Goal: Task Accomplishment & Management: Complete application form

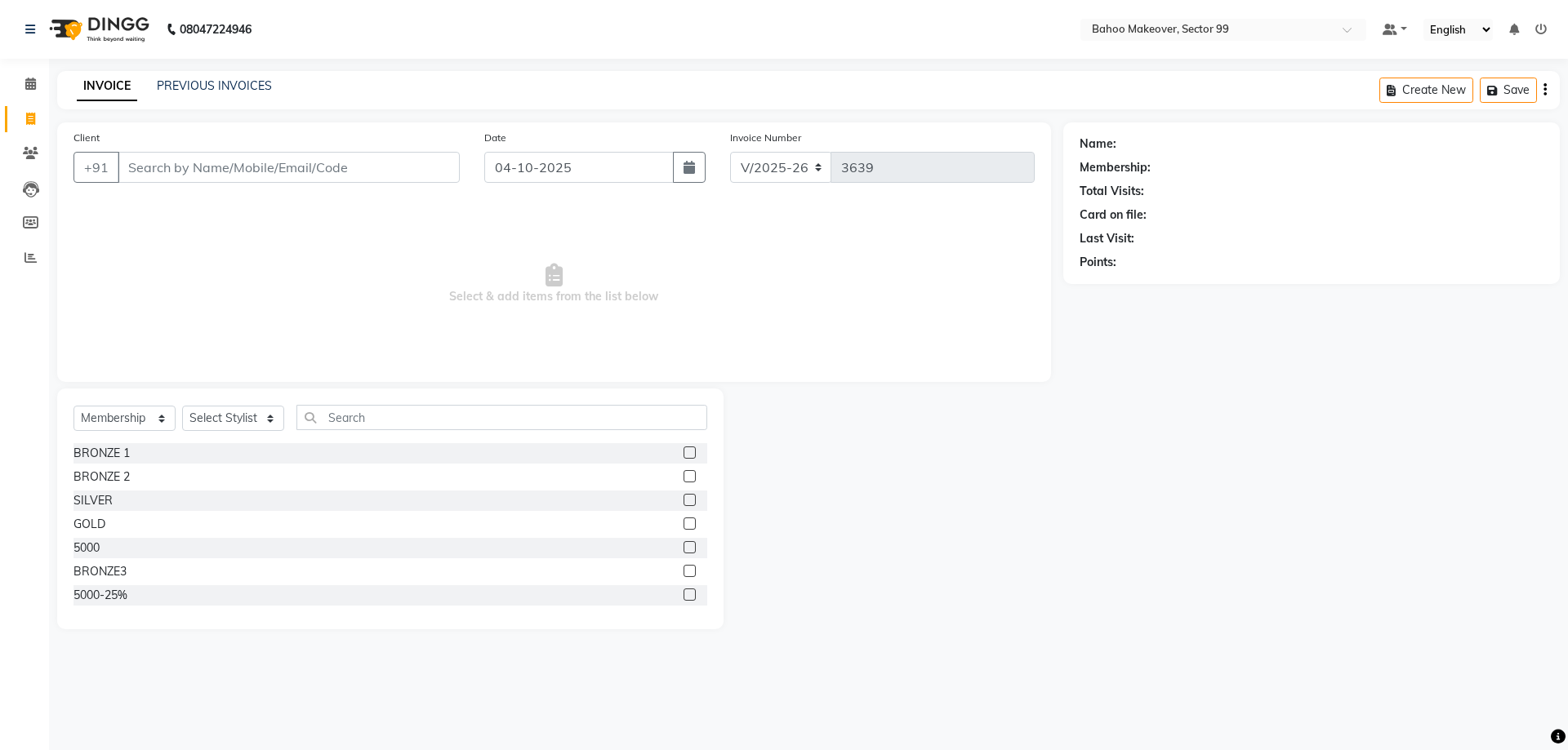
select select "6856"
click at [100, 446] on div "Select Service Product Membership Package Voucher Prepaid Gift Card Select Styl…" at bounding box center [390, 509] width 666 height 241
click at [74, 406] on select "Select Service Product Membership Package Voucher Prepaid Gift Card" at bounding box center [124, 418] width 102 height 25
select select "service"
click option "Service" at bounding box center [0, 0] width 0 height 0
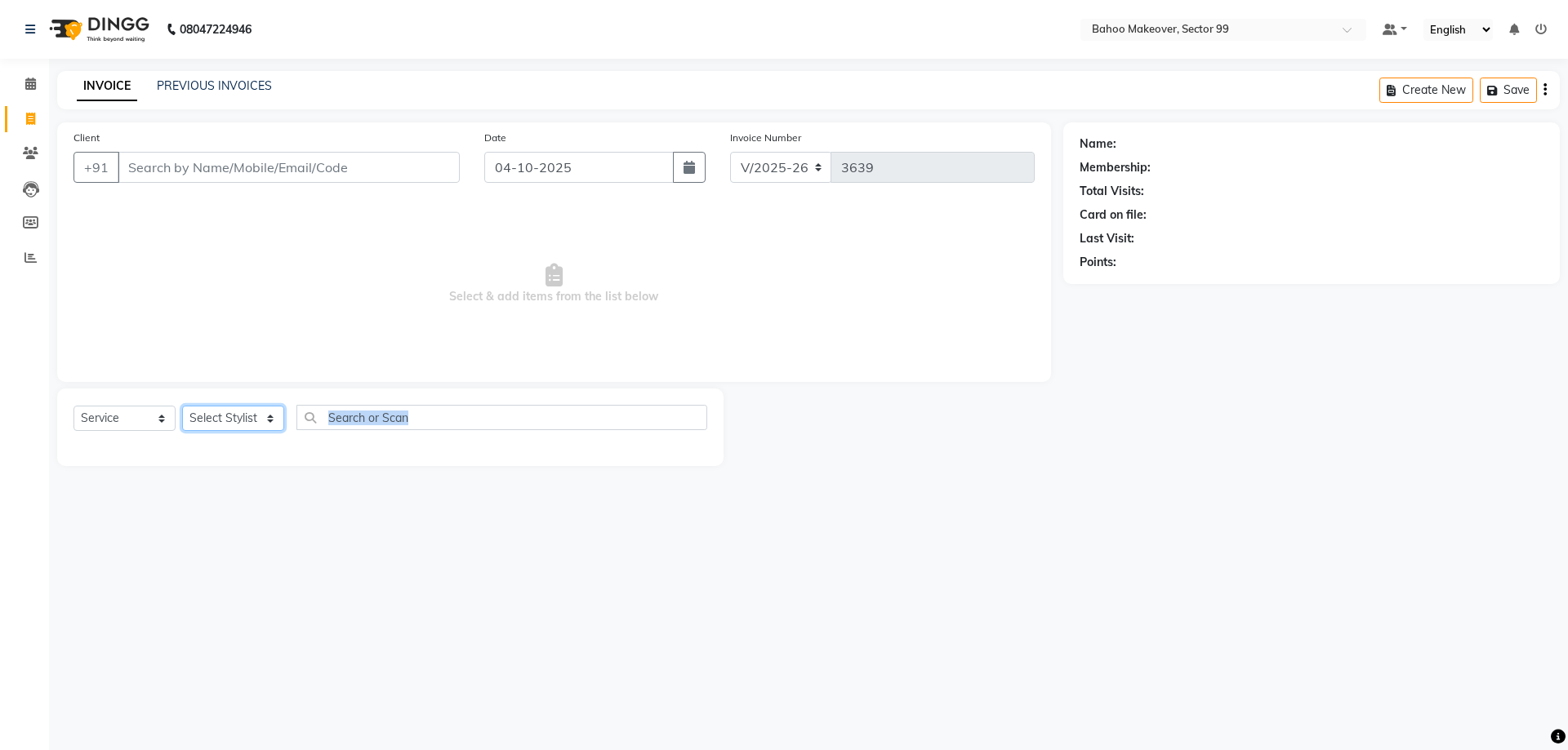
click at [182, 406] on select "Select Stylist [PERSON_NAME] Makeover Bahoo Makeover Salon [PERSON_NAME] [PERSO…" at bounding box center [232, 418] width 102 height 25
select select "54236"
click option "Azad" at bounding box center [0, 0] width 0 height 0
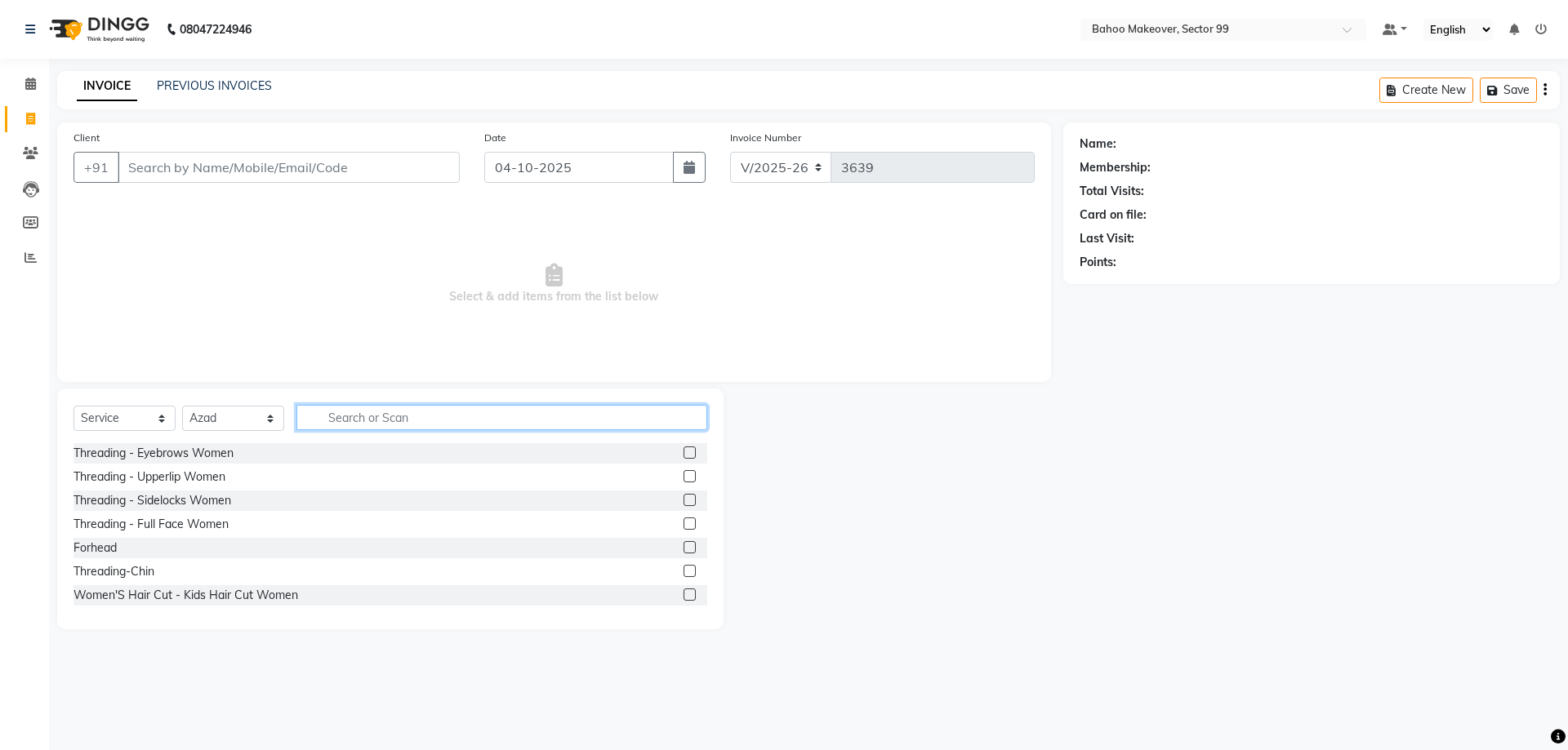
click at [357, 418] on input "text" at bounding box center [502, 417] width 410 height 25
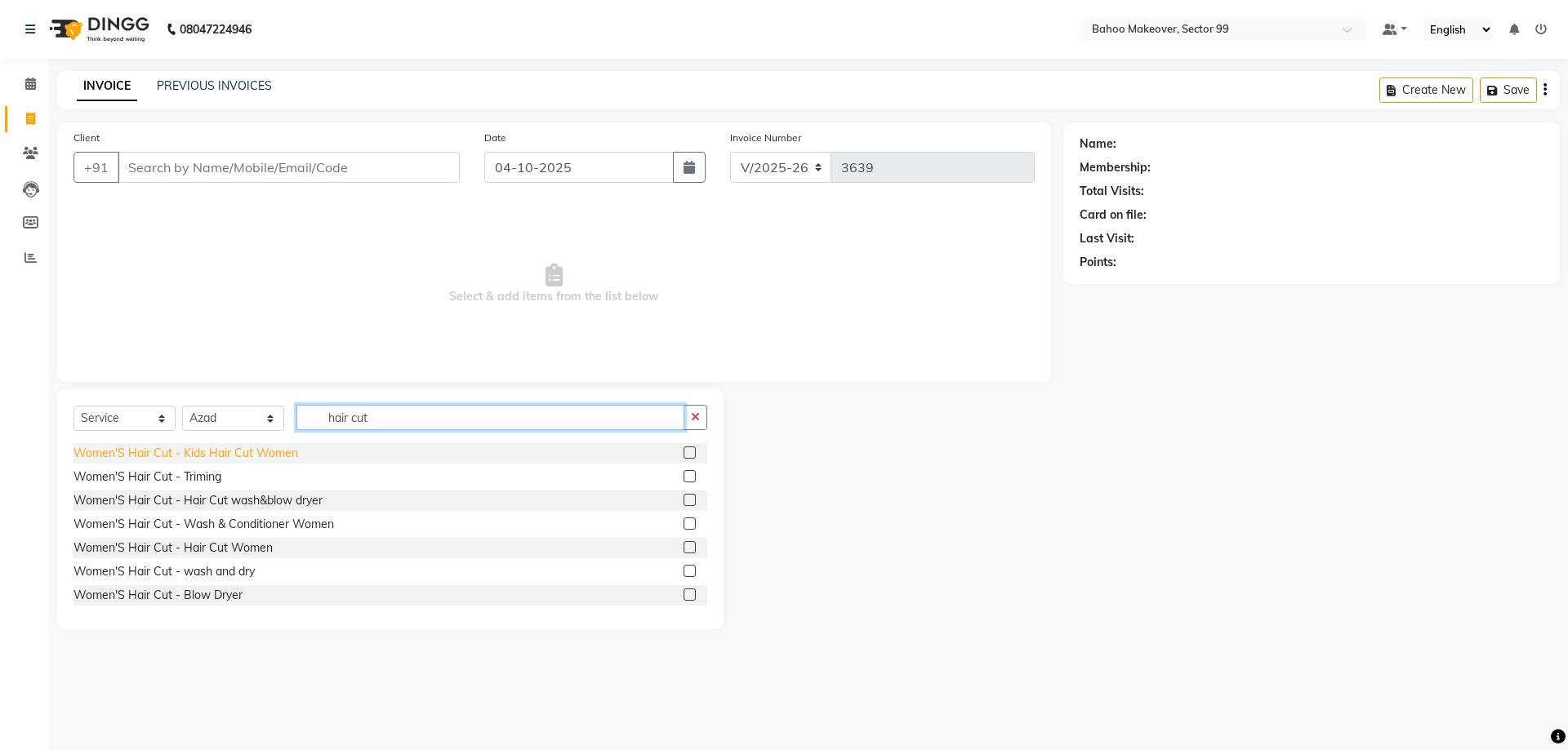
type input "hair cut"
click at [254, 458] on div "Women'S Hair Cut - Kids Hair Cut Women" at bounding box center [186, 453] width 225 height 17
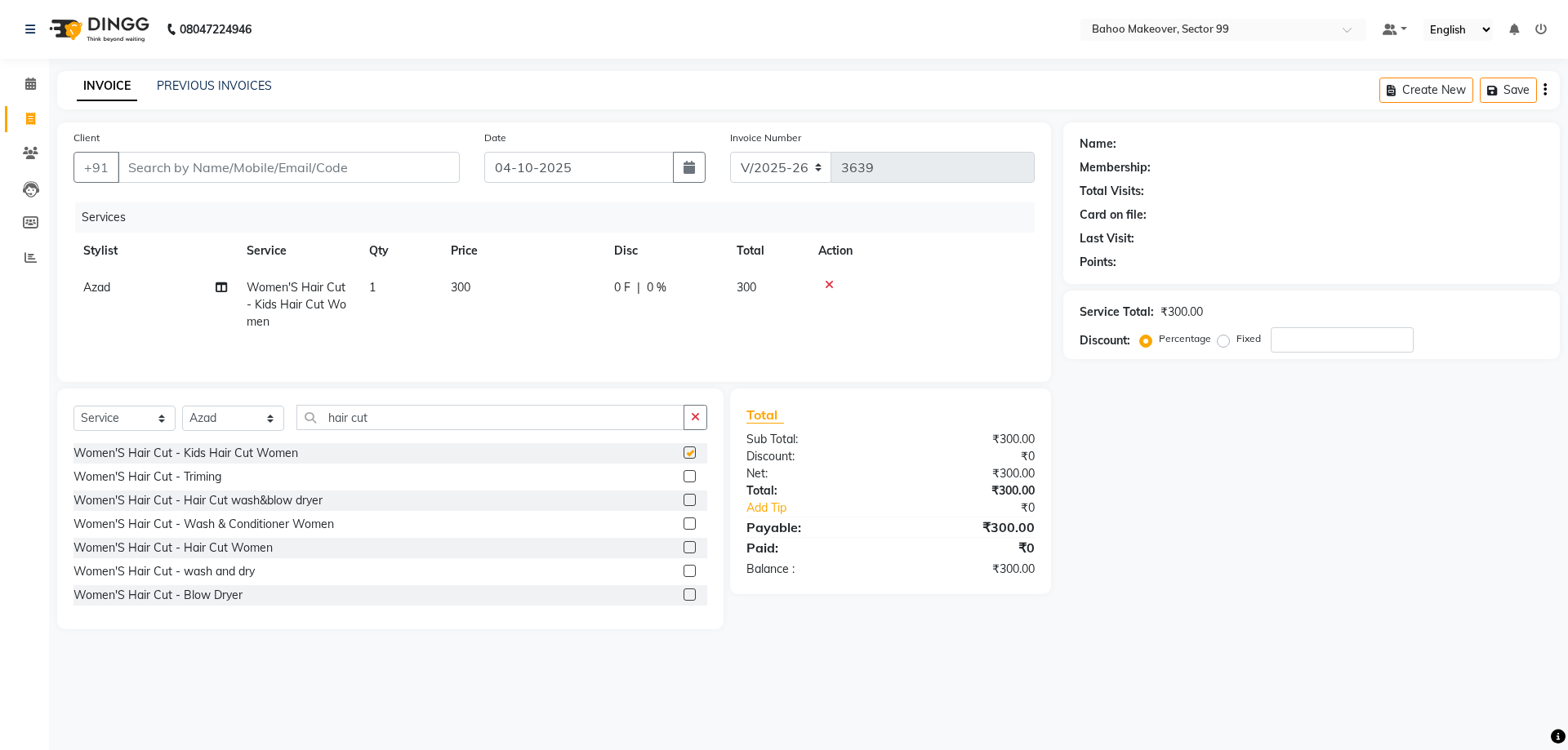
checkbox input "false"
click at [488, 424] on input "hair cut" at bounding box center [491, 417] width 388 height 25
type input "h"
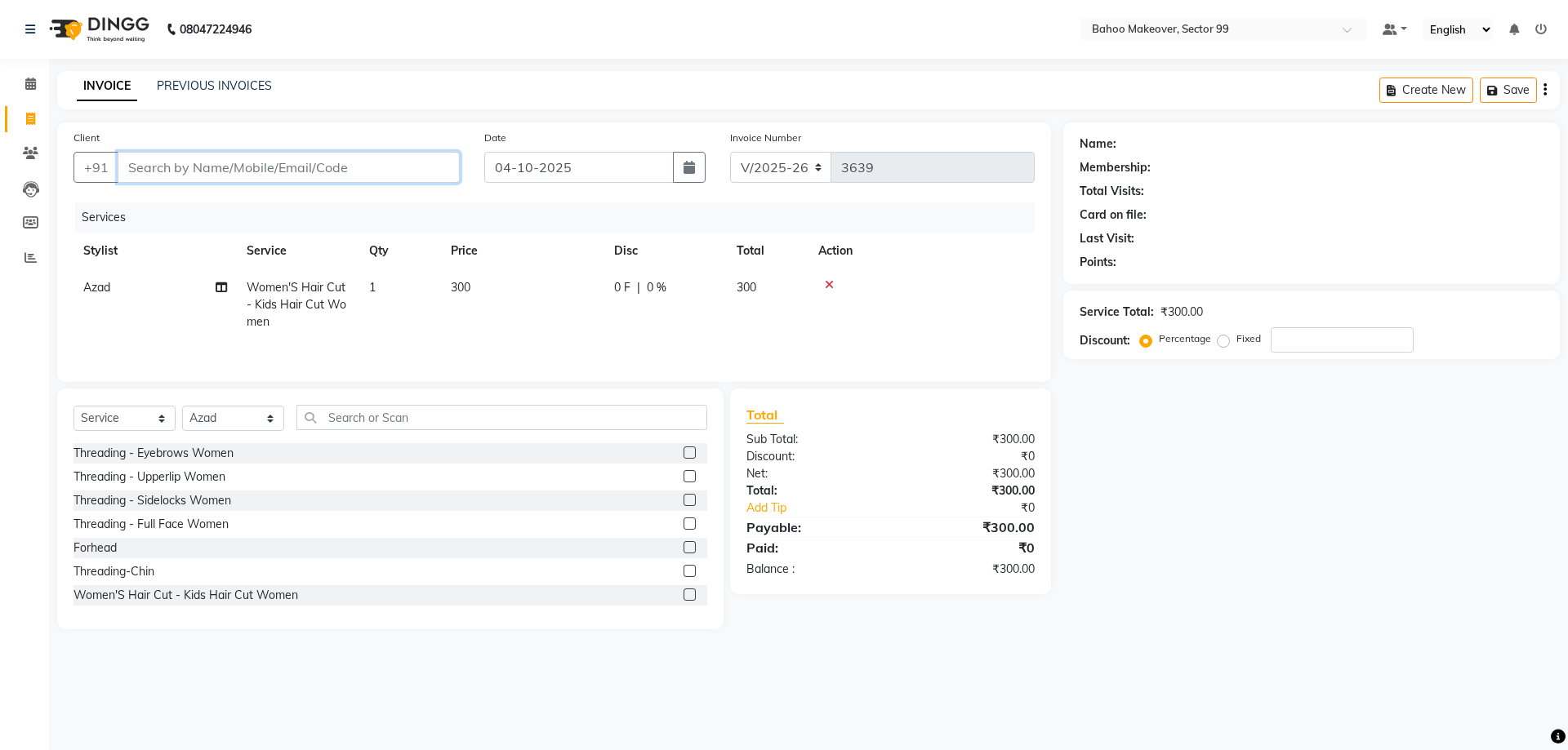
click at [199, 174] on input "Client" at bounding box center [288, 167] width 342 height 31
click at [1218, 491] on div "Name: Membership: Total Visits: Card on file: Last Visit: Points: Service Total…" at bounding box center [1317, 376] width 508 height 507
click at [467, 279] on td "300" at bounding box center [522, 305] width 163 height 71
select select "54236"
click at [356, 161] on input "Client" at bounding box center [288, 167] width 342 height 31
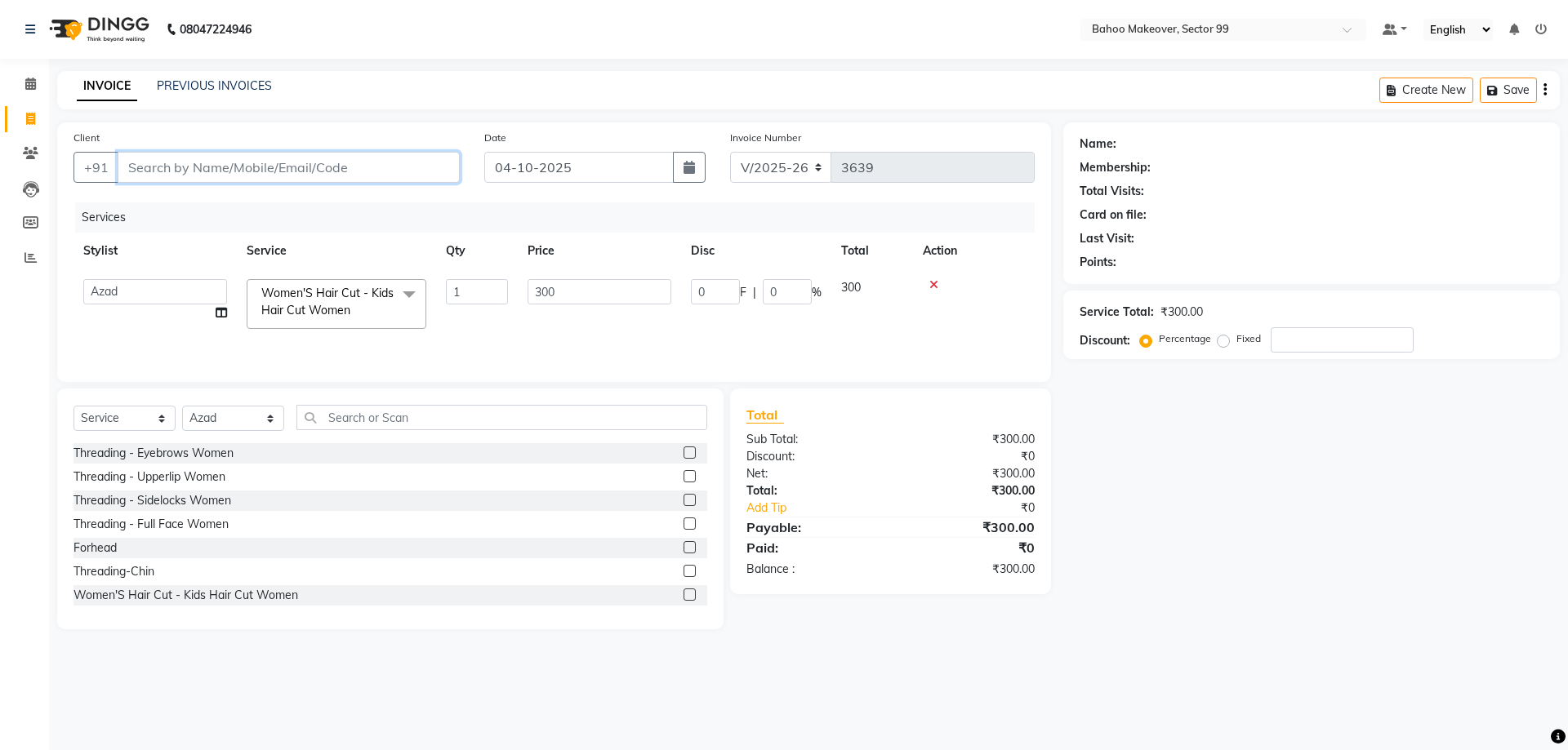
type input "7"
type input "0"
type input "7406165432"
click at [410, 157] on button "Add Client" at bounding box center [418, 167] width 84 height 31
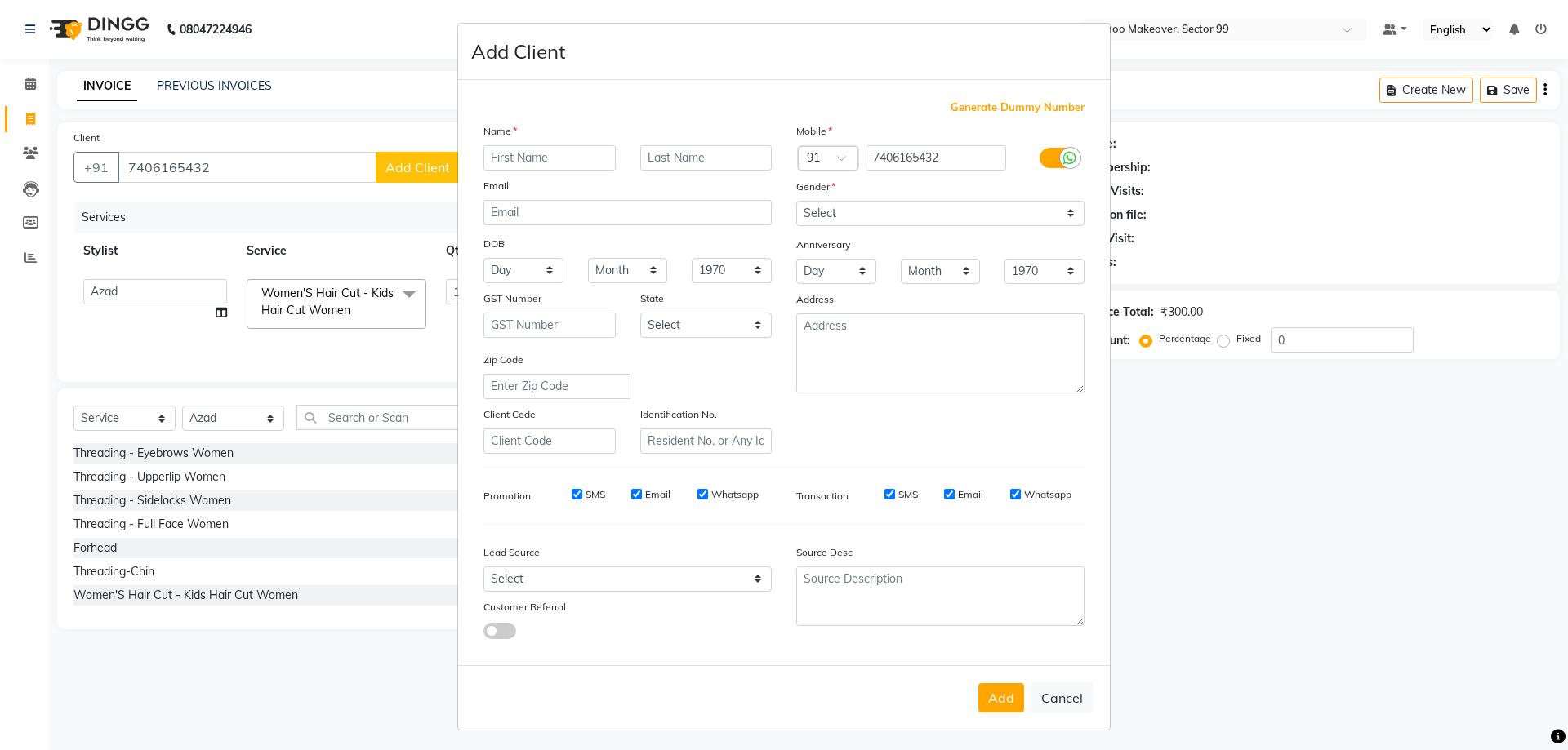
click at [491, 156] on input "text" at bounding box center [549, 158] width 132 height 25
type input "mayank"
click at [796, 201] on select "Select [DEMOGRAPHIC_DATA] [DEMOGRAPHIC_DATA] Other Prefer Not To Say" at bounding box center [939, 213] width 288 height 25
select select "[DEMOGRAPHIC_DATA]"
click option "[DEMOGRAPHIC_DATA]" at bounding box center [0, 0] width 0 height 0
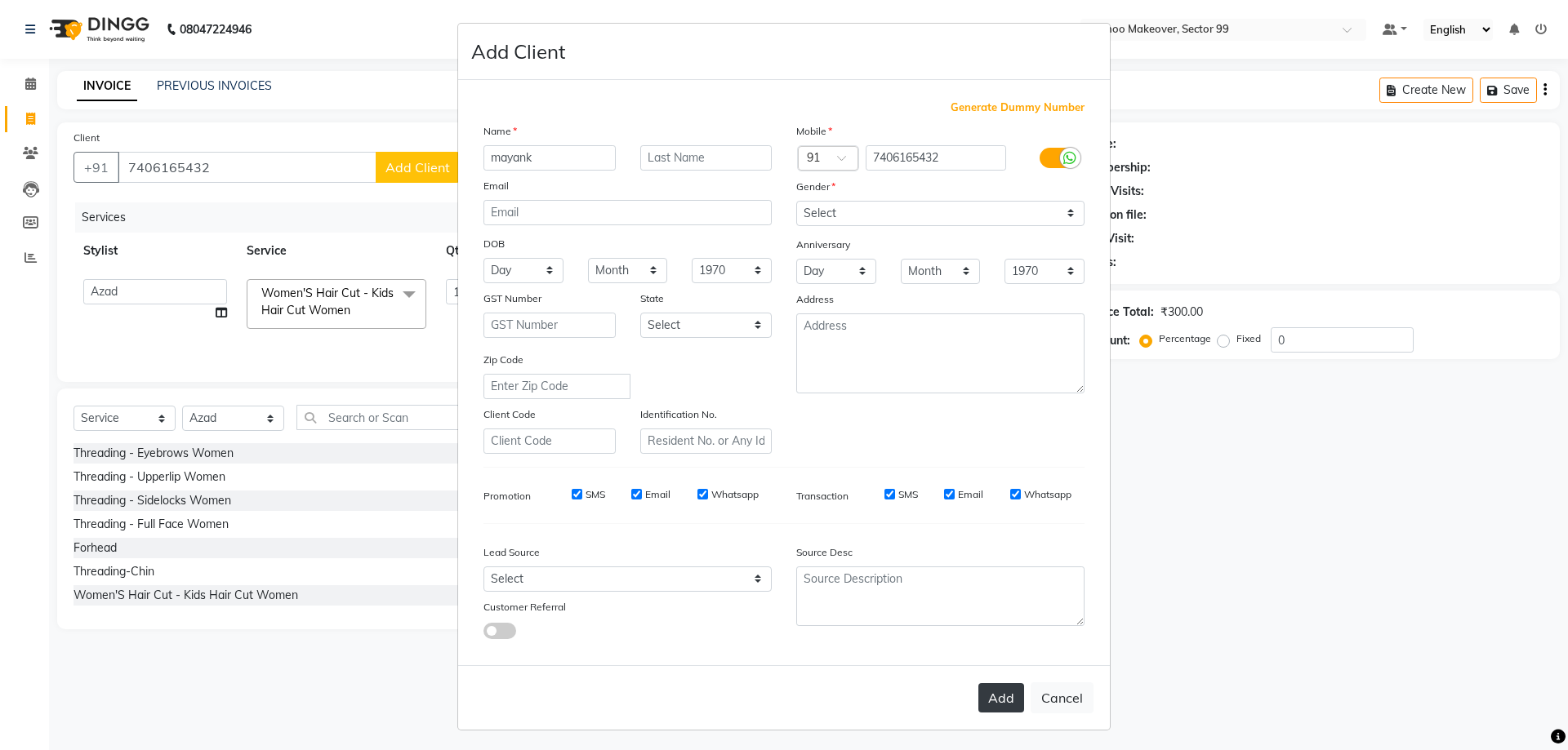
click at [992, 708] on button "Add" at bounding box center [1001, 699] width 46 height 30
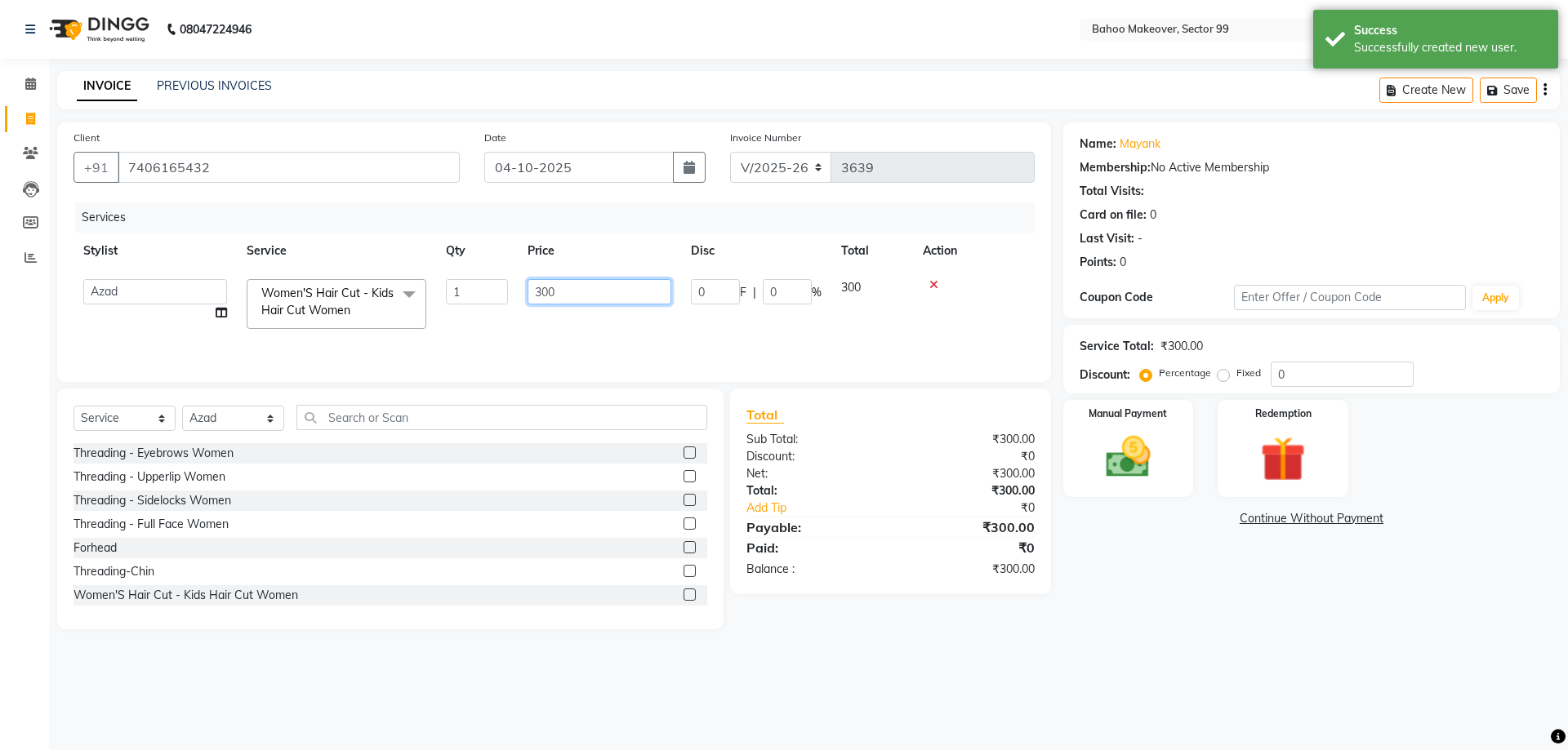
click at [590, 297] on input "300" at bounding box center [599, 291] width 144 height 25
type input "3"
type input "400"
drag, startPoint x: 1168, startPoint y: 582, endPoint x: 1165, endPoint y: 564, distance: 18.2
click at [1176, 578] on div "Name: [PERSON_NAME] Membership: No Active Membership Total Visits: Card on file…" at bounding box center [1317, 376] width 508 height 507
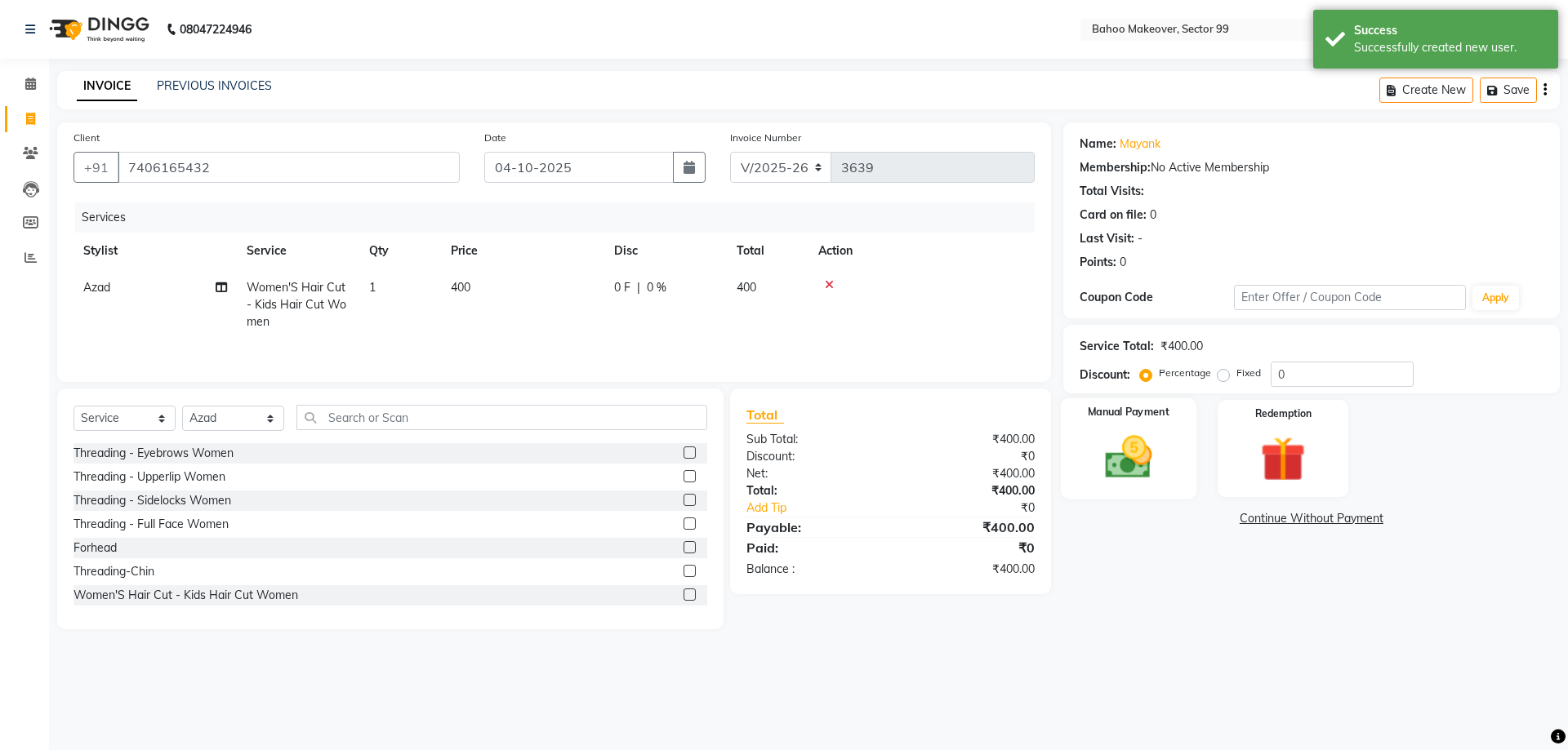
drag, startPoint x: 1109, startPoint y: 468, endPoint x: 1126, endPoint y: 484, distance: 23.3
click at [1111, 472] on img at bounding box center [1128, 457] width 76 height 54
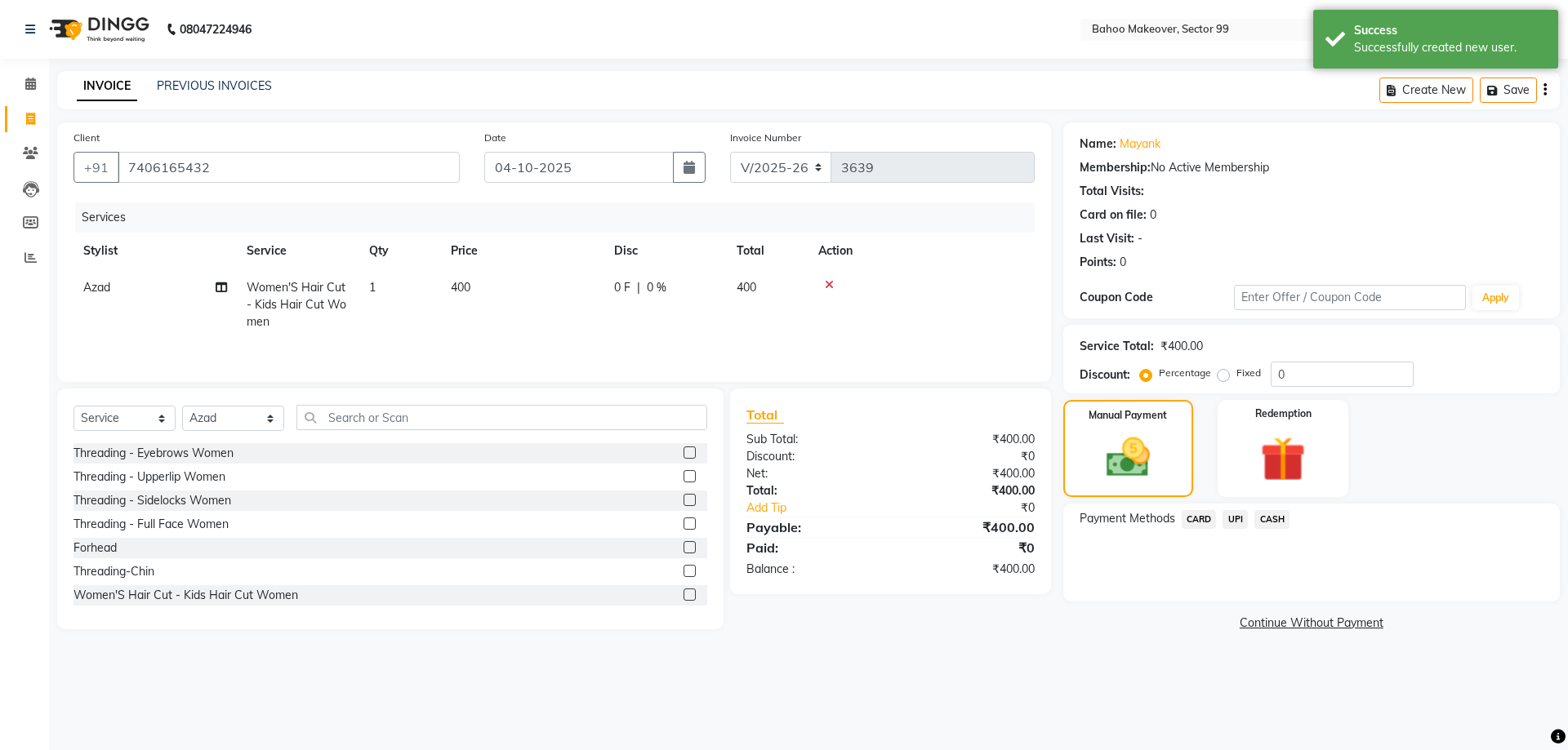
drag, startPoint x: 1230, startPoint y: 519, endPoint x: 1306, endPoint y: 691, distance: 188.0
click at [1230, 537] on div "Payment Methods CARD UPI CASH" at bounding box center [1311, 552] width 496 height 98
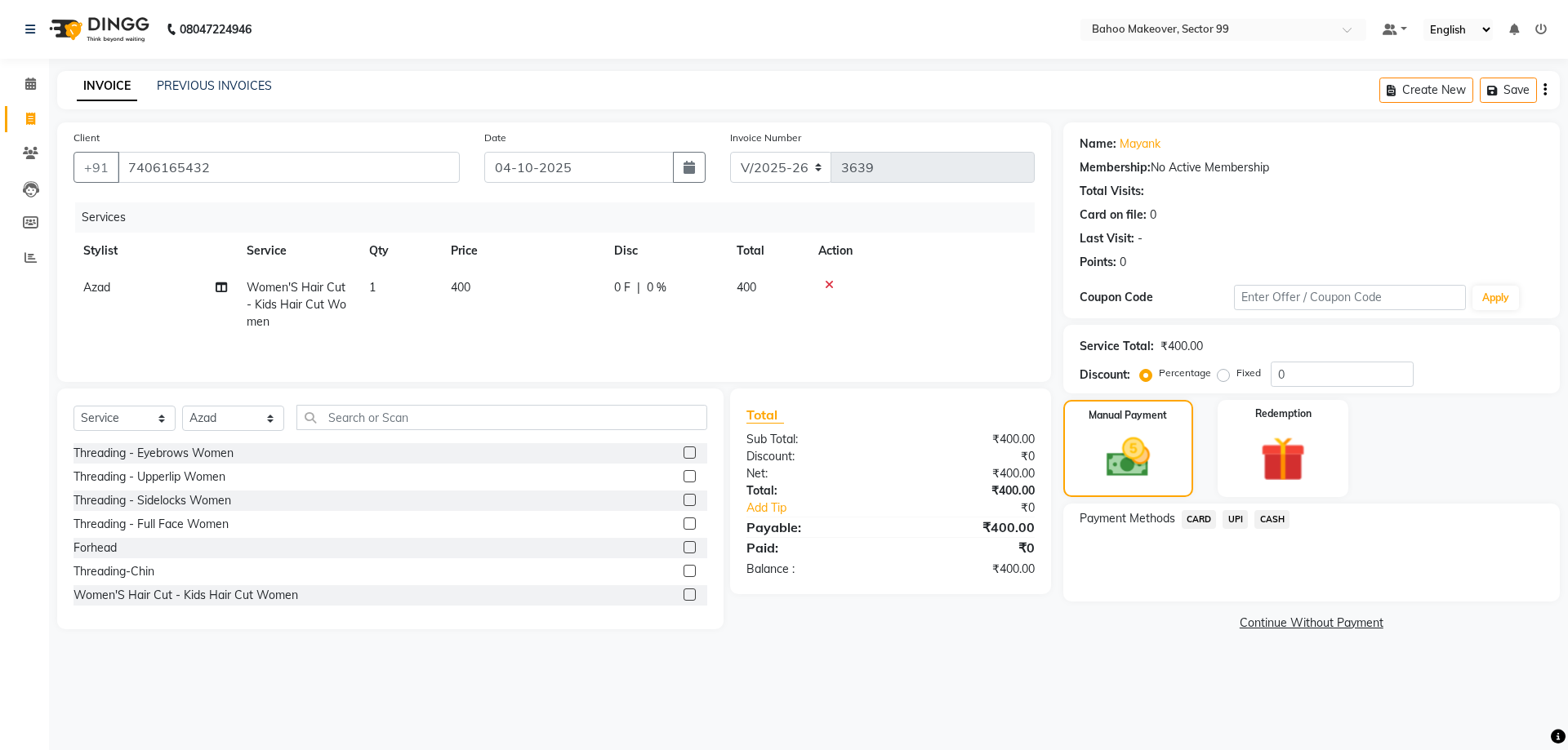
click at [1228, 520] on span "UPI" at bounding box center [1234, 520] width 25 height 19
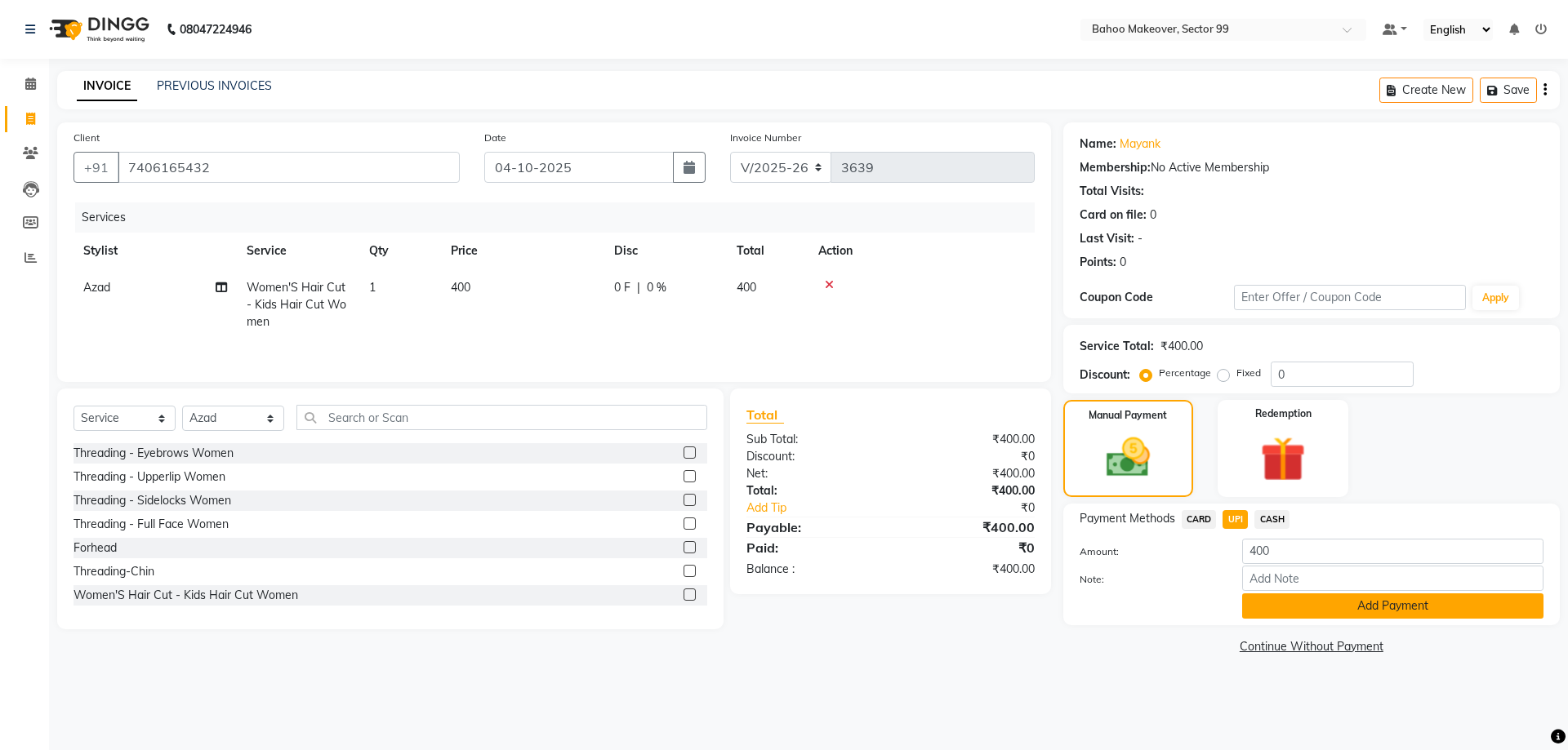
click at [1328, 605] on button "Add Payment" at bounding box center [1392, 605] width 301 height 25
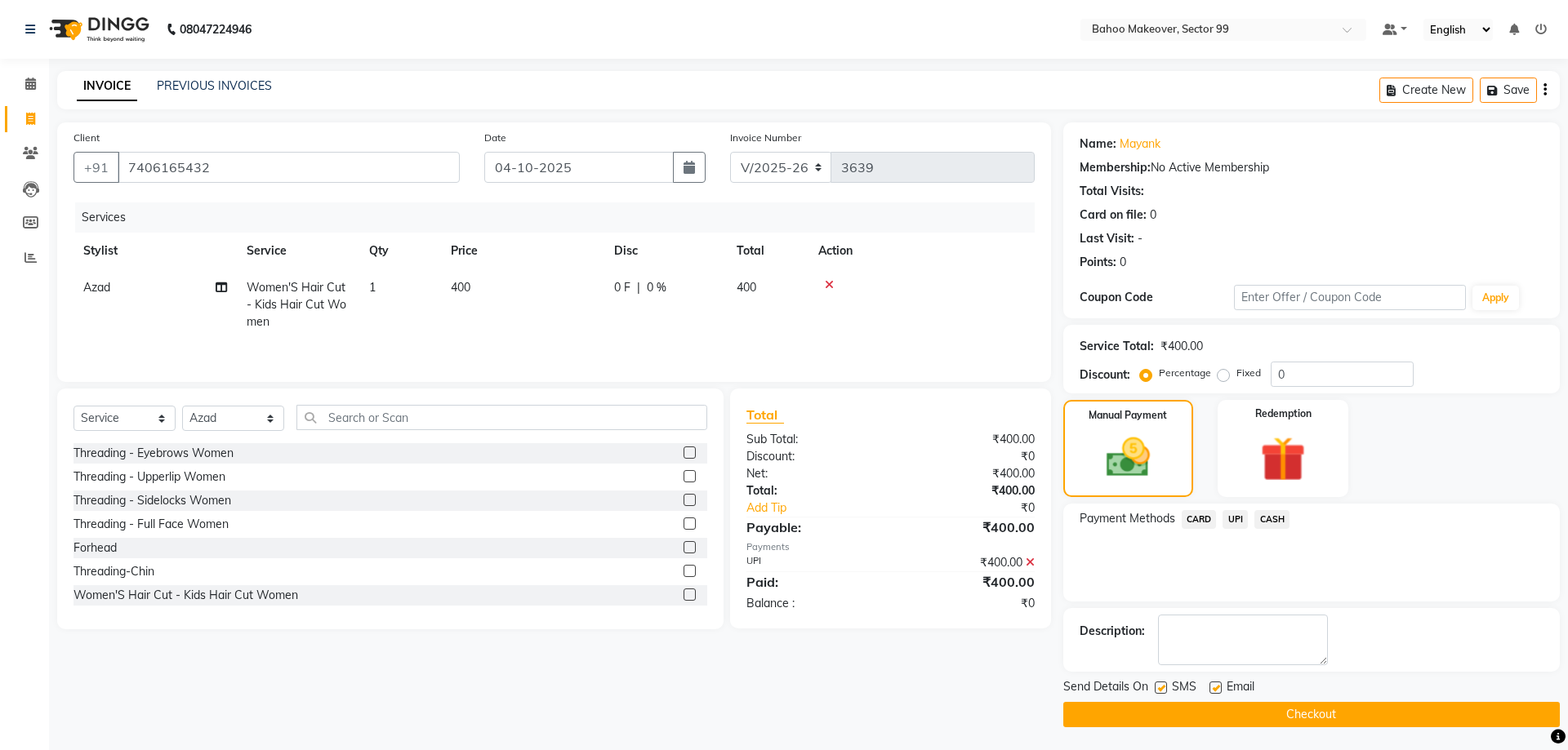
click at [1434, 717] on button "Checkout" at bounding box center [1311, 715] width 496 height 25
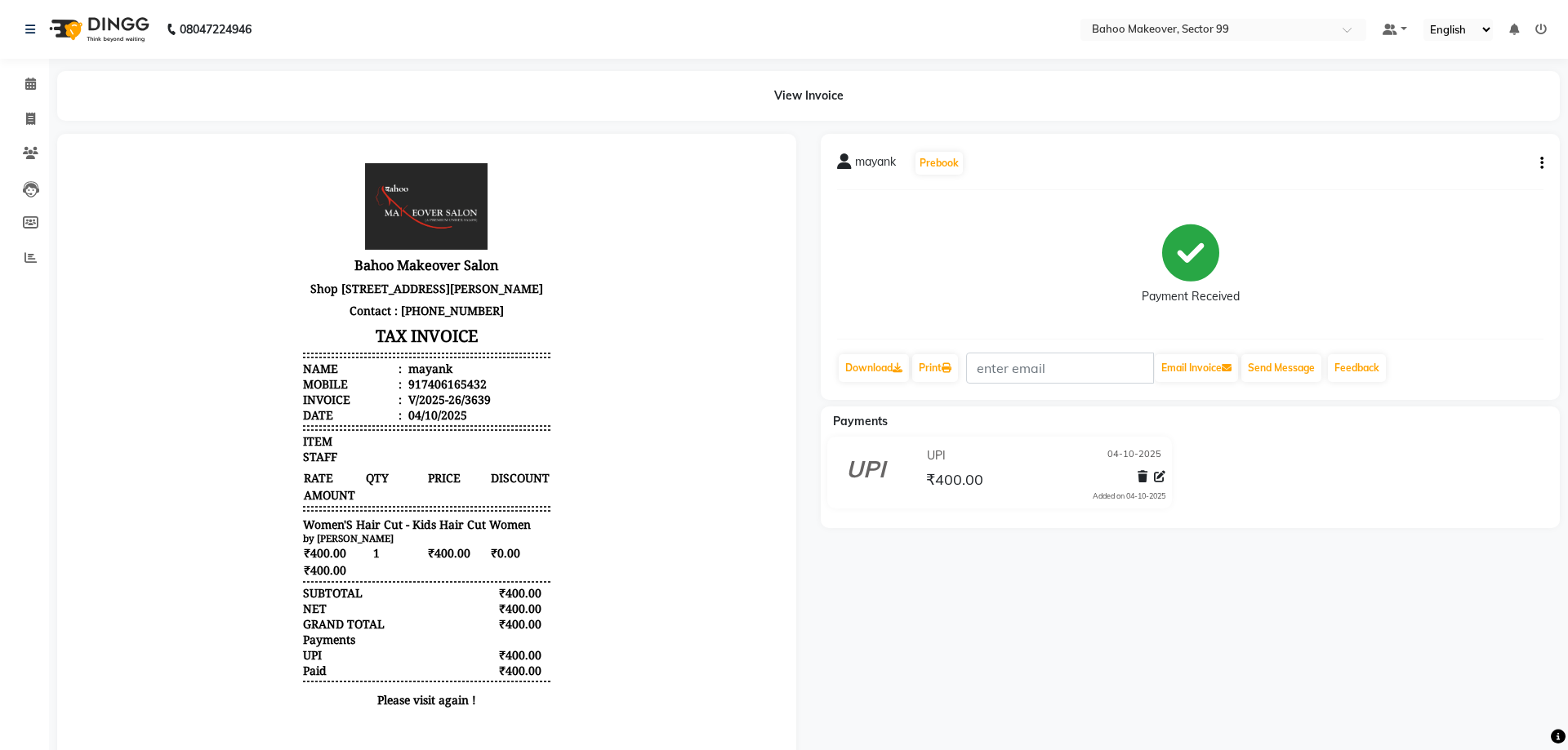
select select "service"
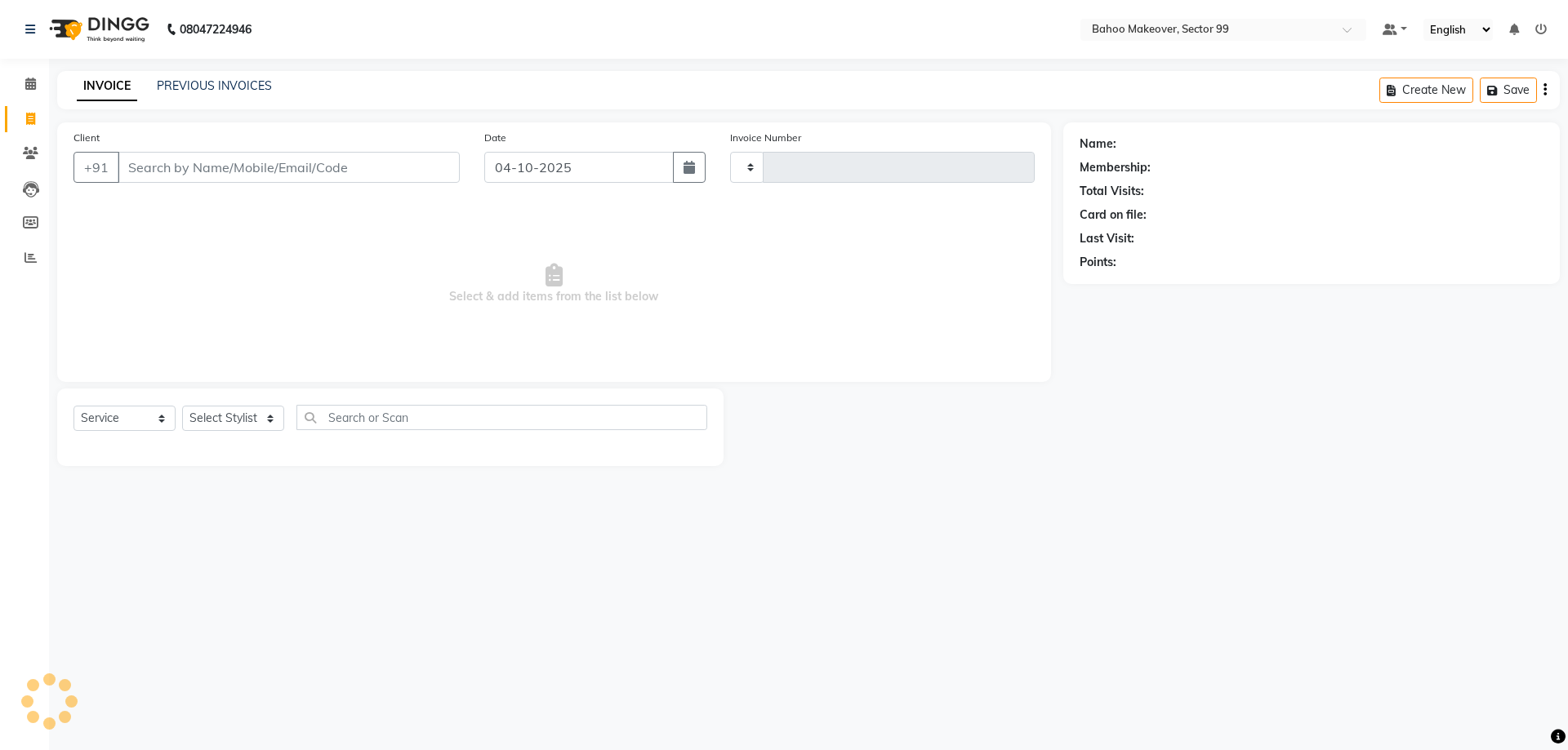
type input "3640"
select select "6856"
click at [74, 406] on select "Select Service Product Membership Package Voucher Prepaid Gift Card" at bounding box center [124, 418] width 102 height 25
click option "Service" at bounding box center [0, 0] width 0 height 0
click at [182, 406] on select "Select Stylist" at bounding box center [232, 418] width 102 height 25
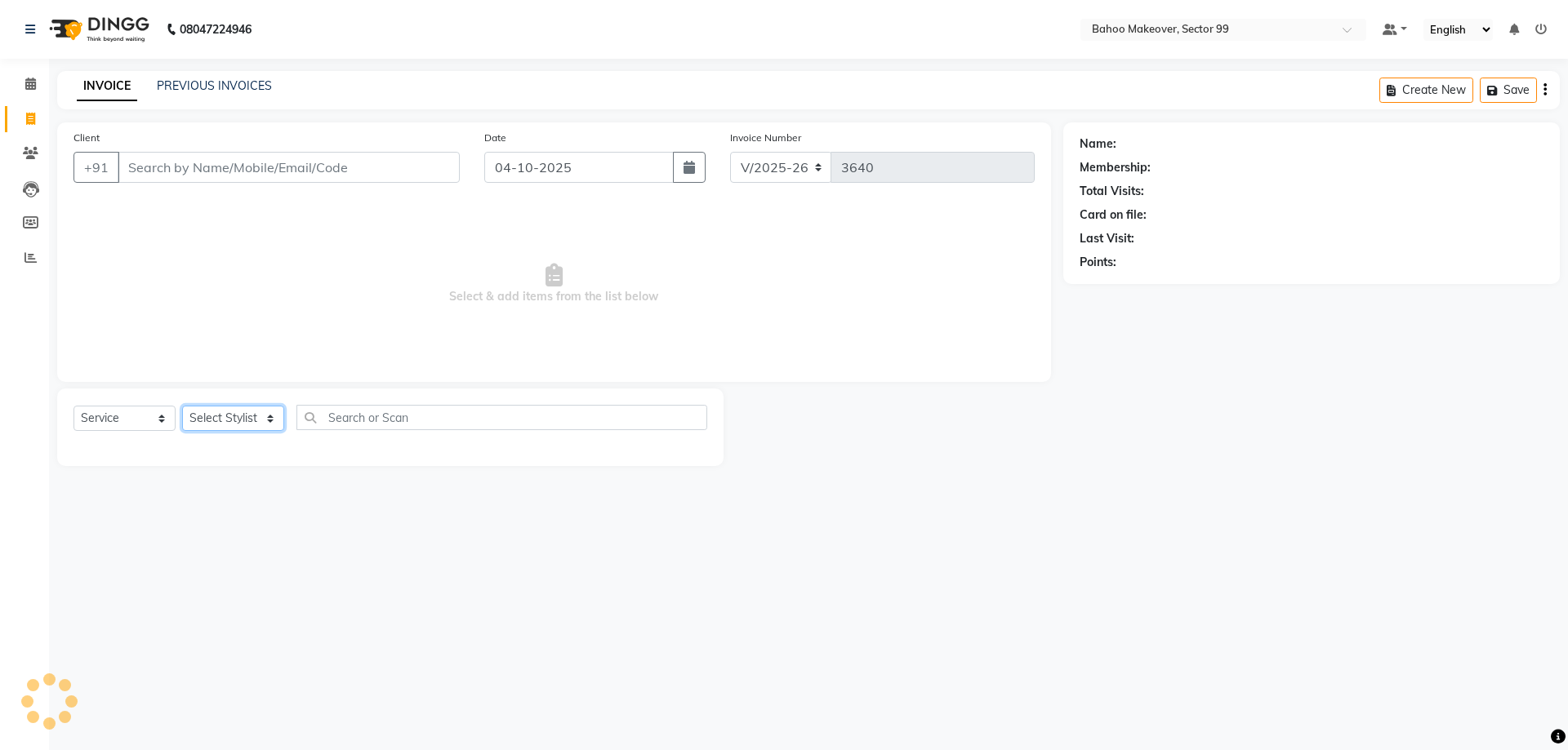
select select "membership"
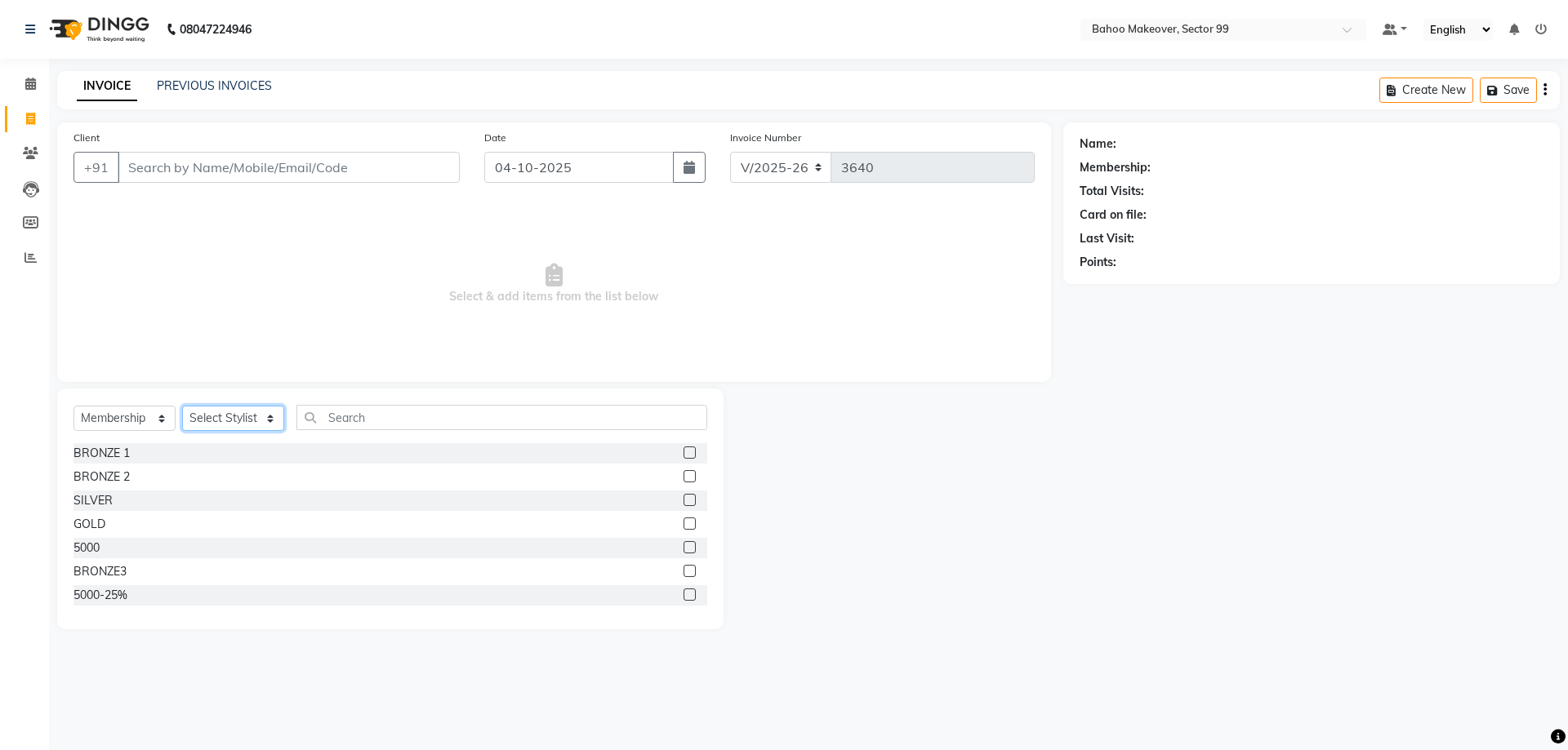
select select "87682"
click option "Babita" at bounding box center [0, 0] width 0 height 0
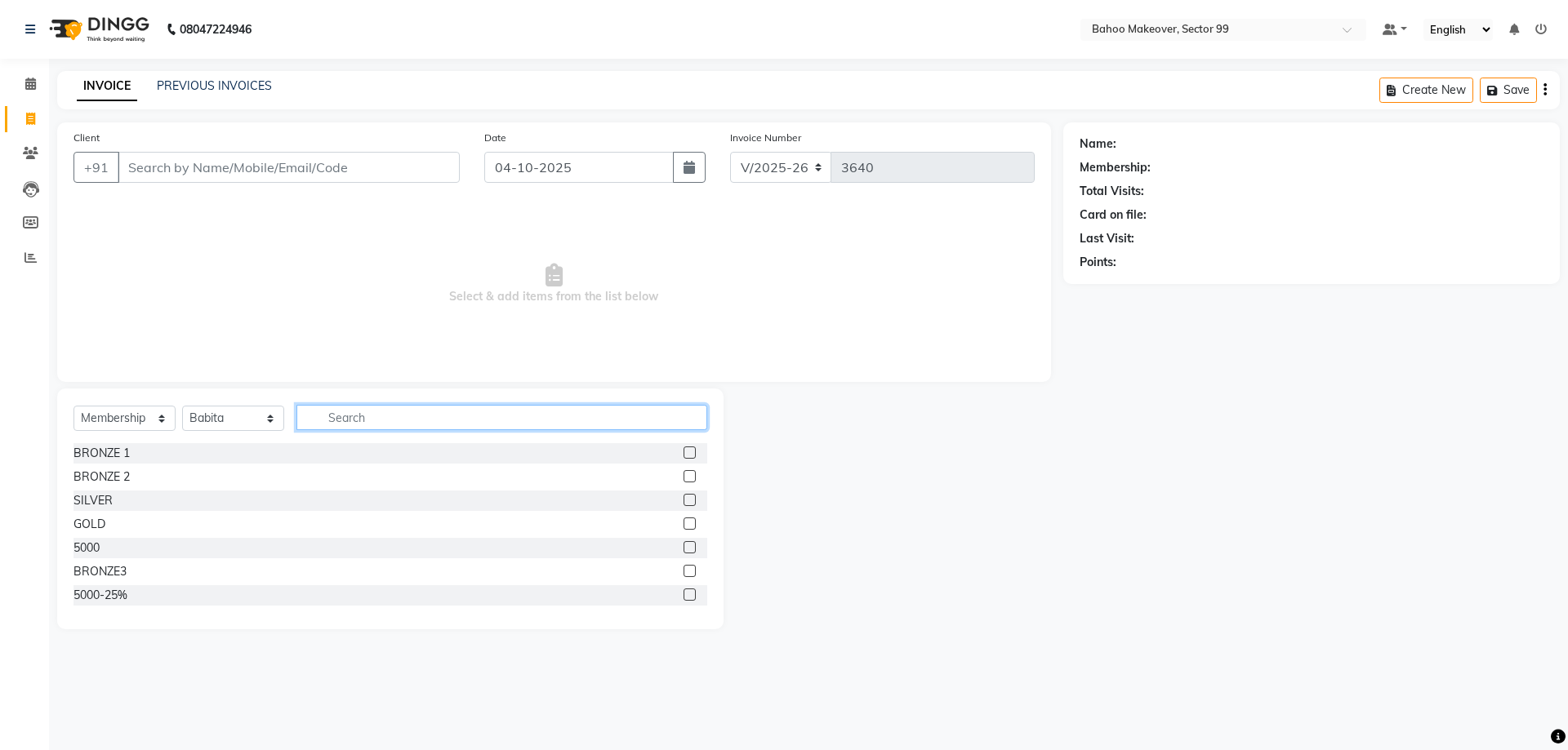
click at [372, 406] on input "text" at bounding box center [502, 417] width 410 height 25
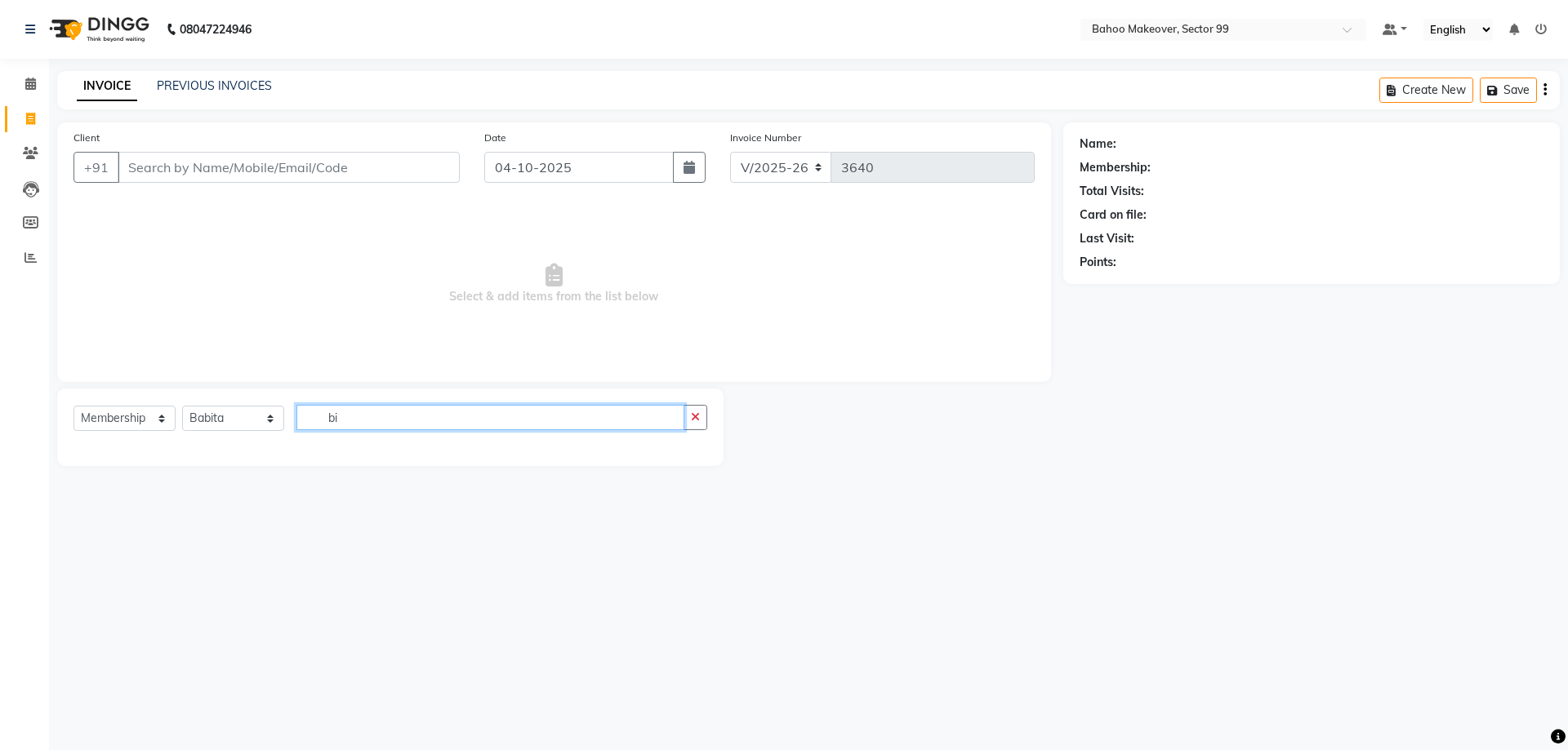
type input "b"
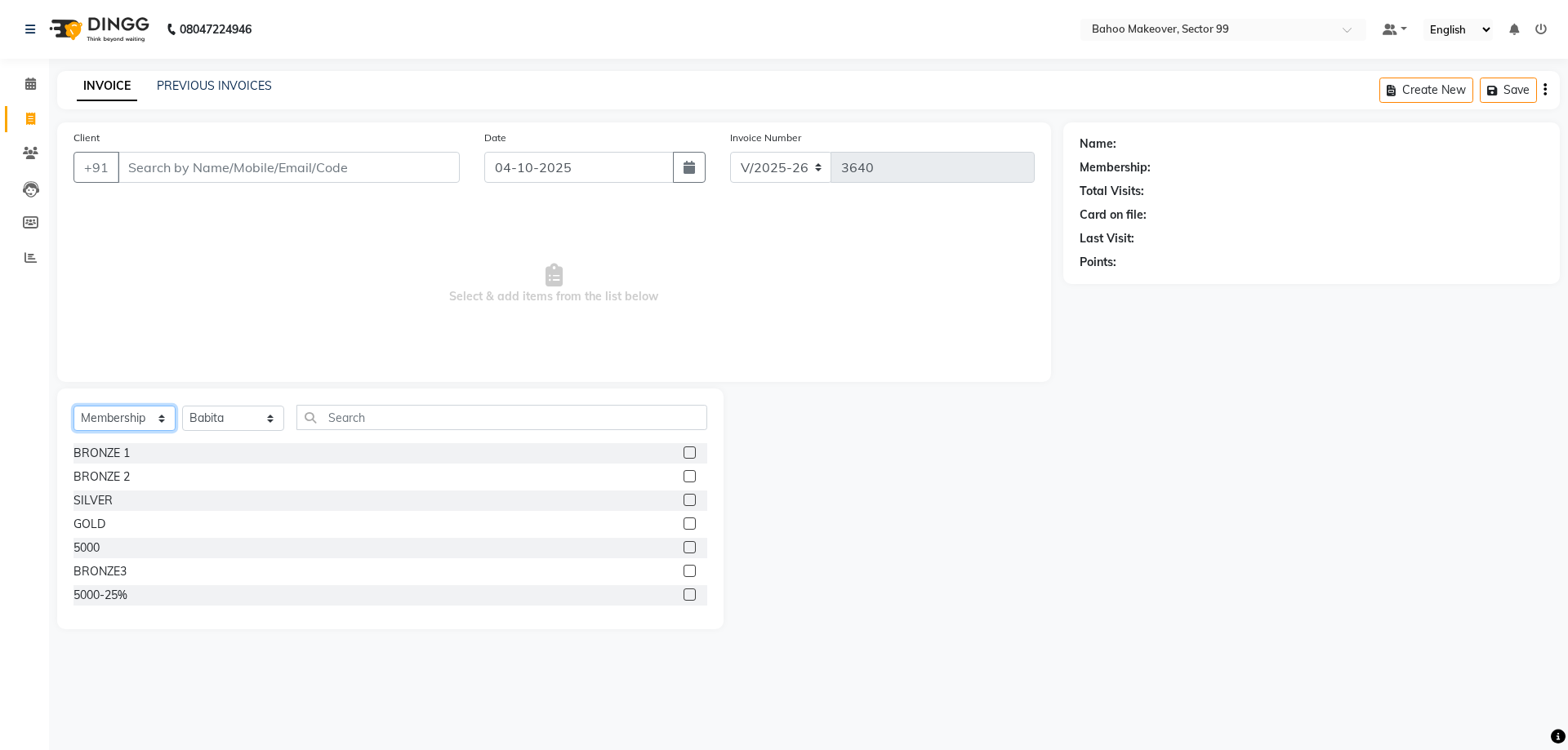
click at [74, 406] on select "Select Service Product Membership Package Voucher Prepaid Gift Card" at bounding box center [124, 418] width 102 height 25
select select "service"
click option "Service" at bounding box center [0, 0] width 0 height 0
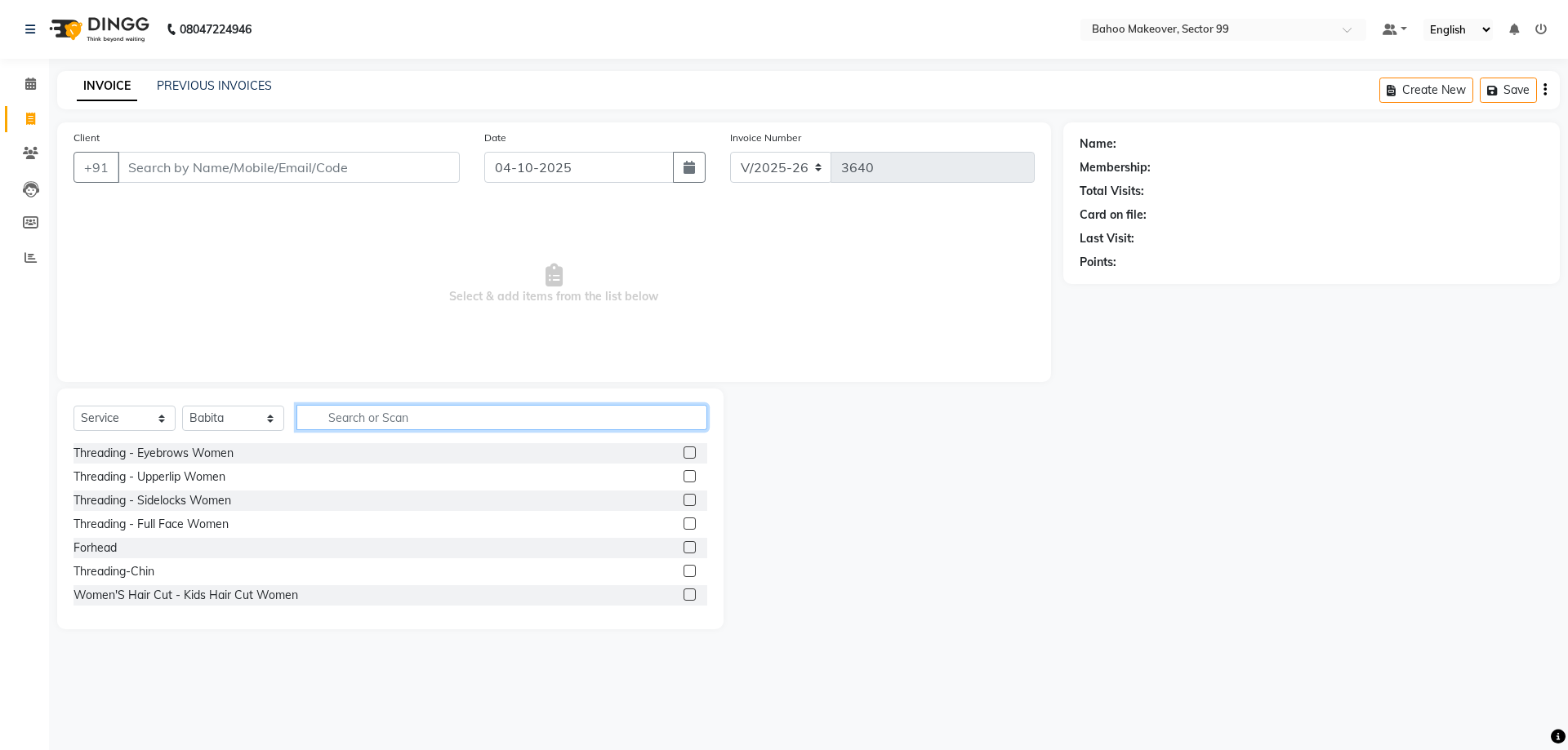
click at [370, 424] on input "text" at bounding box center [502, 417] width 410 height 25
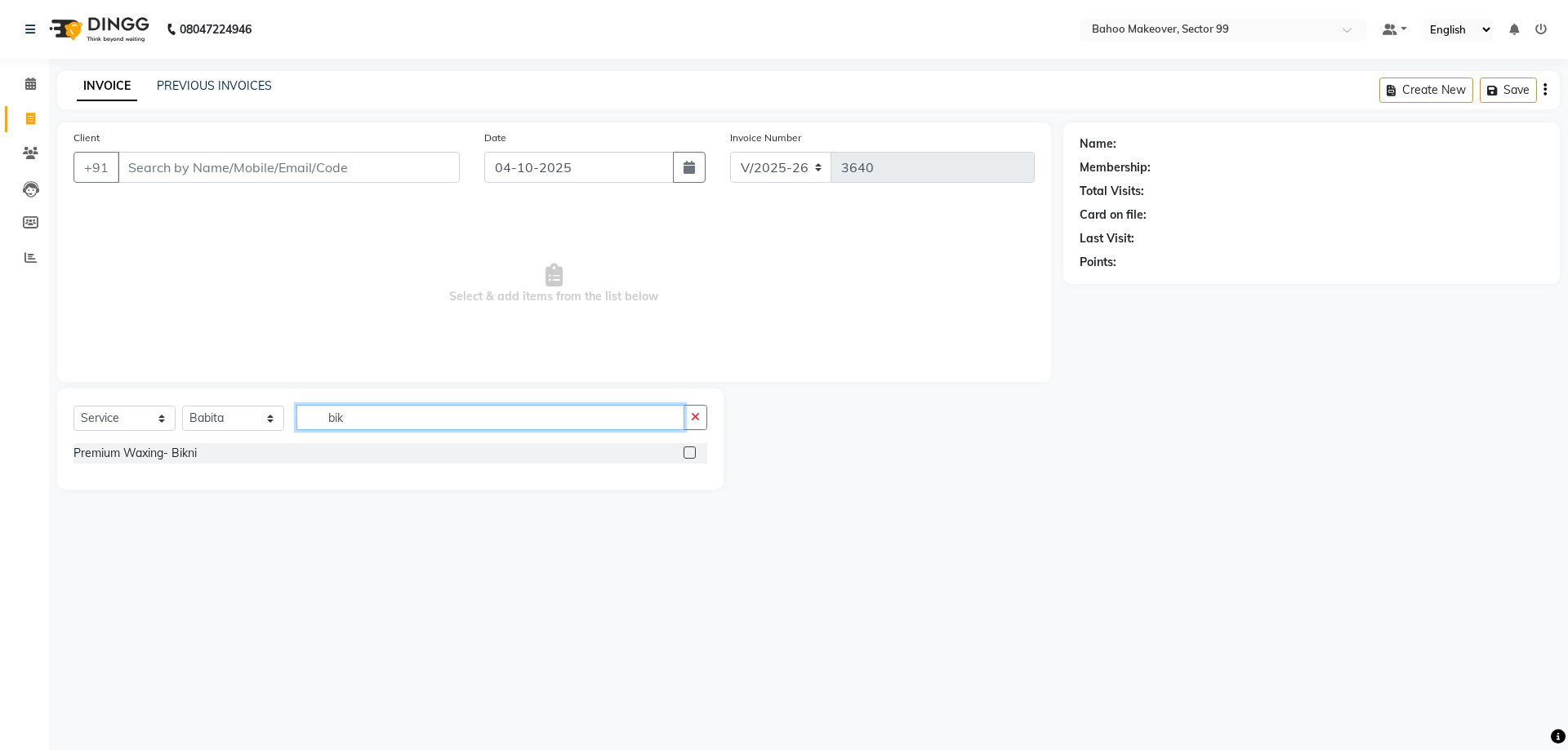
type input "bik"
click at [199, 458] on div "Premium Waxing- Bikni" at bounding box center [390, 453] width 633 height 21
click at [687, 447] on label at bounding box center [689, 452] width 12 height 12
click at [687, 449] on input "checkbox" at bounding box center [688, 453] width 10 height 10
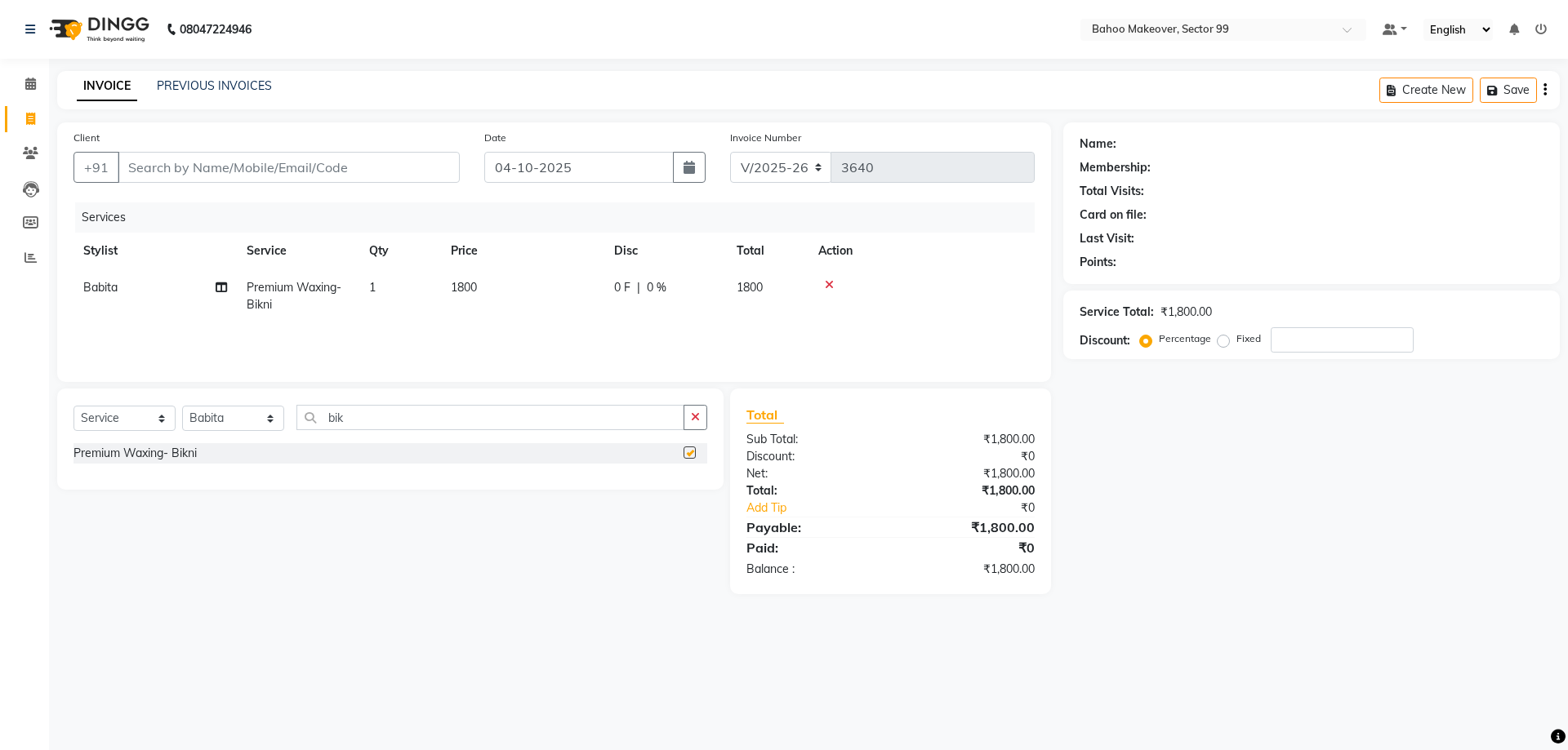
checkbox input "false"
click at [472, 292] on span "1800" at bounding box center [464, 287] width 26 height 15
select select "87682"
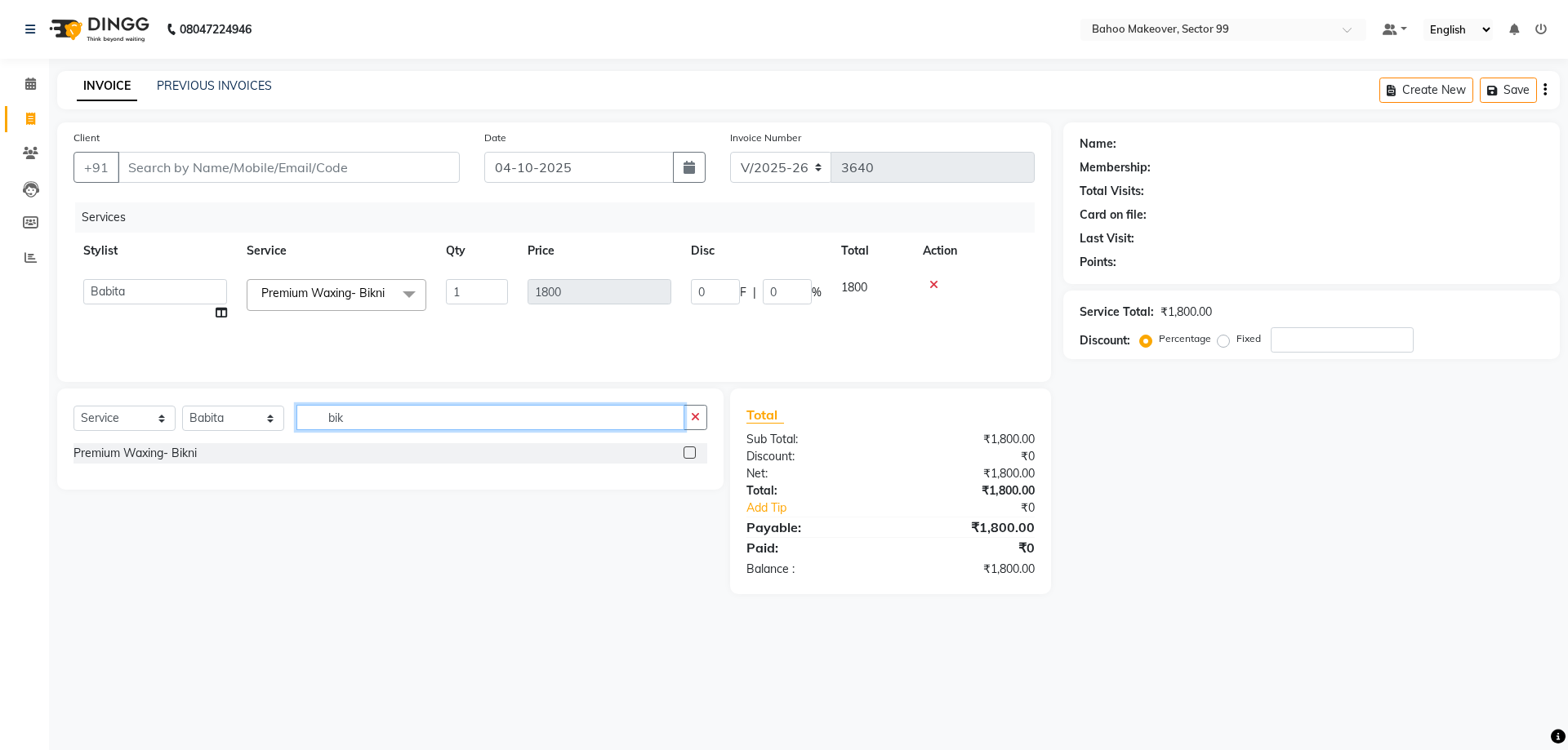
click at [362, 416] on input "bik" at bounding box center [491, 417] width 388 height 25
type input "b"
type input "full ar"
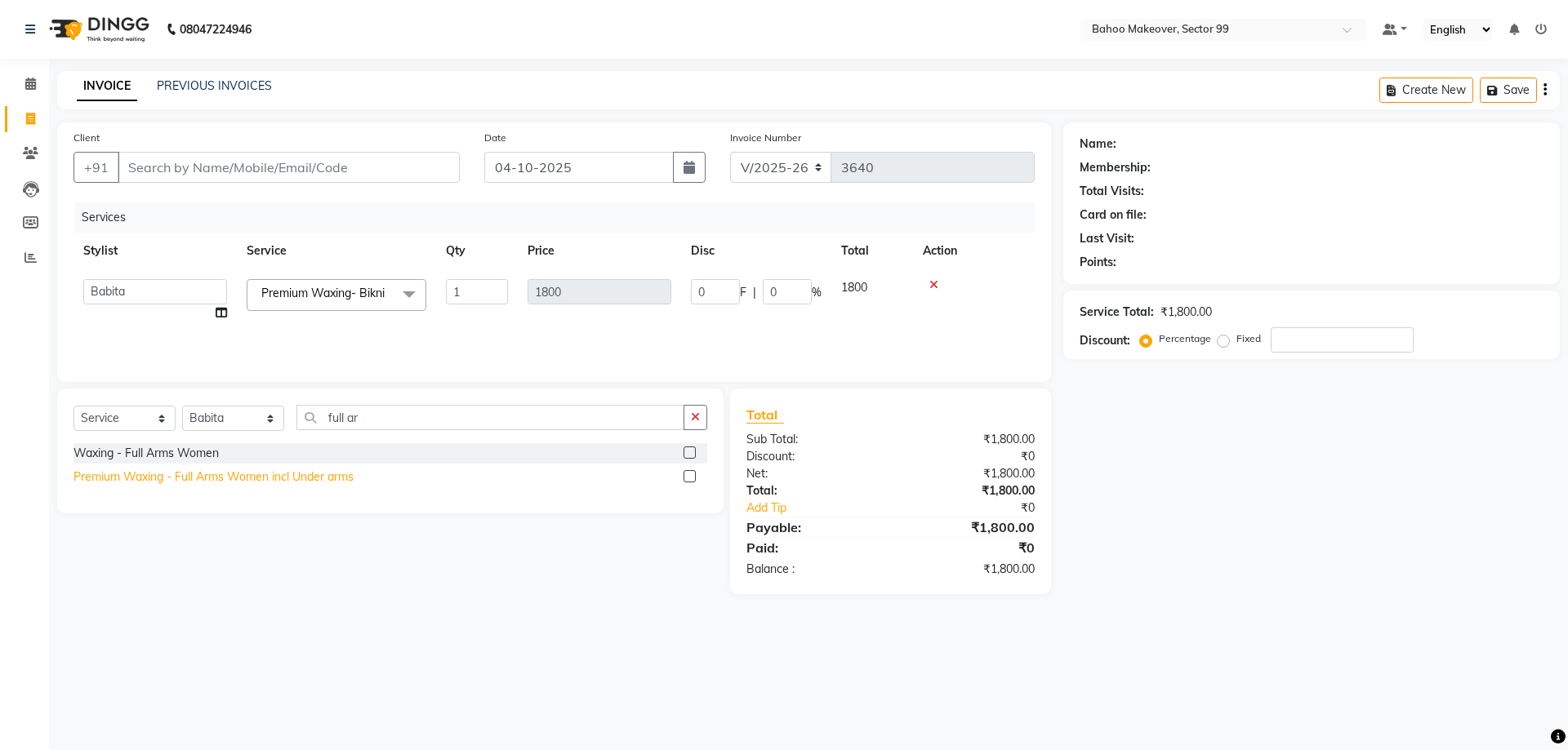
click at [179, 480] on div "Premium Waxing - Full Arms Women incl Under arms" at bounding box center [214, 477] width 280 height 17
checkbox input "false"
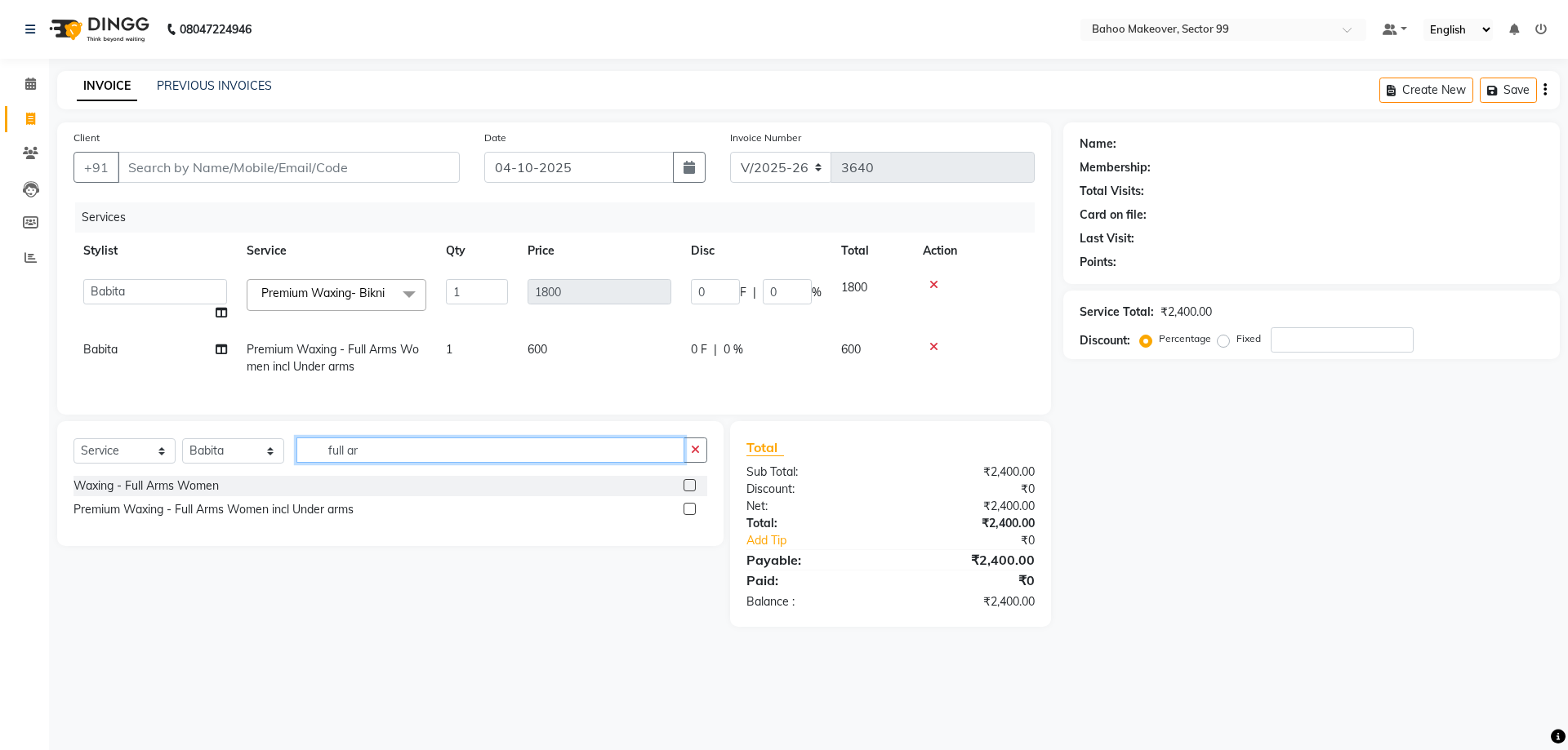
click at [384, 441] on input "full ar" at bounding box center [491, 450] width 388 height 25
type input "full leg"
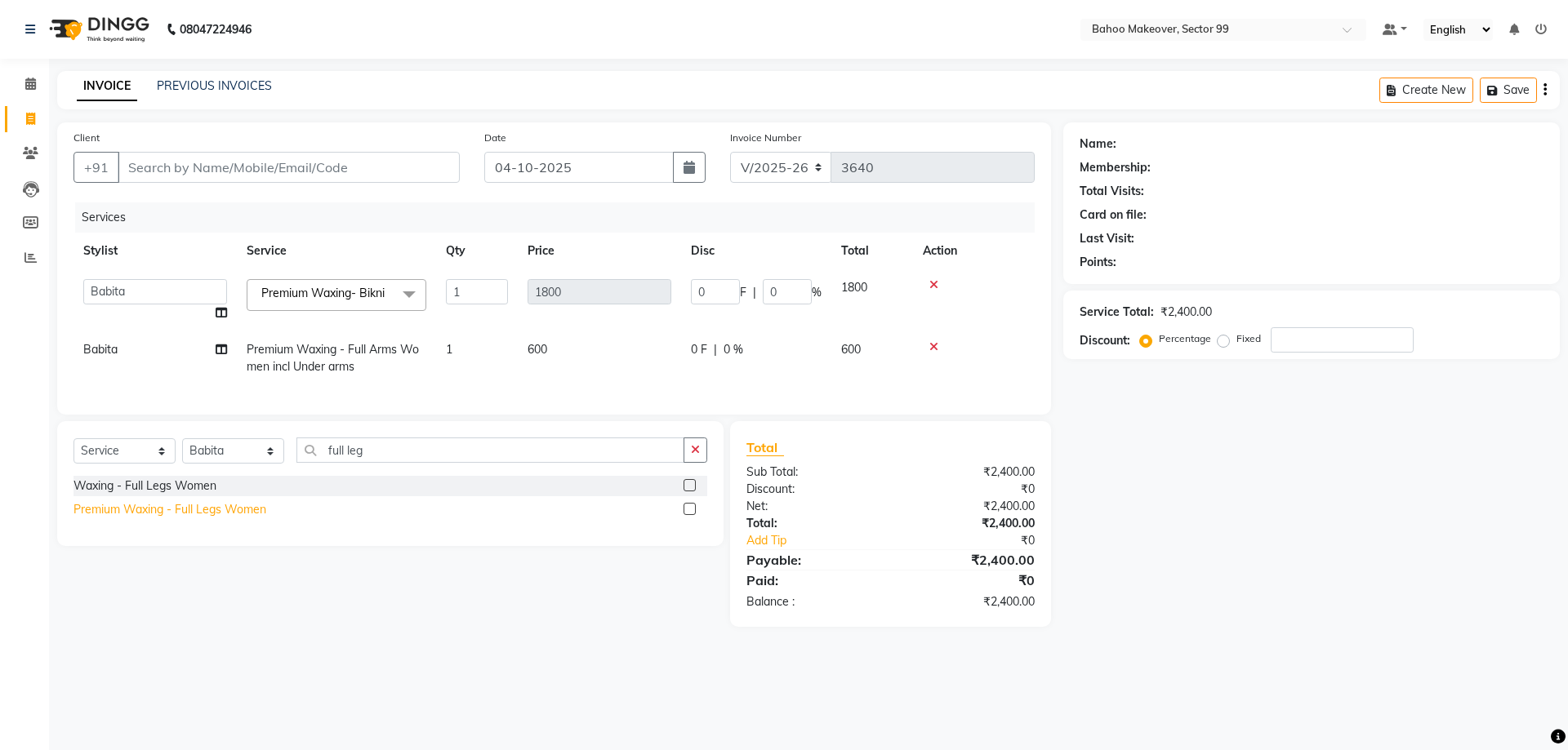
click at [161, 514] on div "Premium Waxing - Full Legs Women" at bounding box center [170, 509] width 193 height 17
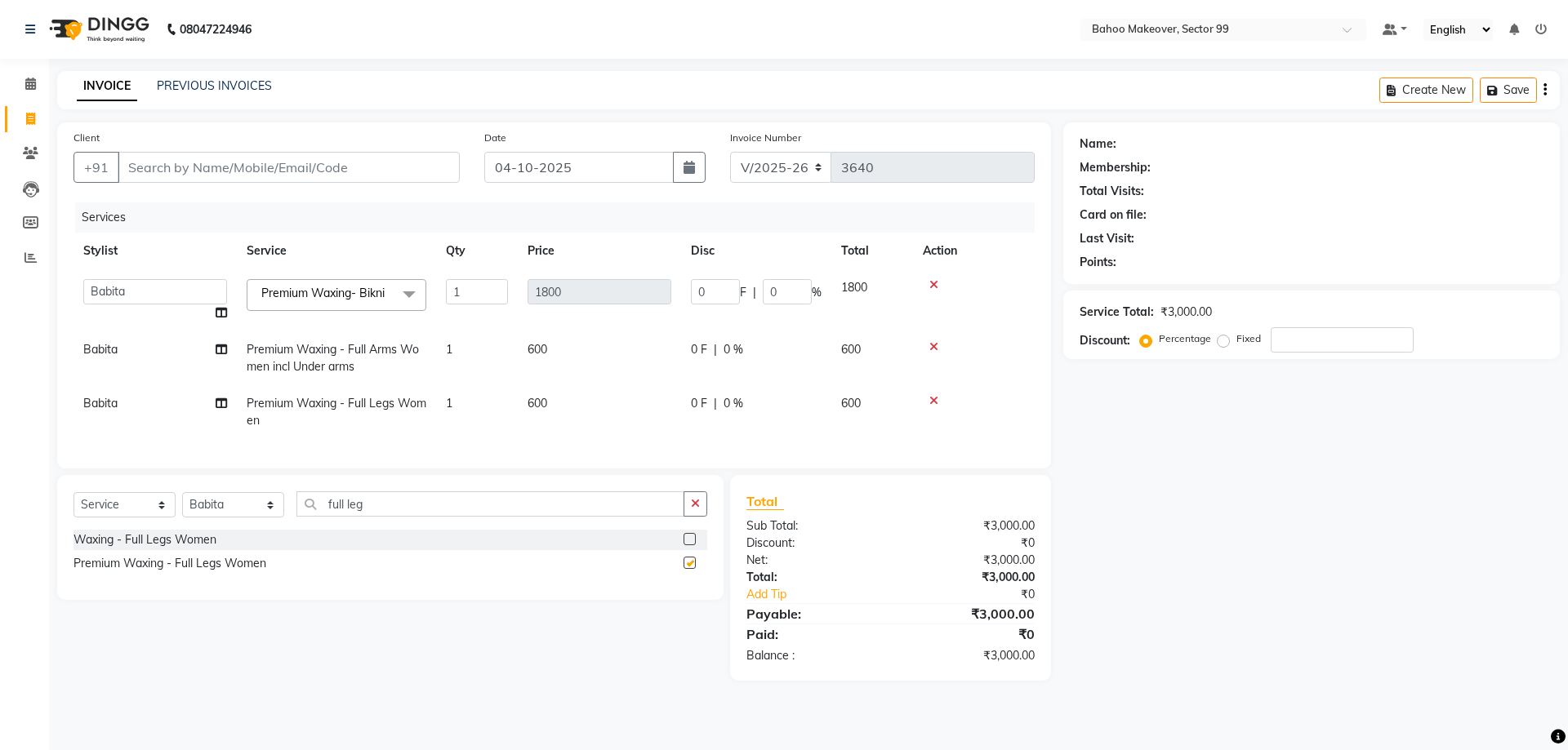
checkbox input "false"
click at [403, 503] on input "full leg" at bounding box center [491, 504] width 388 height 25
type input "f"
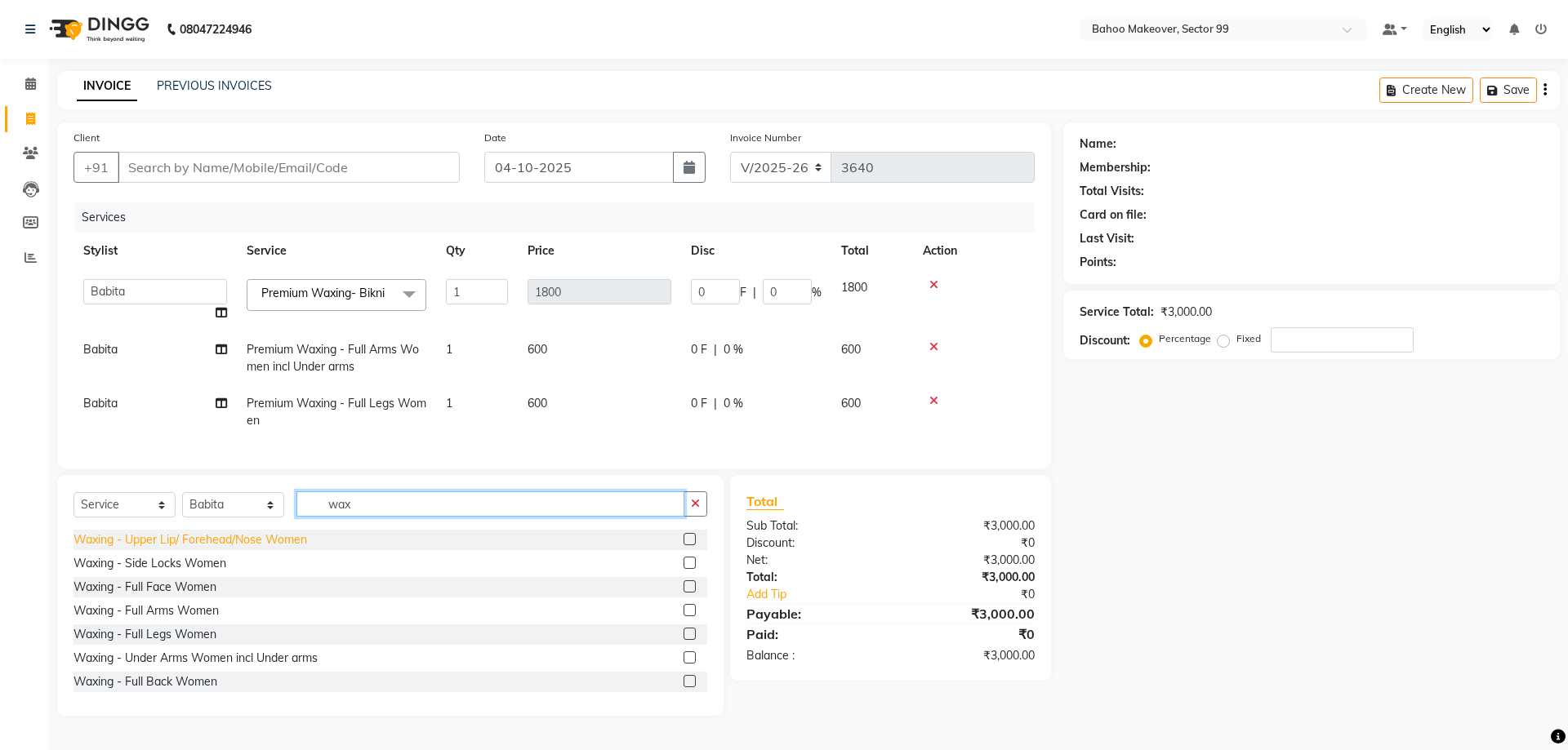
type input "wax"
click at [196, 539] on div "Waxing - Upper Lip/ Forehead/Nose Women" at bounding box center [190, 540] width 233 height 17
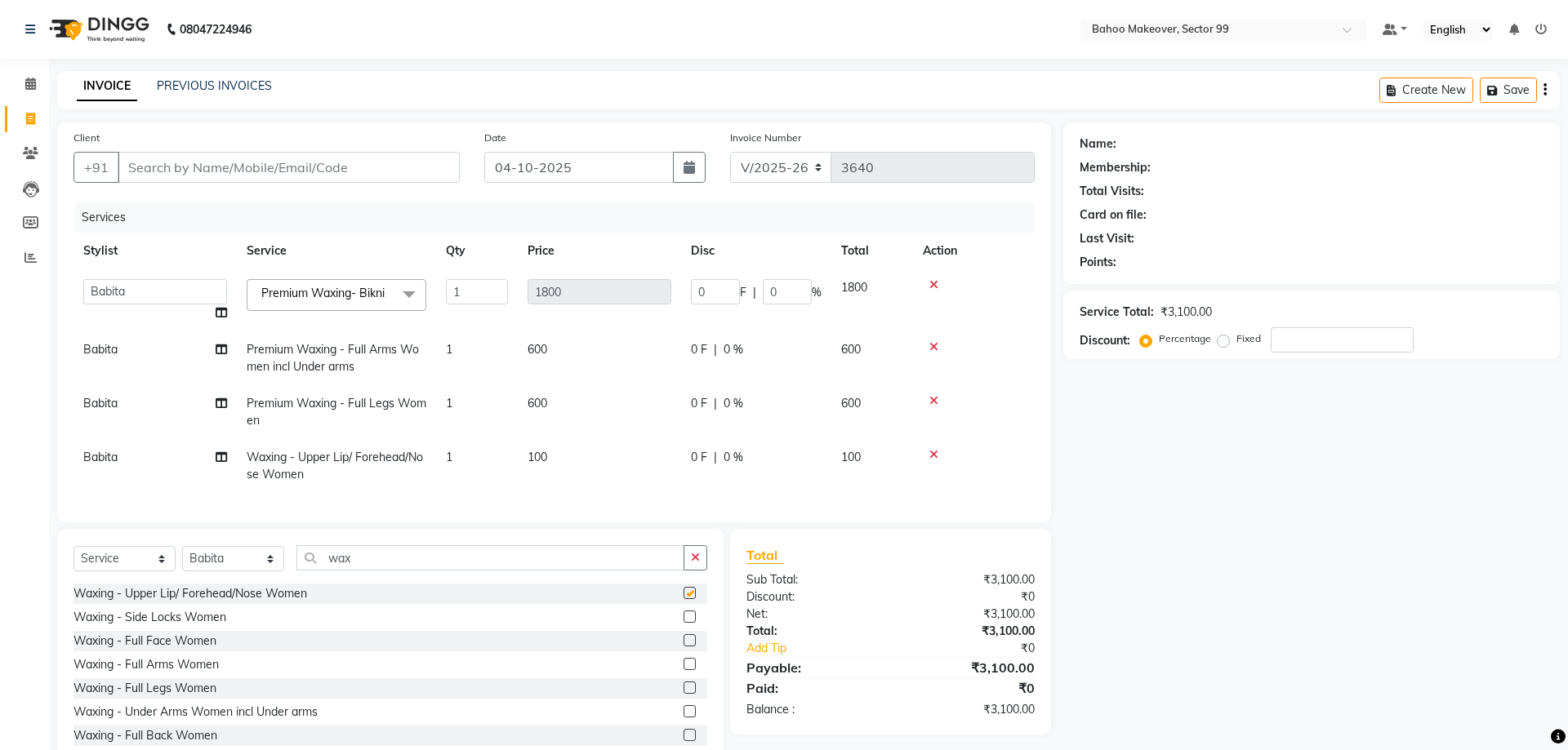
checkbox input "false"
click at [436, 556] on input "wax" at bounding box center [491, 558] width 388 height 25
type input "w"
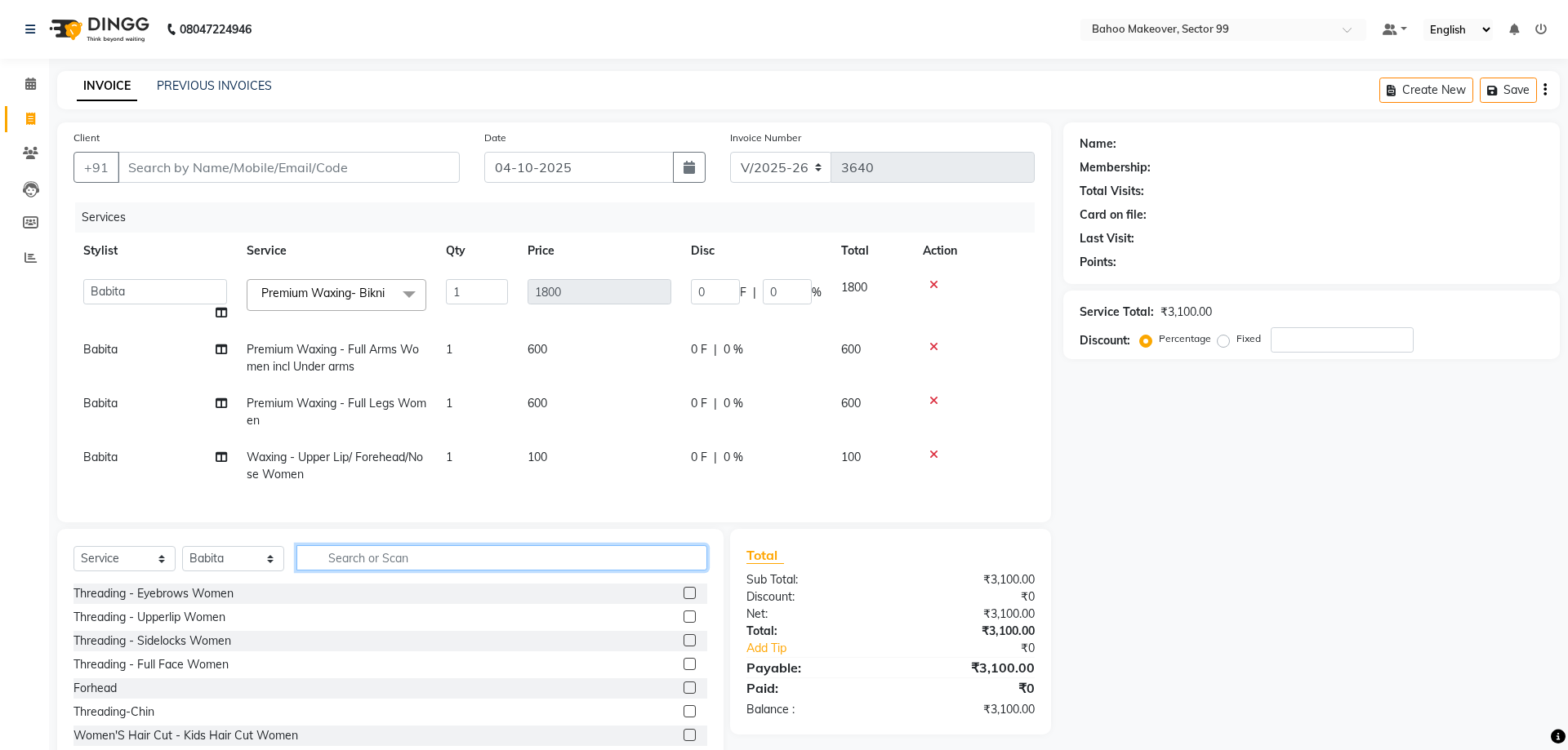
click at [407, 565] on input "text" at bounding box center [502, 558] width 410 height 25
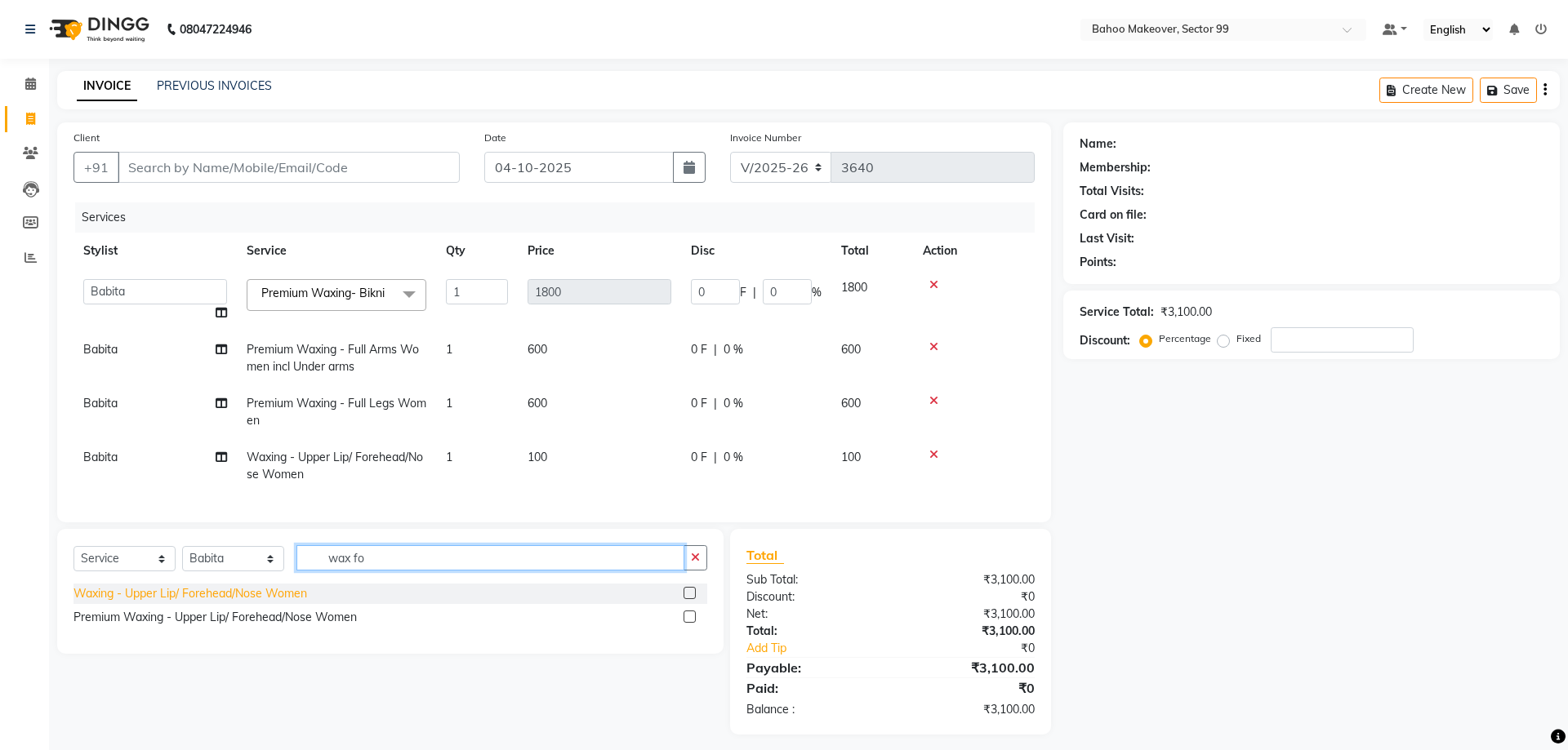
type input "wax fo"
click at [187, 598] on div "Waxing - Upper Lip/ Forehead/Nose Women" at bounding box center [190, 594] width 233 height 17
checkbox input "false"
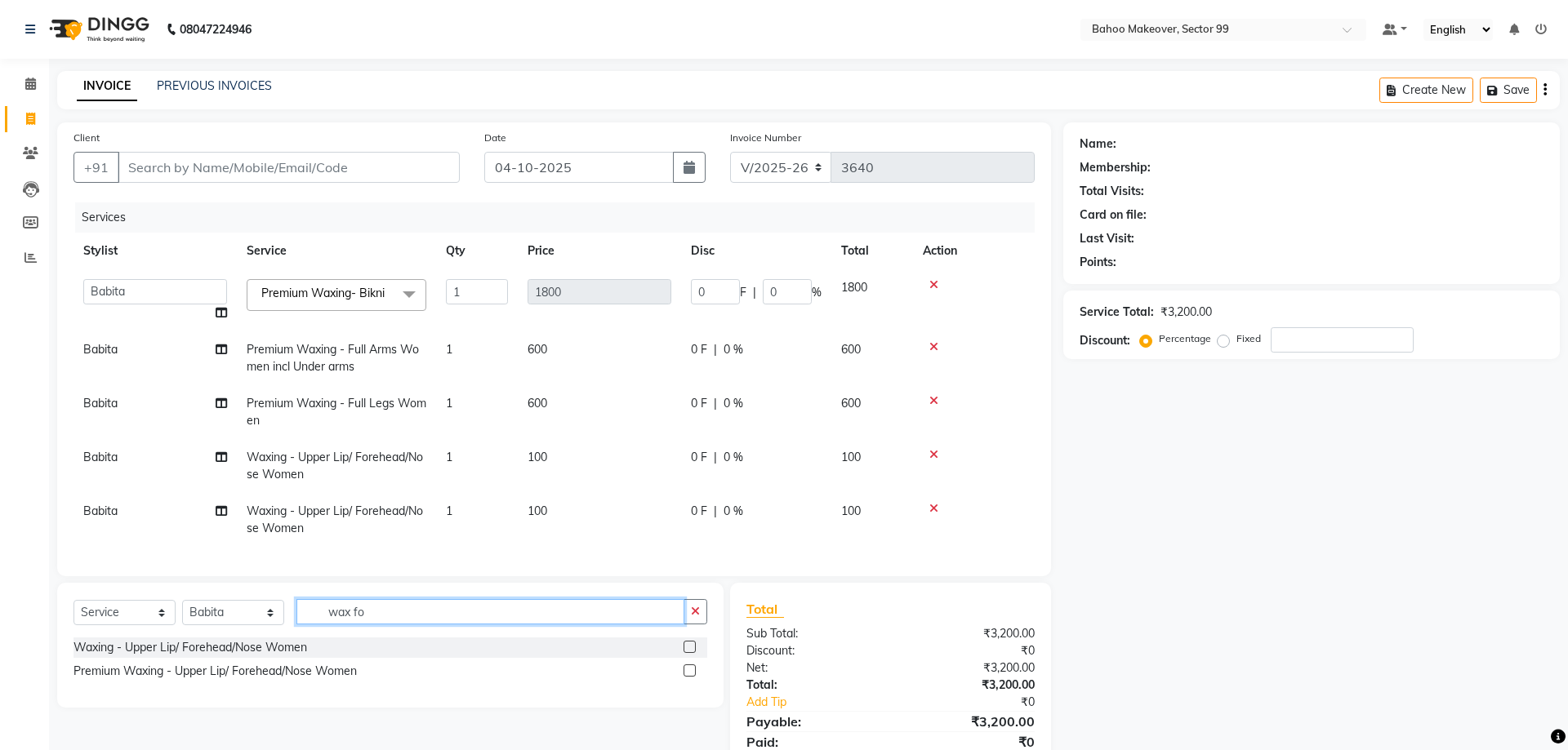
click at [439, 607] on input "wax fo" at bounding box center [491, 612] width 388 height 25
type input "w"
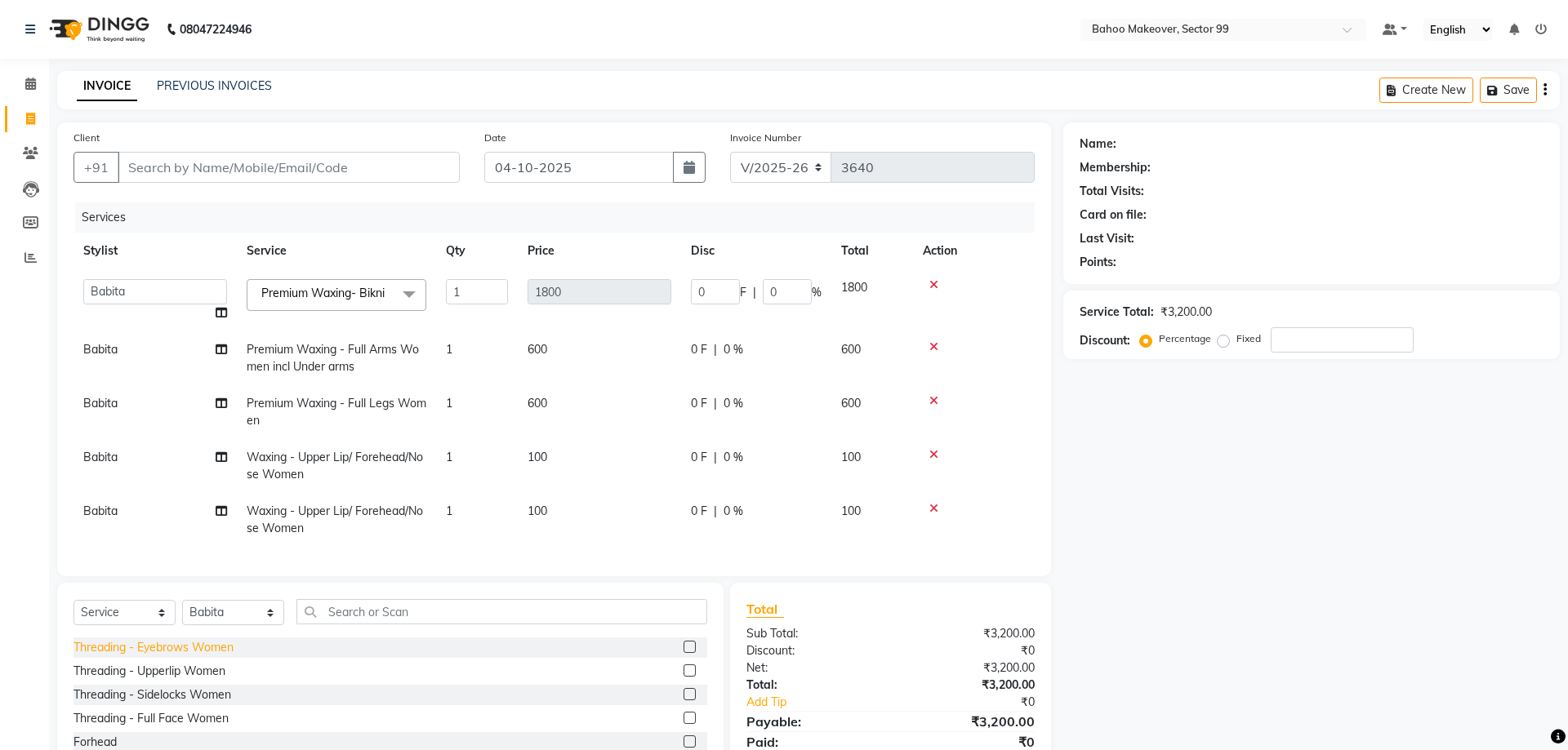
click at [202, 651] on div "Threading - Eyebrows Women" at bounding box center [154, 647] width 160 height 17
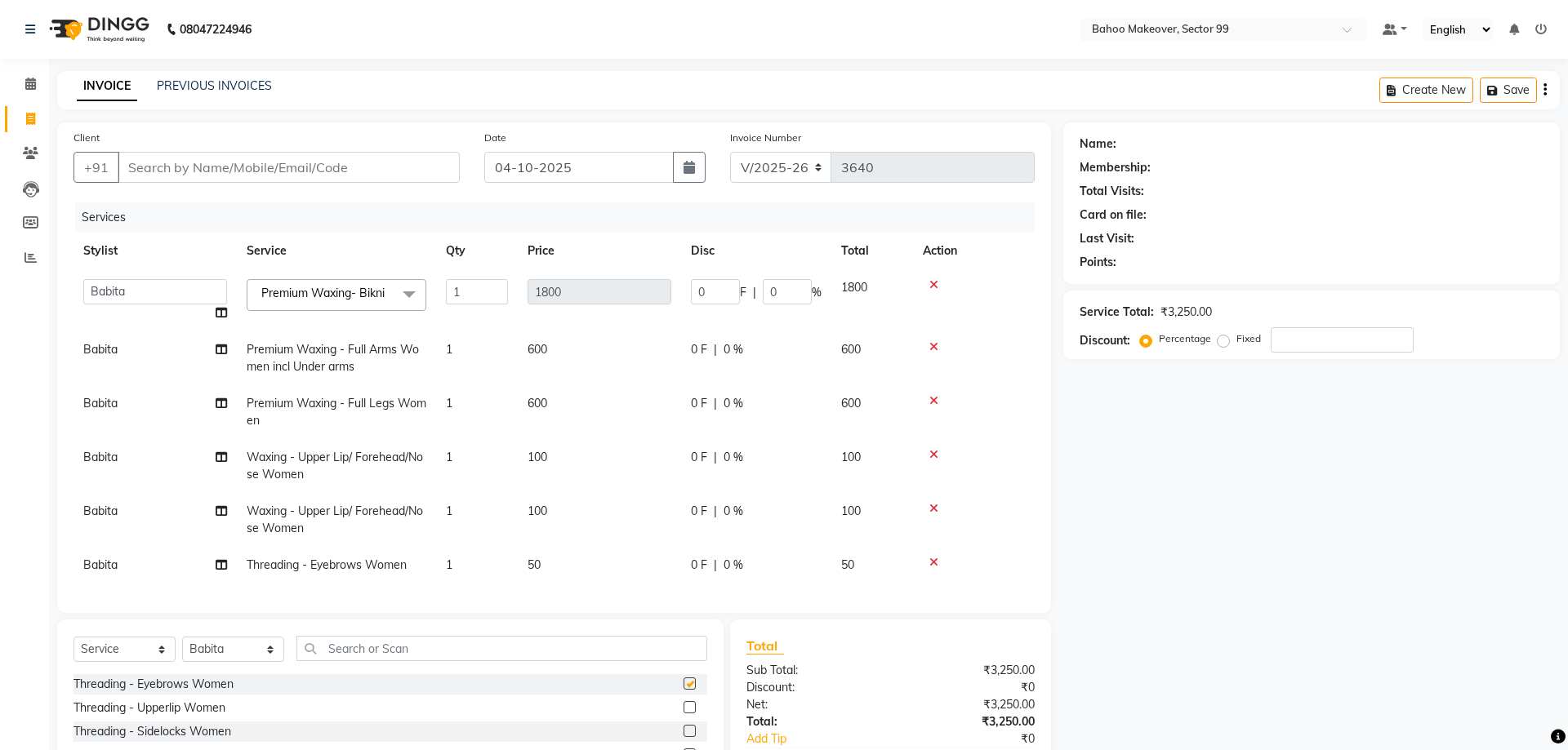
checkbox input "false"
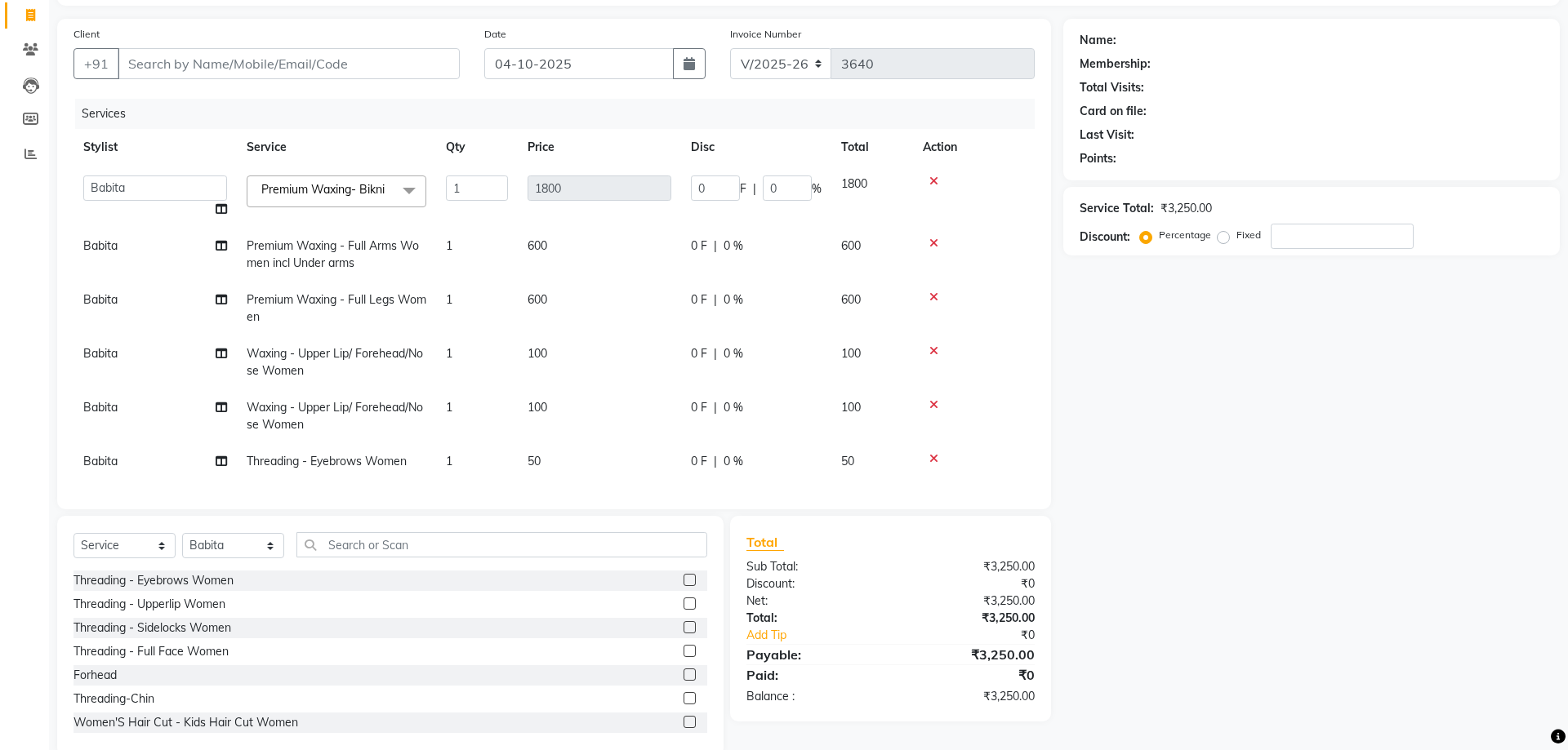
scroll to position [134, 0]
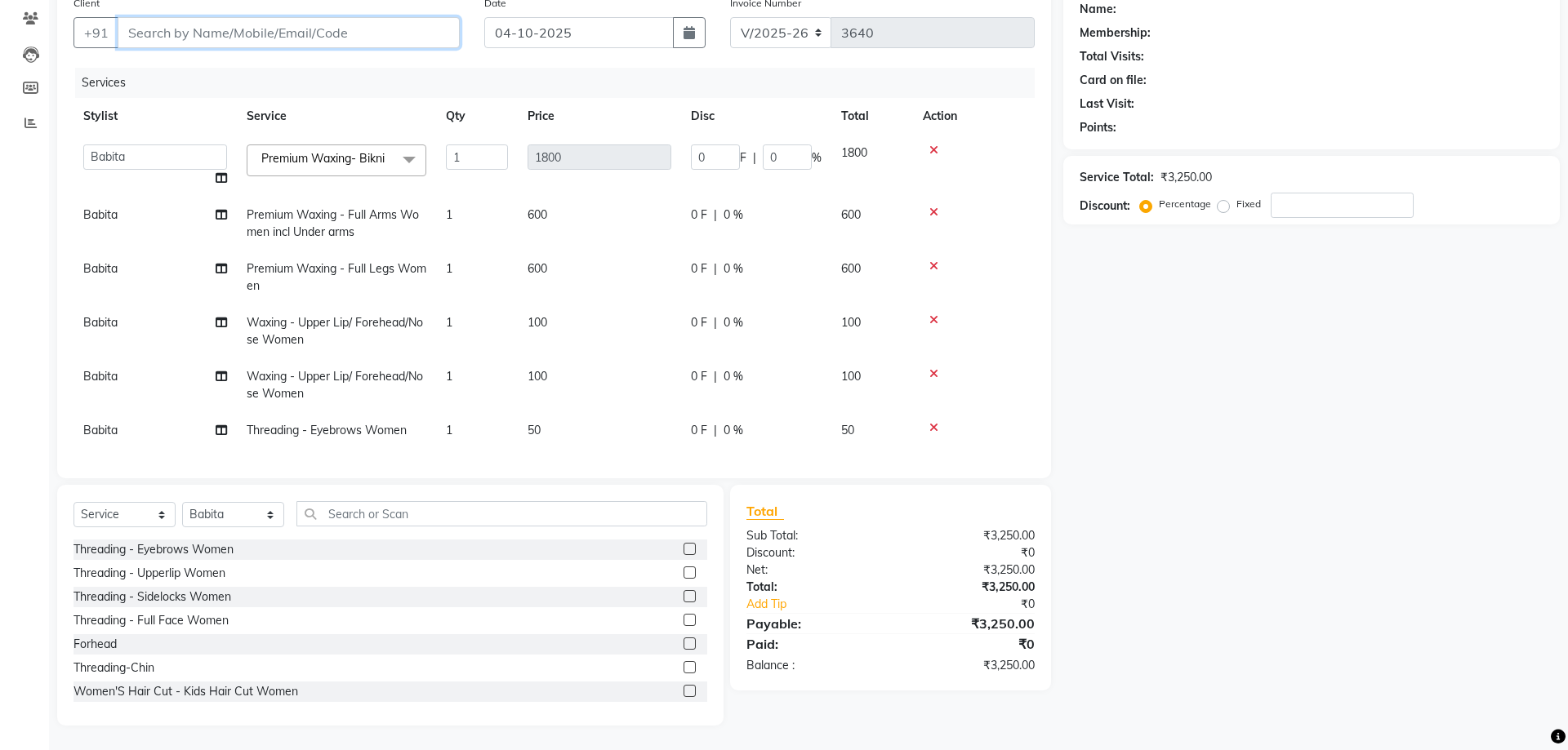
click at [317, 31] on input "Client" at bounding box center [288, 32] width 342 height 31
type input "R"
type input "0"
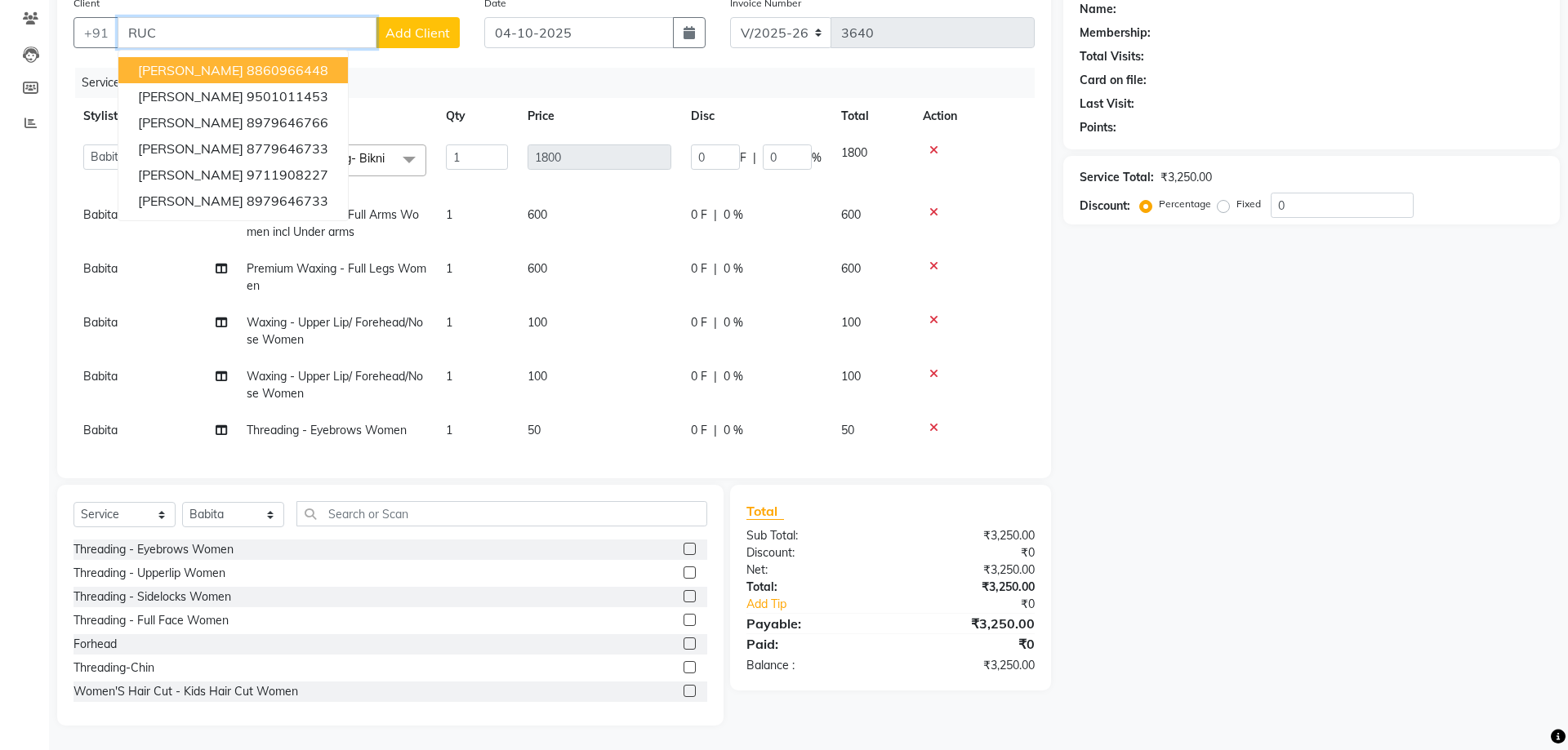
click at [258, 71] on ngb-highlight "8860966448" at bounding box center [287, 71] width 82 height 17
type input "8860966448"
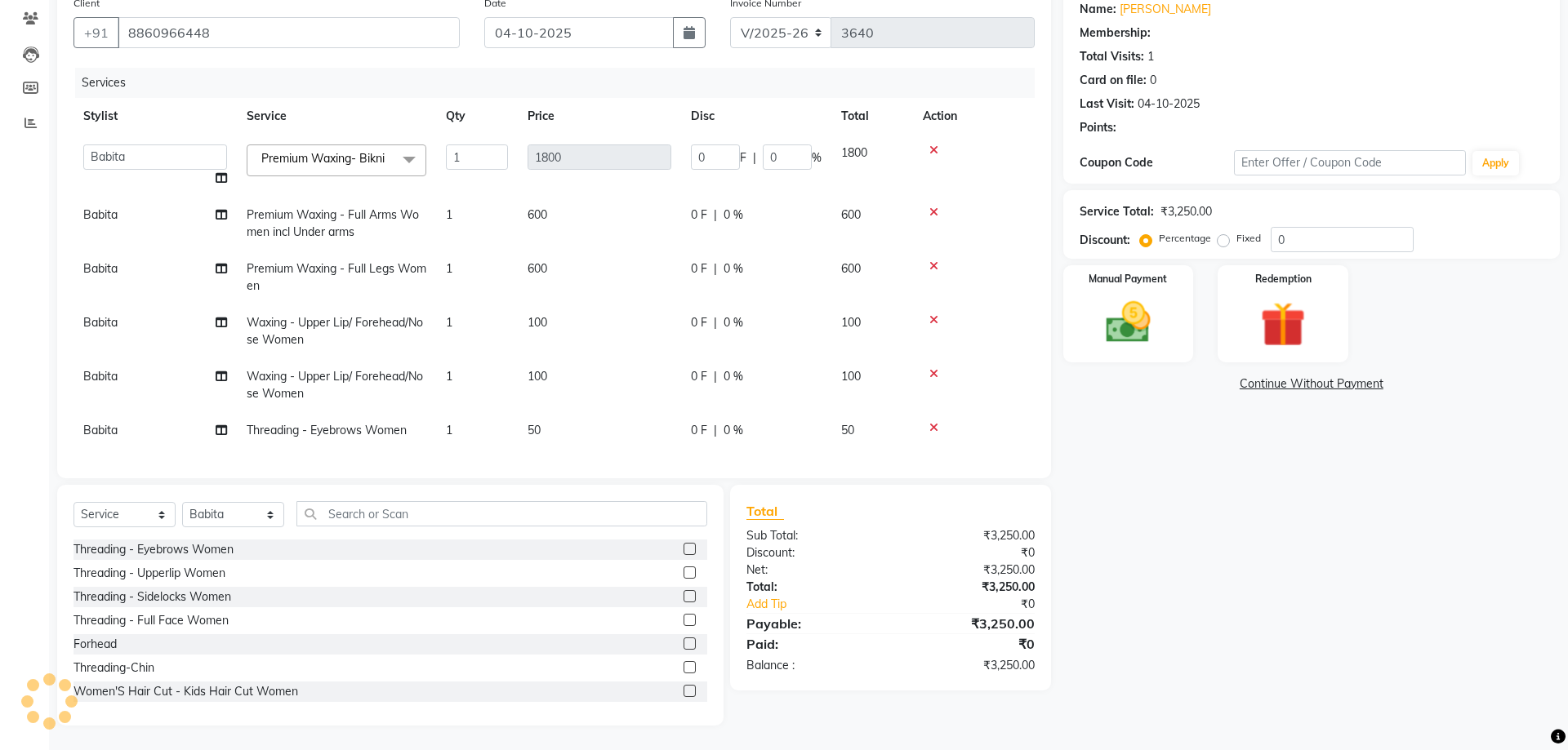
select select "1: Object"
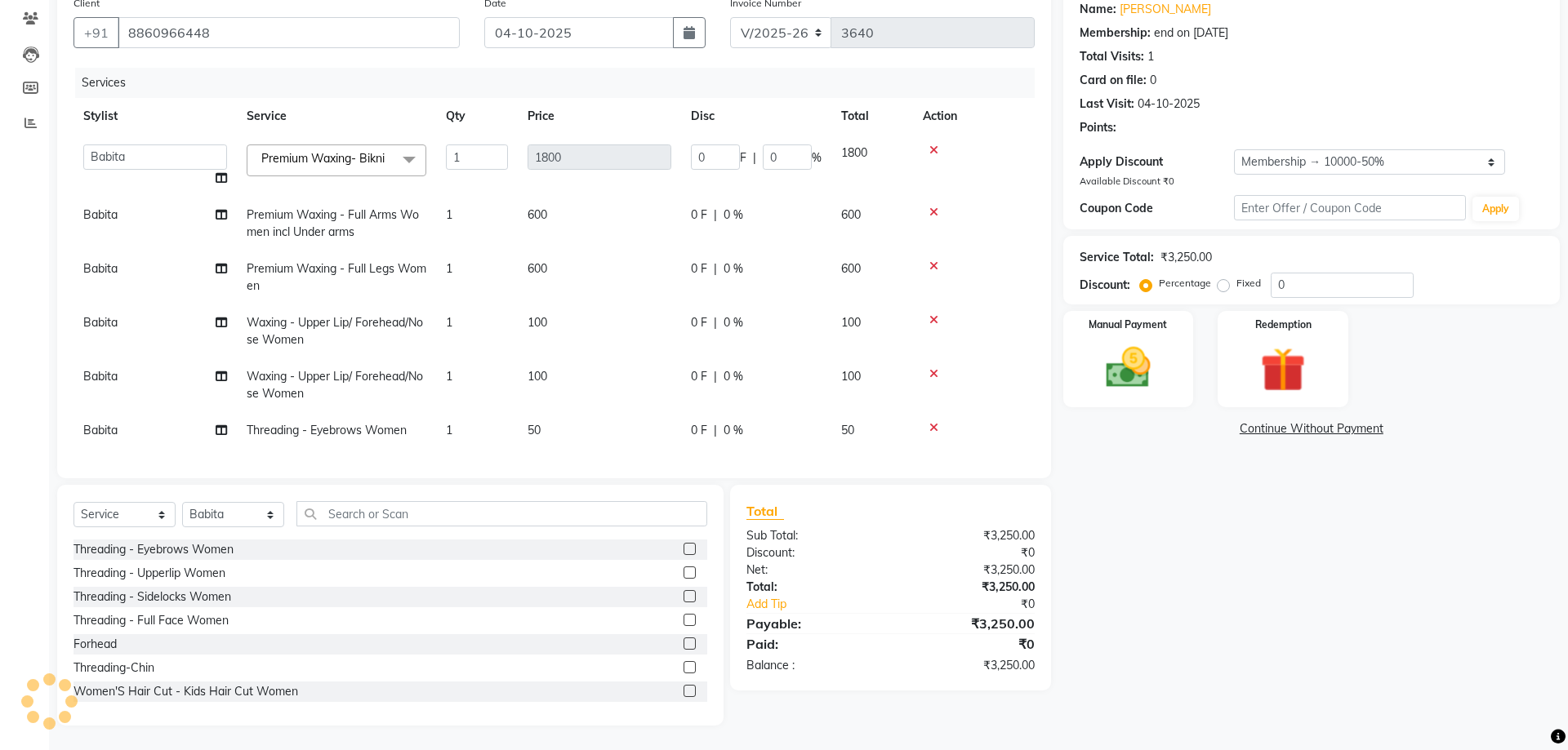
type input "50"
type input "900"
type input "50"
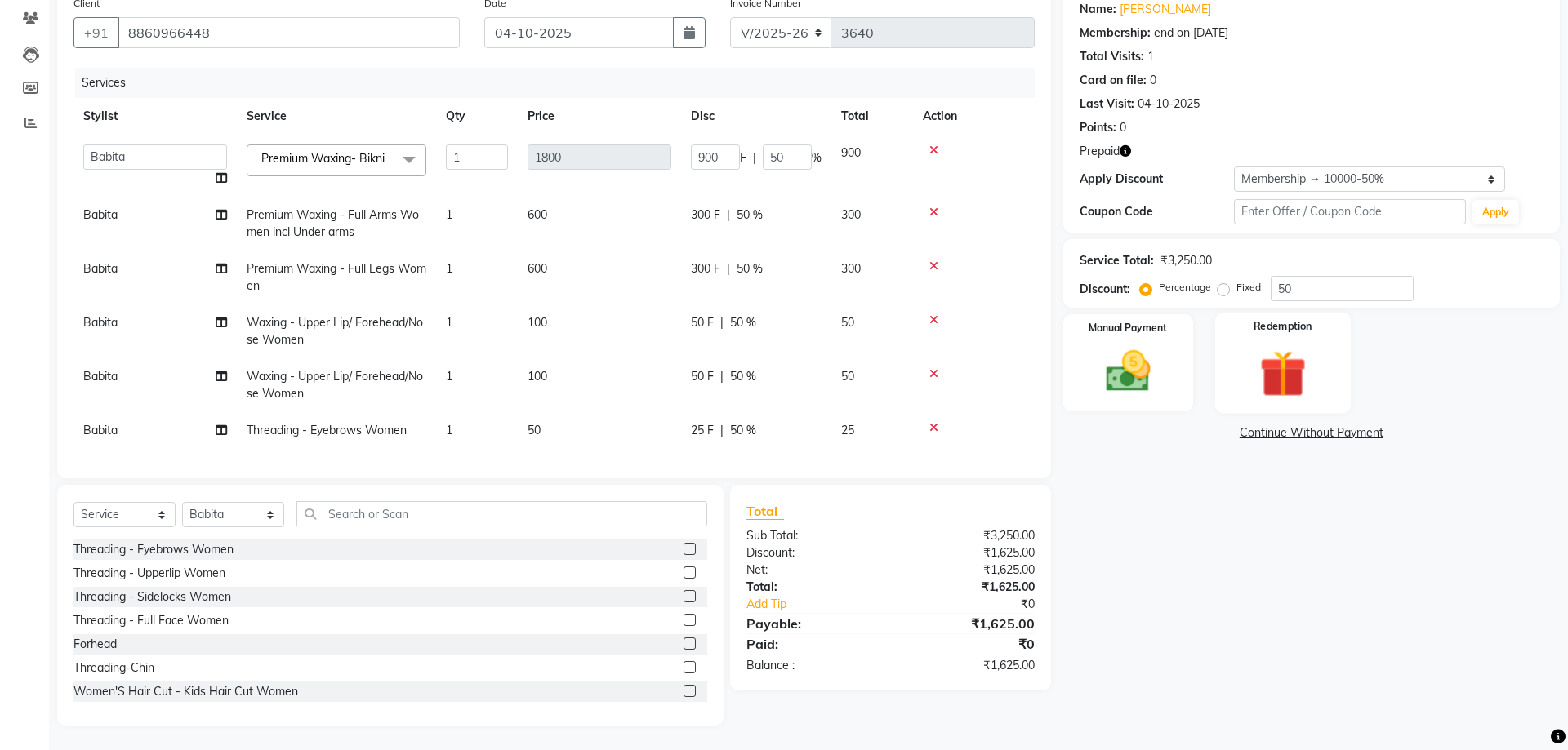
click at [1302, 381] on img at bounding box center [1282, 373] width 76 height 58
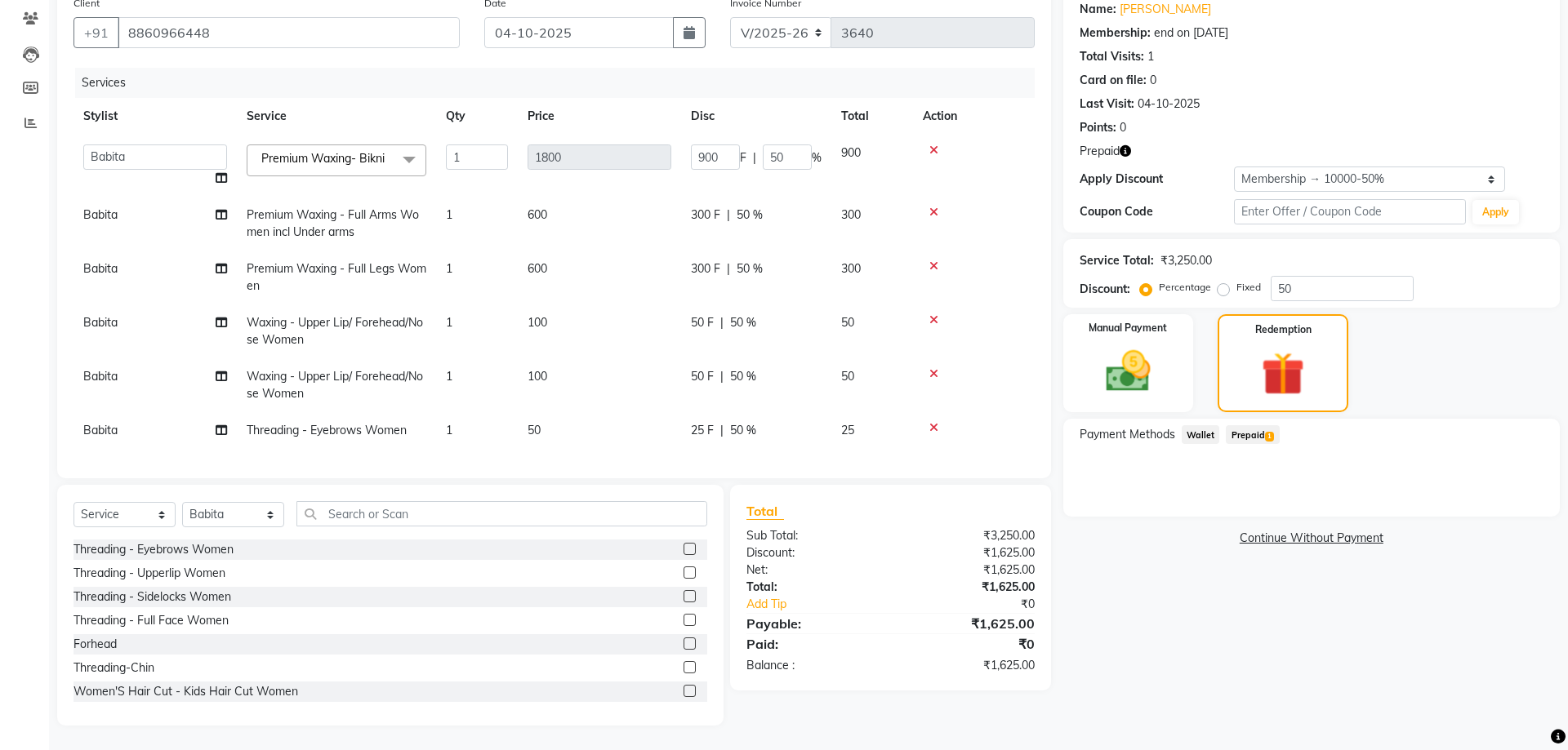
click at [1248, 434] on span "Prepaid 1" at bounding box center [1252, 435] width 53 height 19
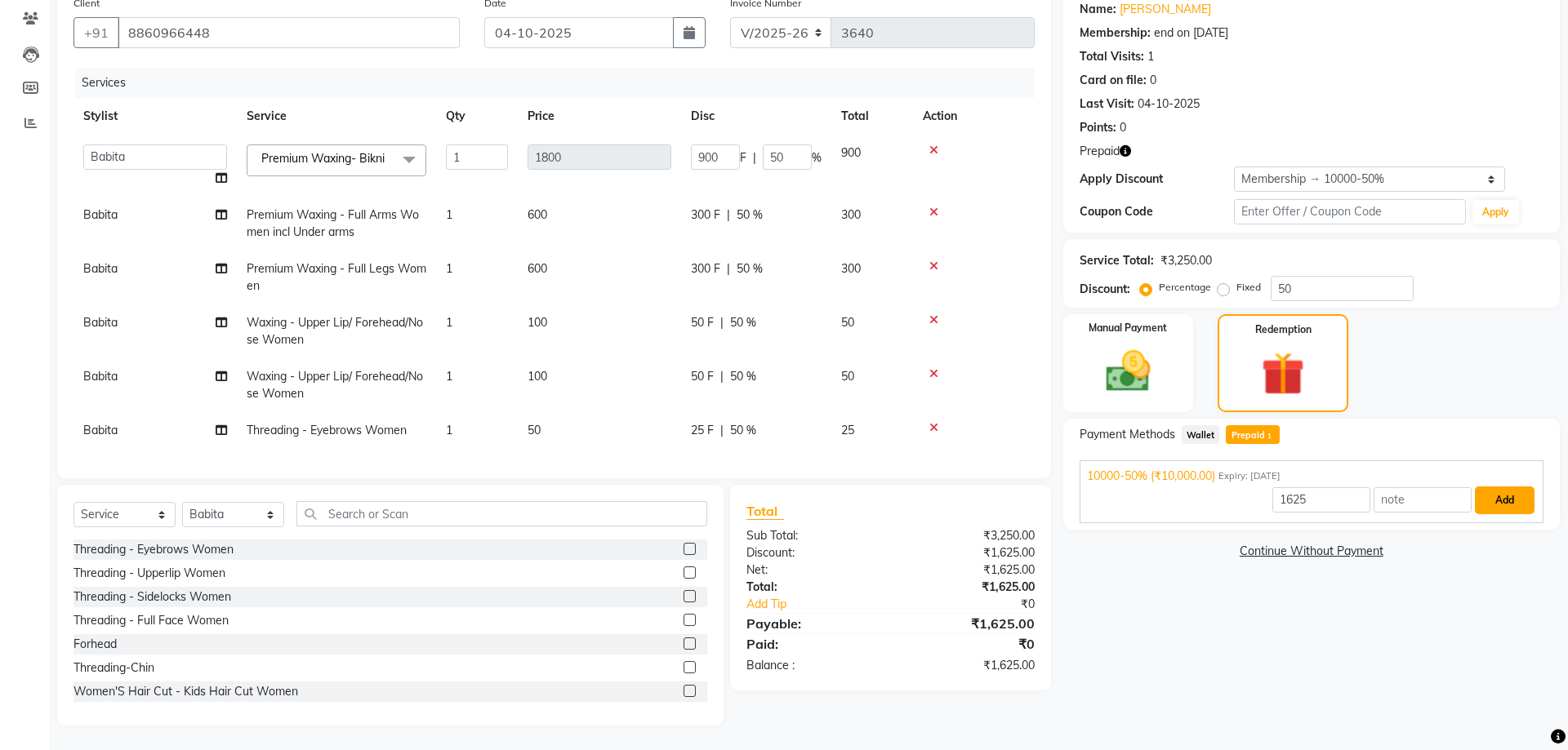
click at [1516, 501] on button "Add" at bounding box center [1505, 501] width 60 height 28
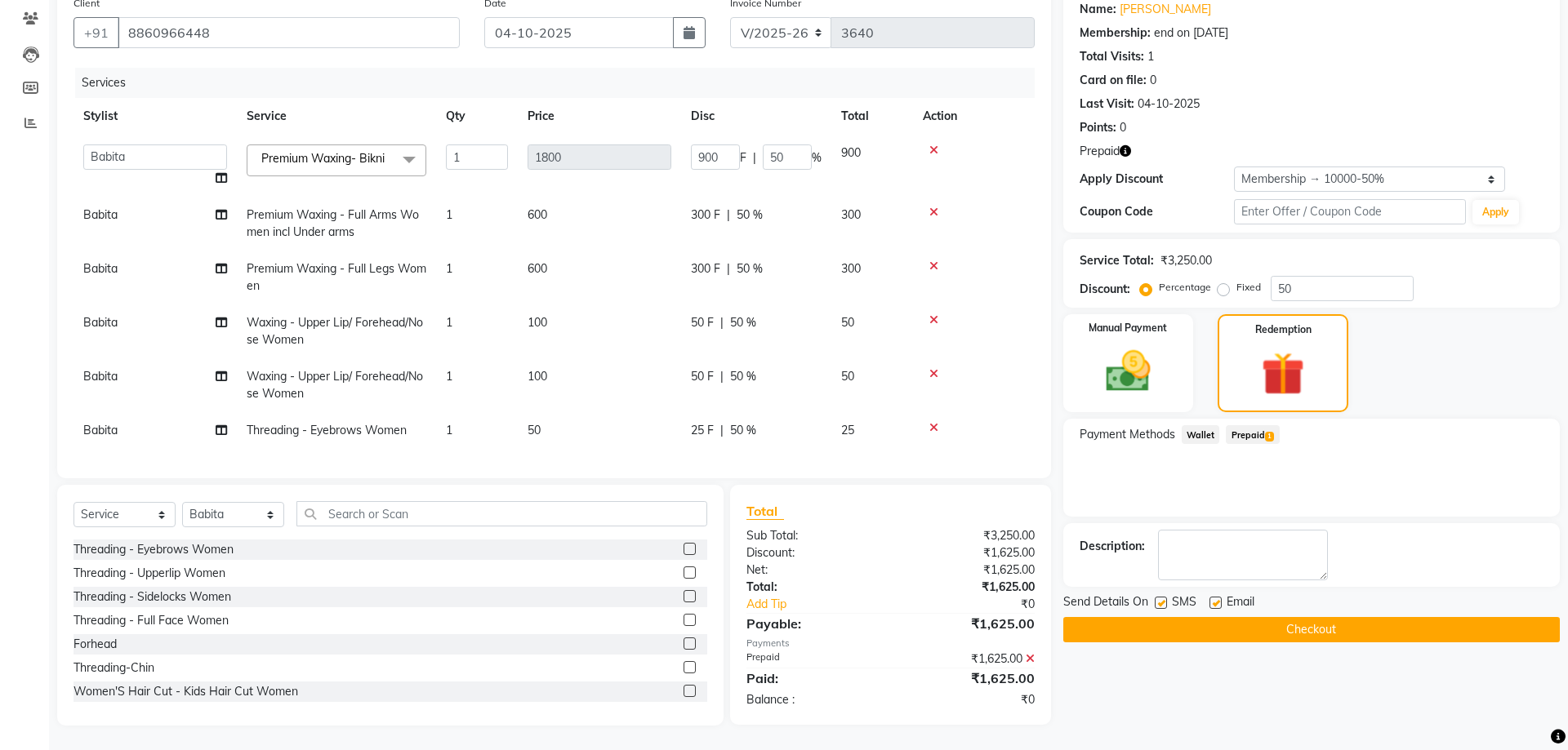
click at [1419, 626] on button "Checkout" at bounding box center [1311, 630] width 496 height 25
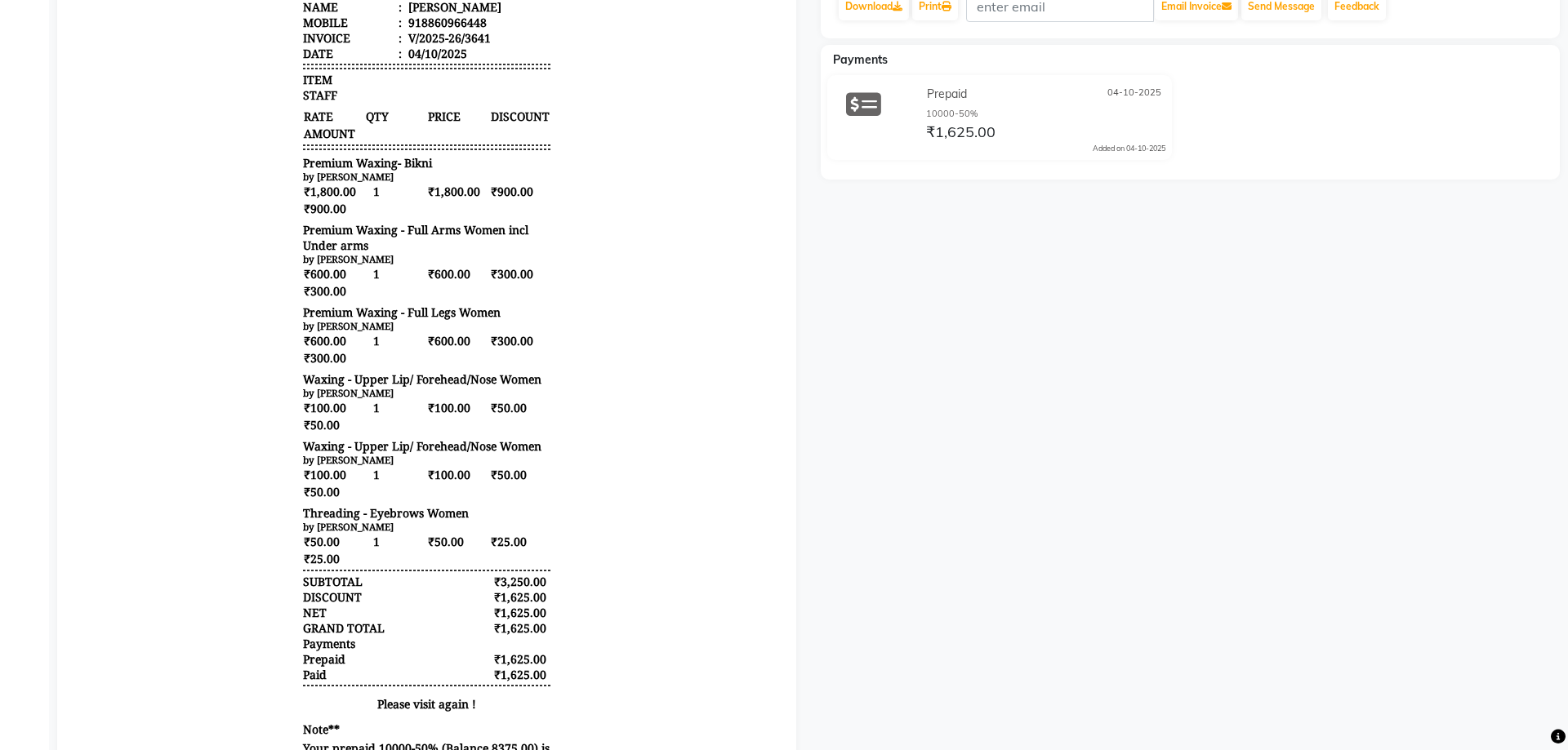
scroll to position [494, 0]
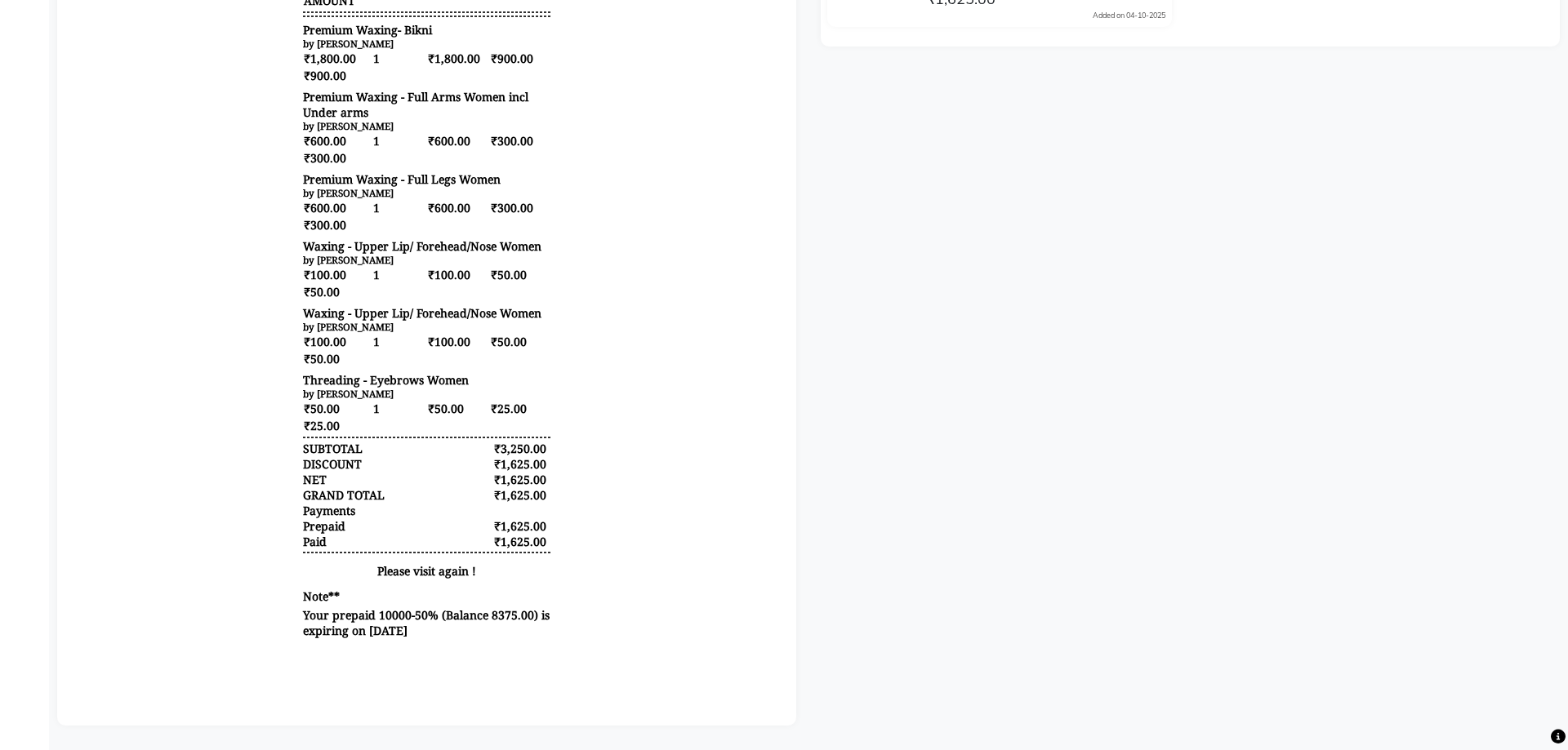
click at [1177, 405] on div "[PERSON_NAME] Prebook Payment Received Download Print Email Invoice Send Messag…" at bounding box center [1190, 182] width 763 height 1087
click at [1218, 410] on div "[PERSON_NAME] Prebook Payment Received Download Print Email Invoice Send Messag…" at bounding box center [1190, 182] width 763 height 1087
click at [1197, 344] on div "[PERSON_NAME] Prebook Payment Received Download Print Email Invoice Send Messag…" at bounding box center [1190, 182] width 763 height 1087
click at [1164, 323] on div "[PERSON_NAME] Prebook Payment Received Download Print Email Invoice Send Messag…" at bounding box center [1190, 182] width 763 height 1087
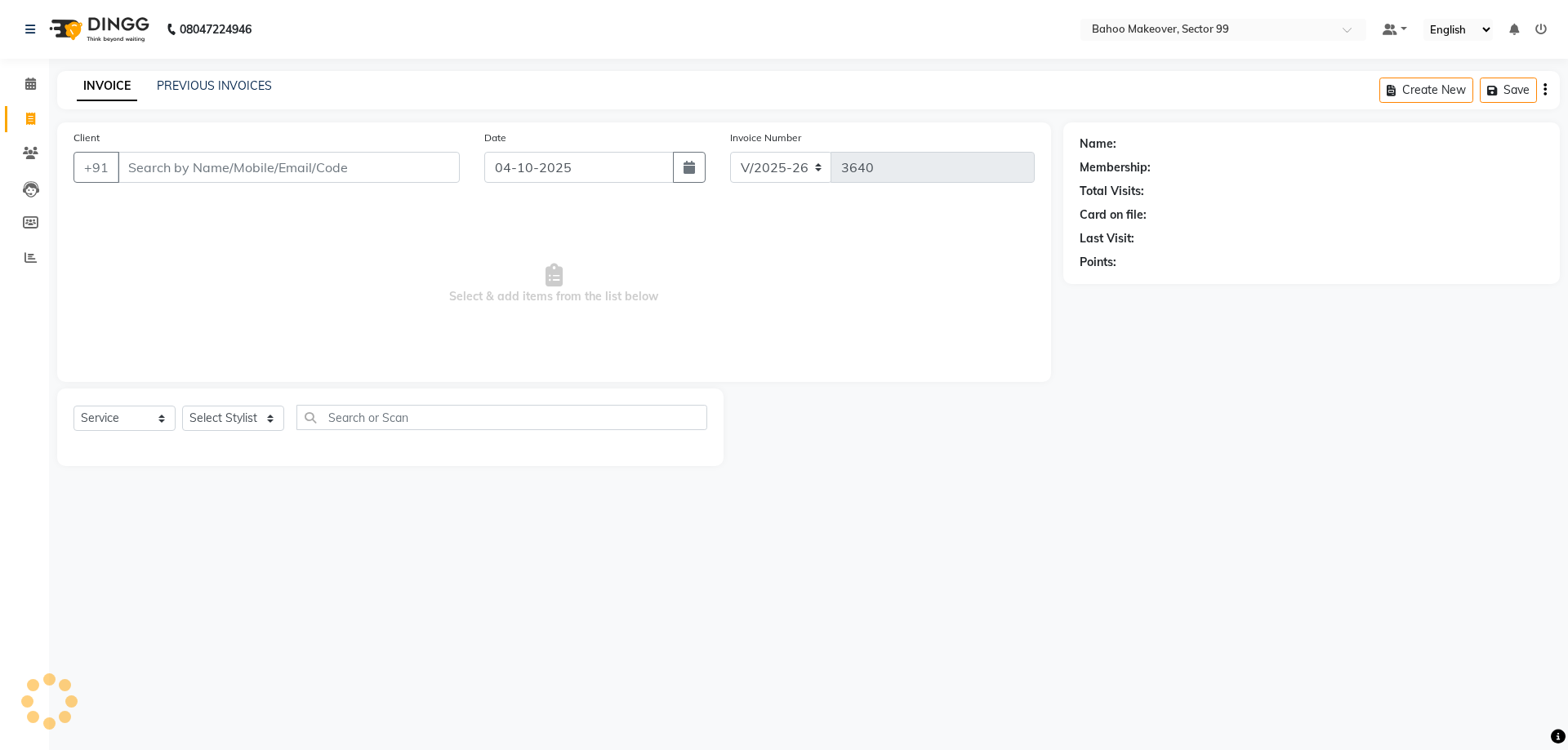
select select "6856"
select select "membership"
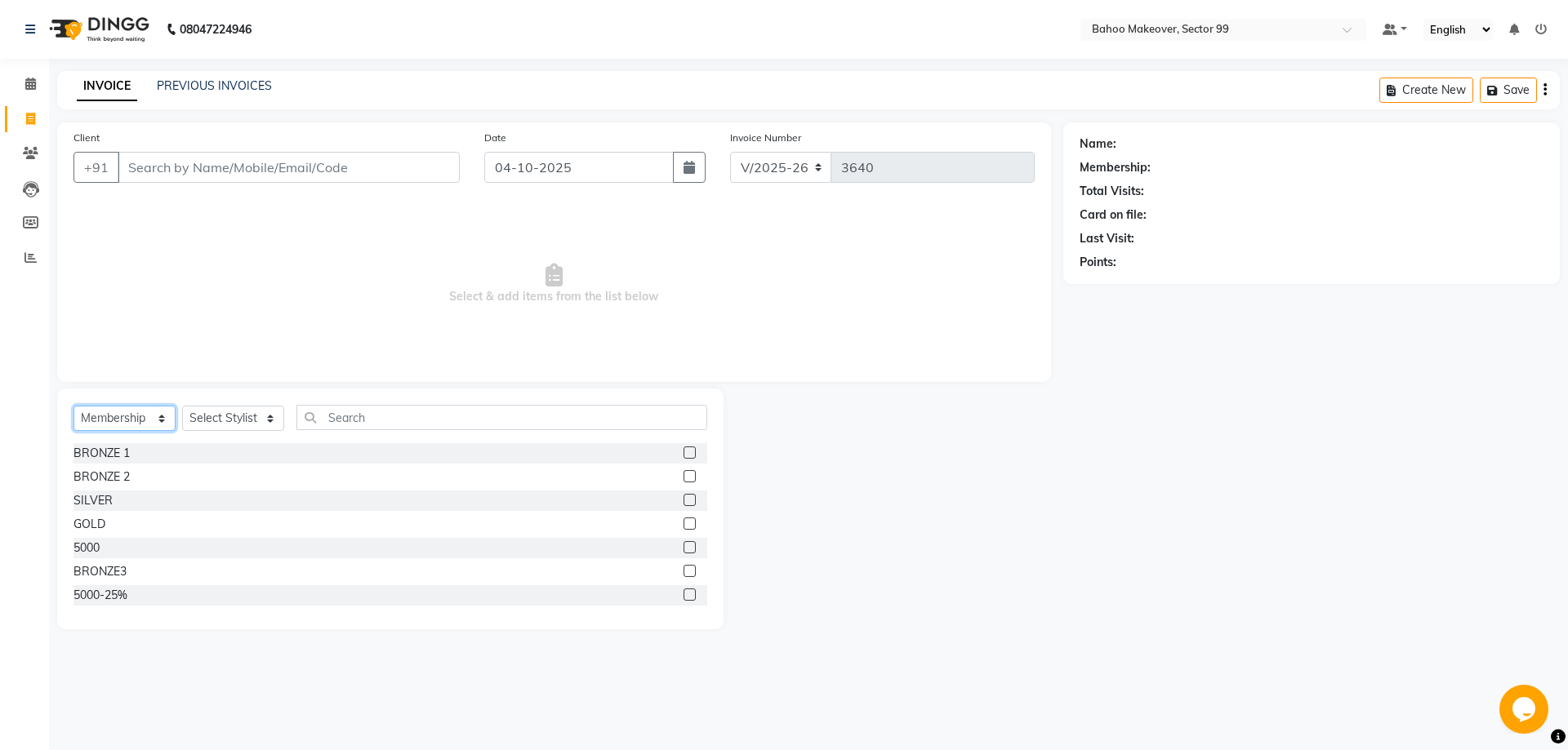
click at [74, 406] on select "Select Service Product Membership Package Voucher Prepaid Gift Card" at bounding box center [124, 418] width 102 height 25
click option "Membership" at bounding box center [0, 0] width 0 height 0
click at [115, 549] on div "10000-50%" at bounding box center [104, 546] width 61 height 17
checkbox input "false"
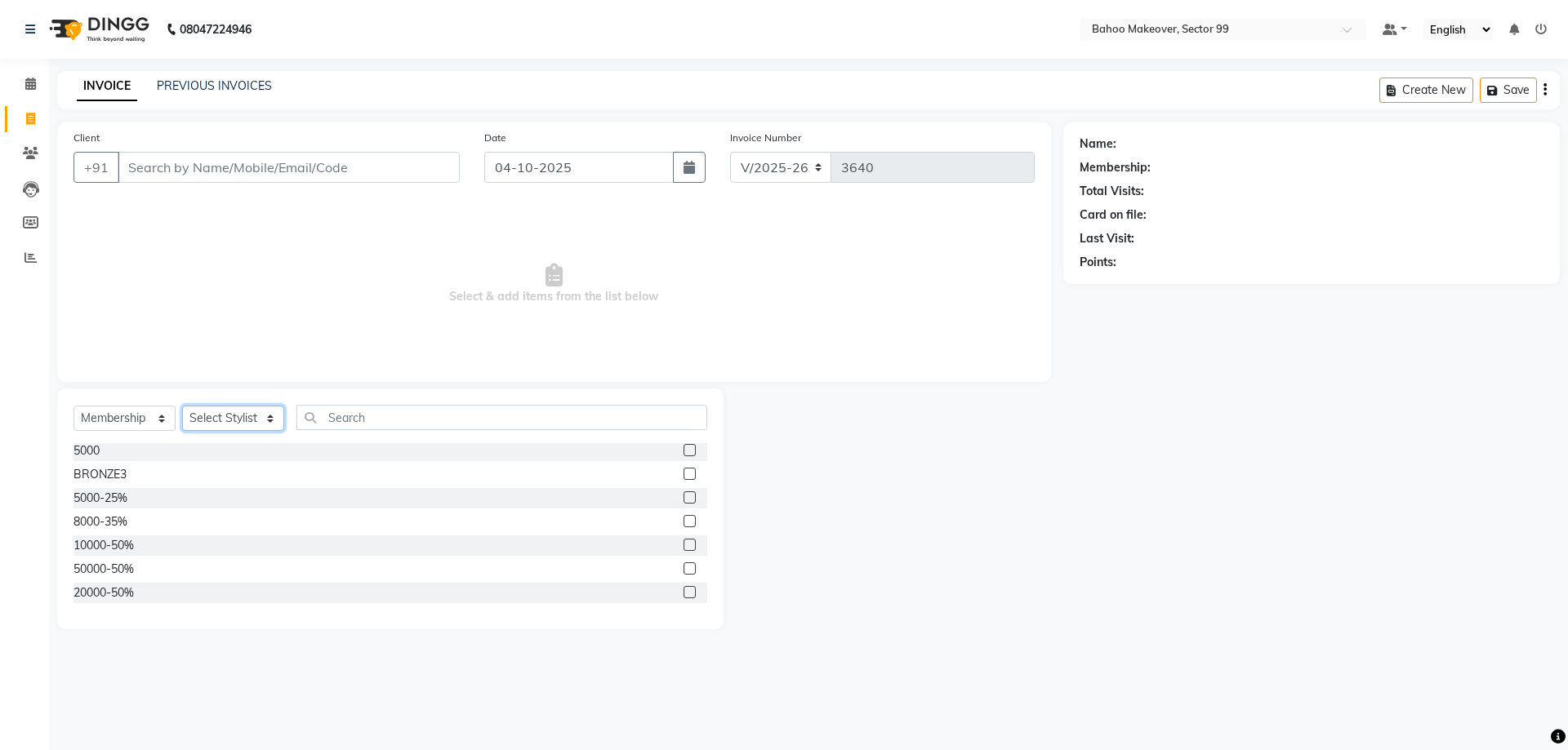
click at [182, 406] on select "Select Stylist [PERSON_NAME] Makeover Bahoo Makeover Salon [PERSON_NAME] [PERSO…" at bounding box center [232, 418] width 102 height 25
select select "87682"
click option "Babita" at bounding box center [0, 0] width 0 height 0
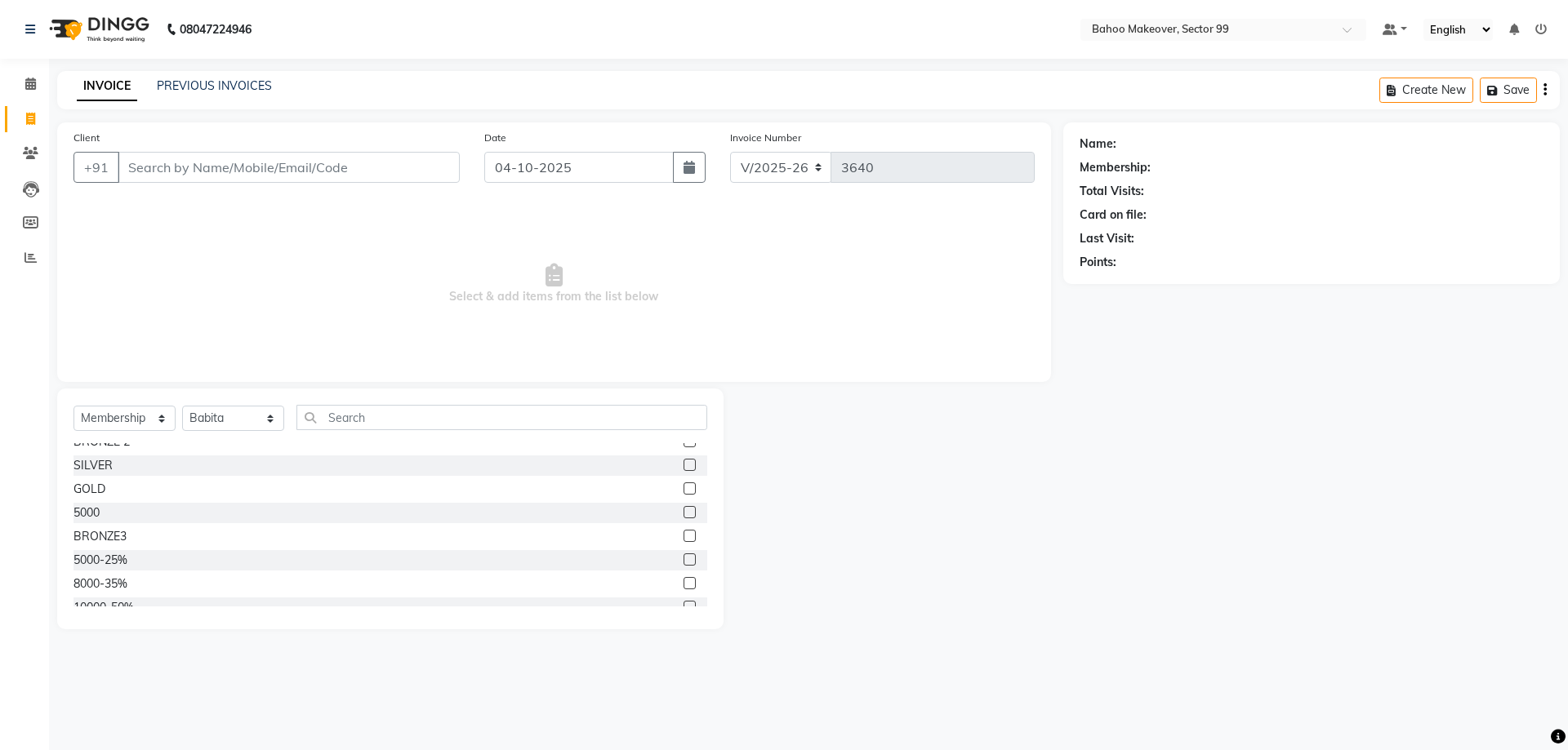
click at [711, 483] on div "Select Service Product Membership Package Voucher Prepaid Gift Card Select Styl…" at bounding box center [390, 509] width 666 height 241
click at [223, 174] on input "Client" at bounding box center [288, 167] width 342 height 31
type input "8860966448"
click at [386, 171] on span "Add Client" at bounding box center [417, 168] width 64 height 17
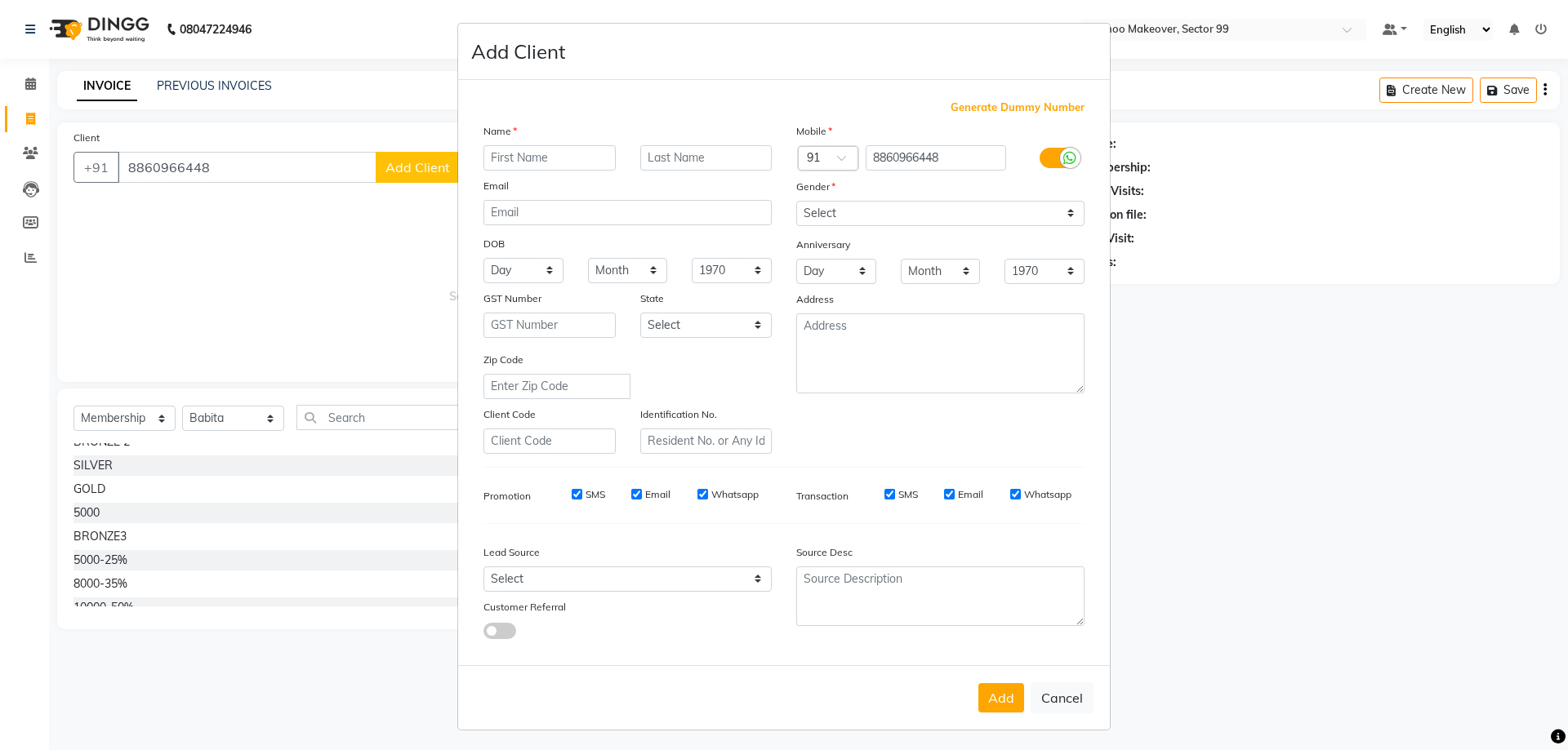
click at [493, 162] on input "text" at bounding box center [549, 158] width 132 height 25
click at [494, 158] on input "[PERSON_NAME]" at bounding box center [549, 158] width 132 height 25
type input "[PERSON_NAME]"
click at [796, 201] on select "Select [DEMOGRAPHIC_DATA] [DEMOGRAPHIC_DATA] Other Prefer Not To Say" at bounding box center [939, 213] width 288 height 25
select select "female"
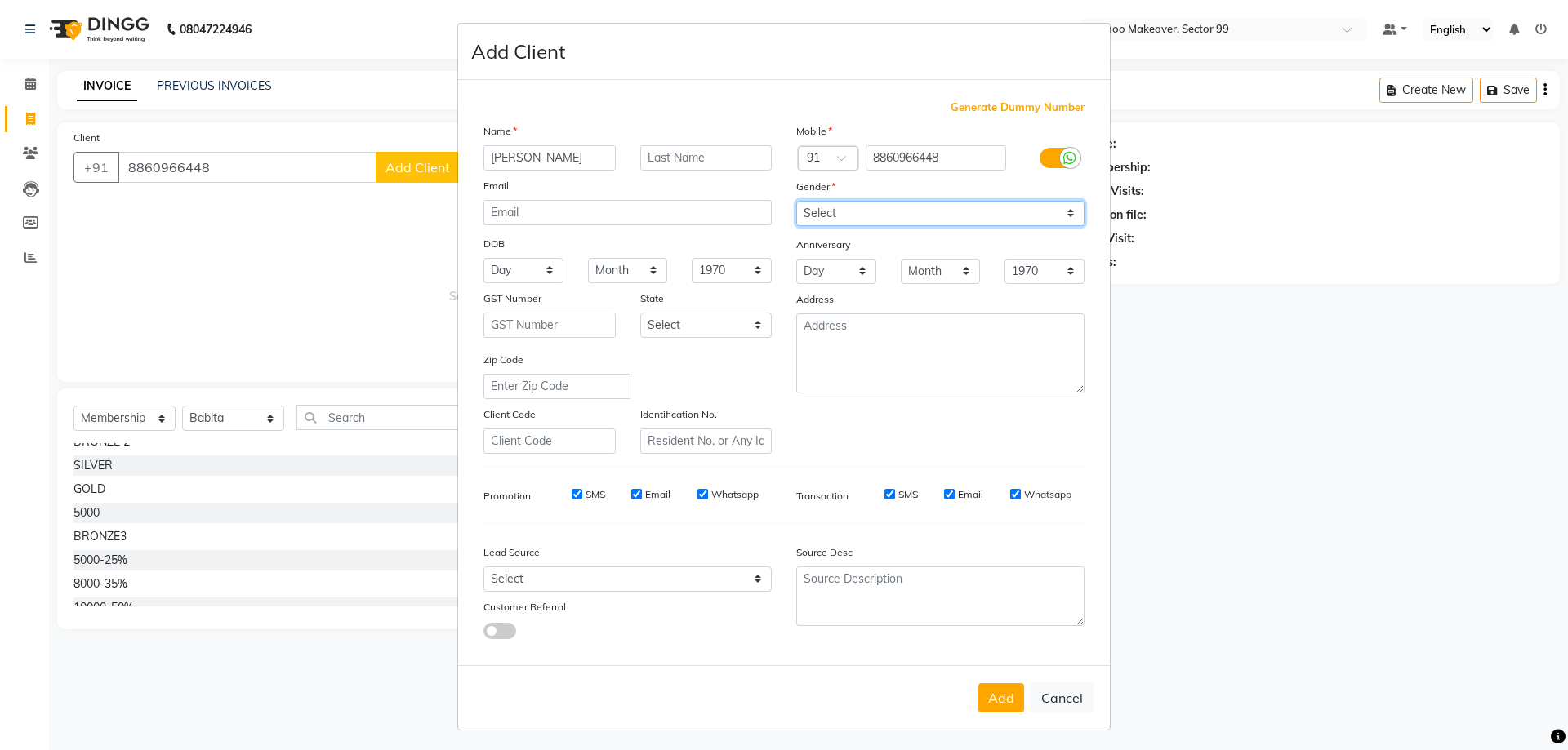
click option "[DEMOGRAPHIC_DATA]" at bounding box center [0, 0] width 0 height 0
click at [986, 693] on button "Add" at bounding box center [1001, 699] width 46 height 30
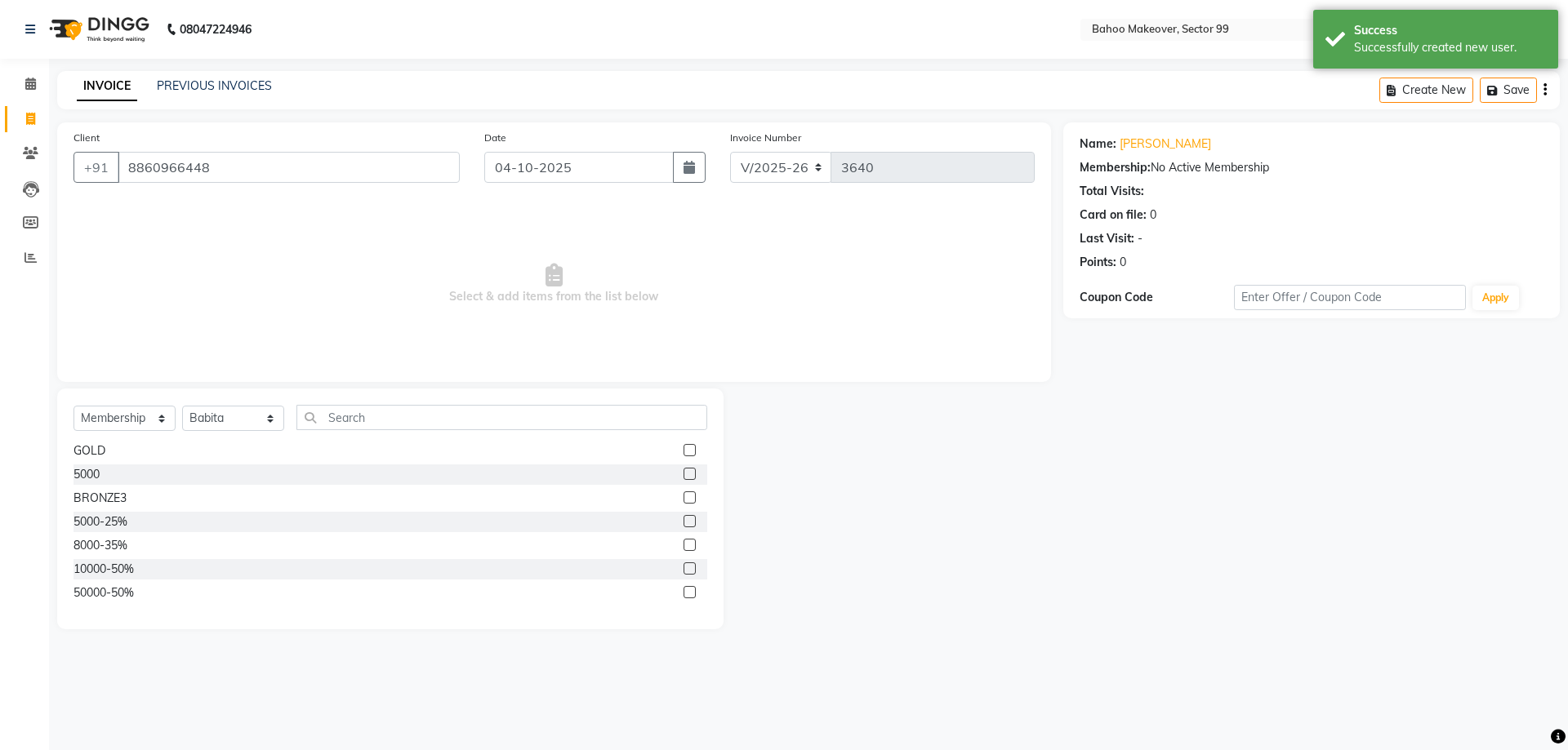
scroll to position [79, 0]
click at [90, 567] on div "10000-50%" at bounding box center [104, 563] width 61 height 17
select select "select"
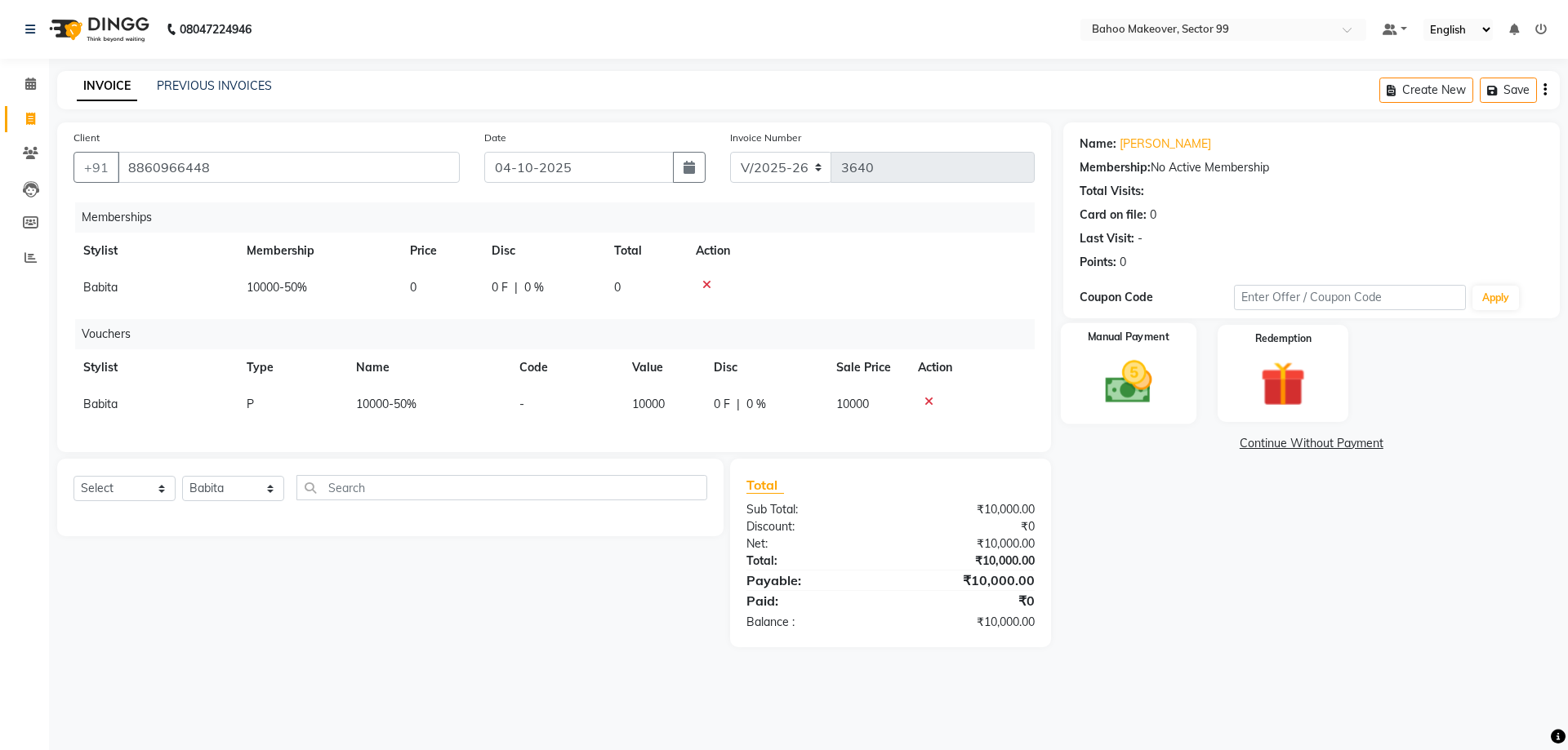
click at [1163, 382] on img at bounding box center [1128, 382] width 76 height 54
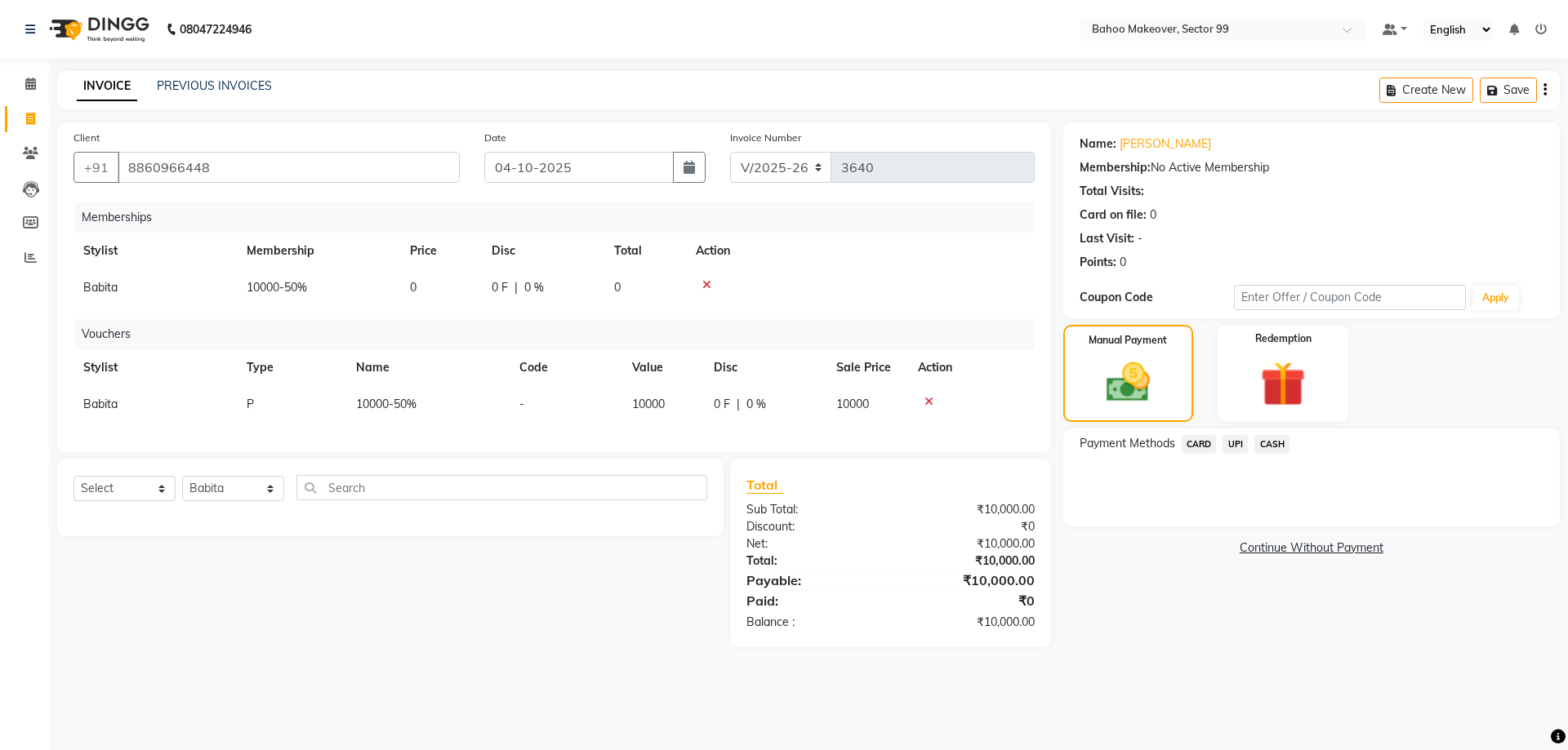
click at [1234, 448] on span "UPI" at bounding box center [1234, 445] width 25 height 19
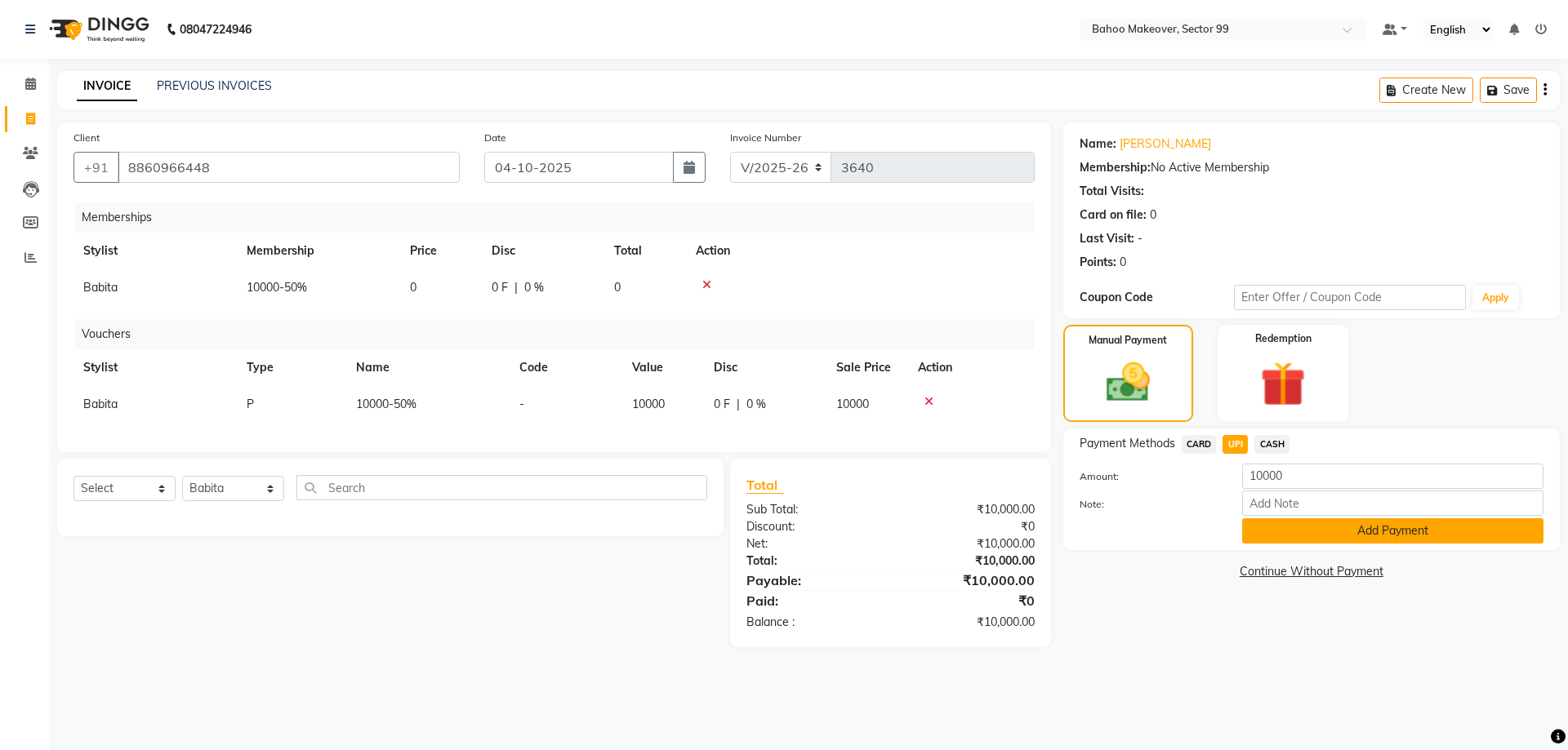
click at [1432, 538] on button "Add Payment" at bounding box center [1392, 531] width 301 height 25
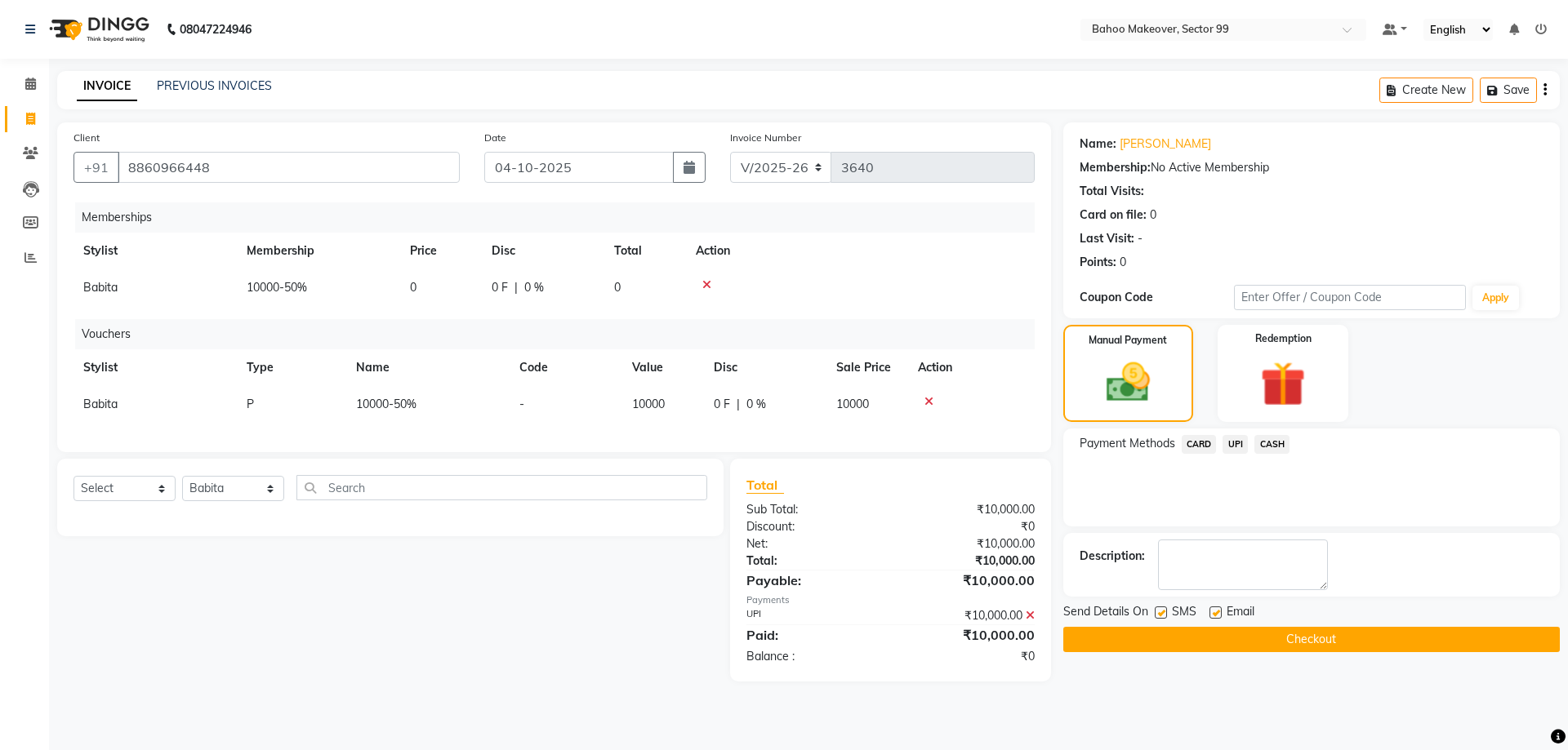
click at [1527, 637] on button "Checkout" at bounding box center [1311, 639] width 496 height 25
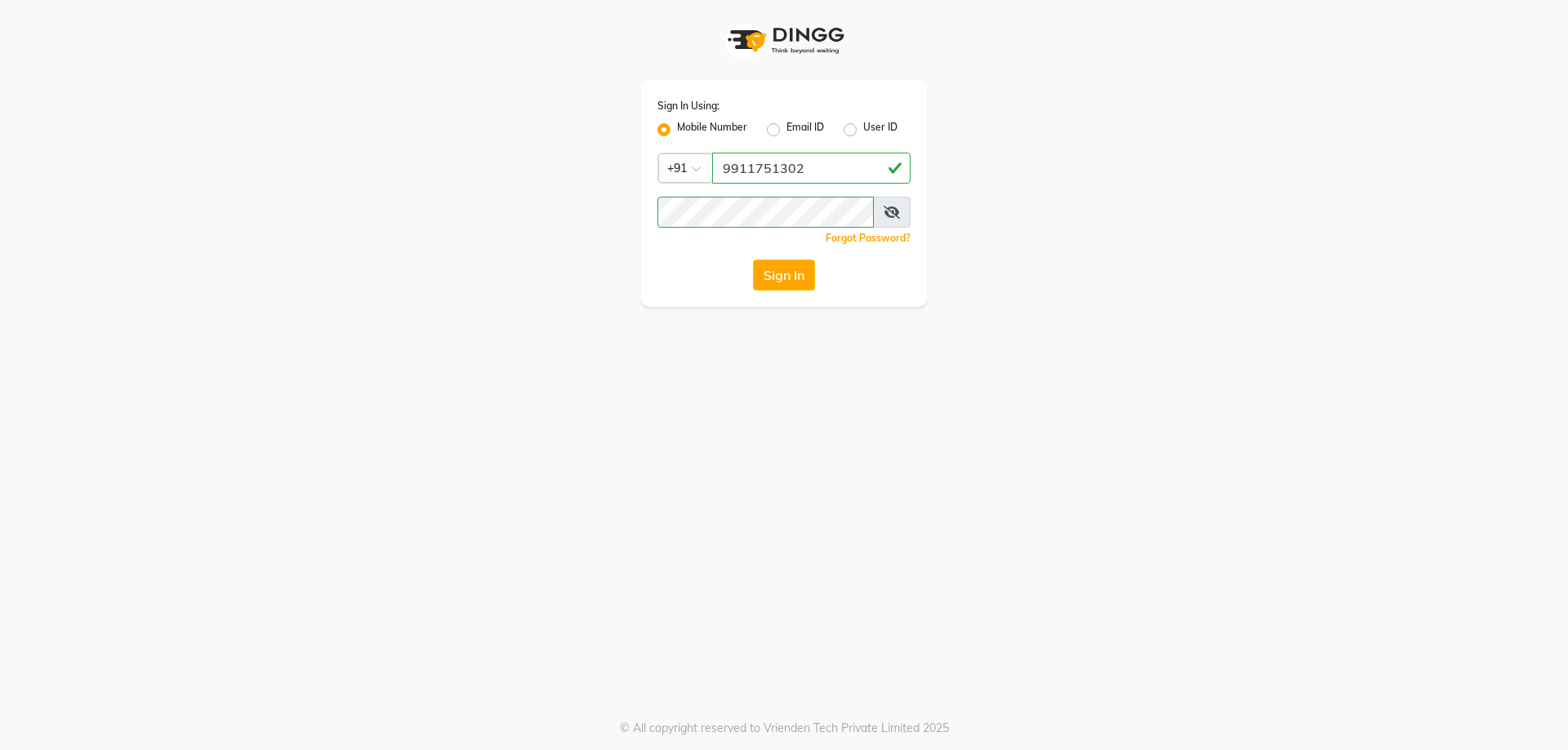
click at [835, 132] on div "Mobile Number Email ID User ID" at bounding box center [784, 130] width 253 height 20
click at [842, 130] on div "Mobile Number Email ID User ID" at bounding box center [784, 130] width 253 height 20
click at [863, 131] on label "User ID" at bounding box center [880, 130] width 35 height 20
click at [863, 131] on input "User ID" at bounding box center [867, 125] width 10 height 10
radio input "true"
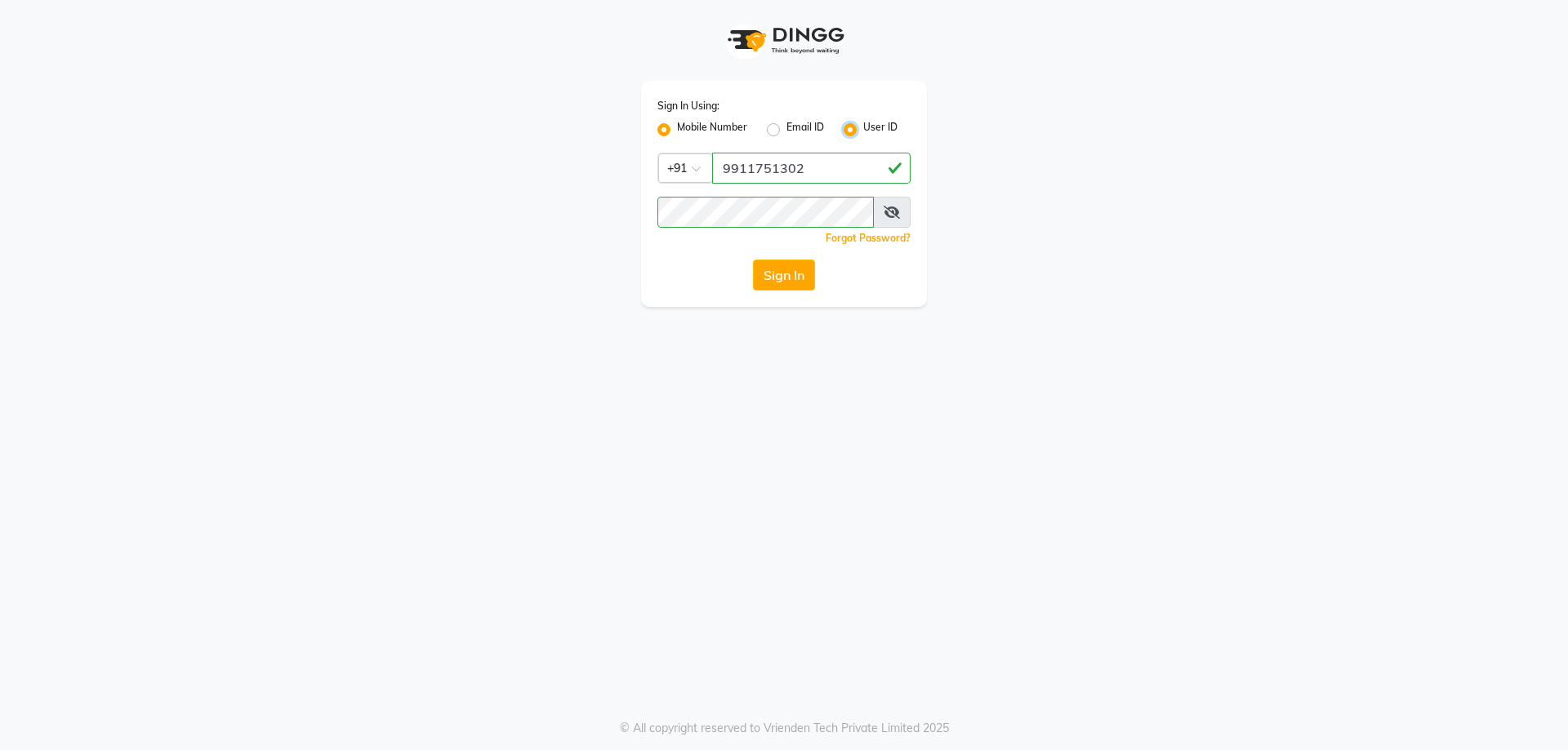
radio input "false"
click at [824, 180] on input "Username" at bounding box center [784, 168] width 253 height 31
type input "BAHOOMAKEOVER"
click at [753, 259] on button "Sign In" at bounding box center [784, 274] width 62 height 31
